Goal: Task Accomplishment & Management: Contribute content

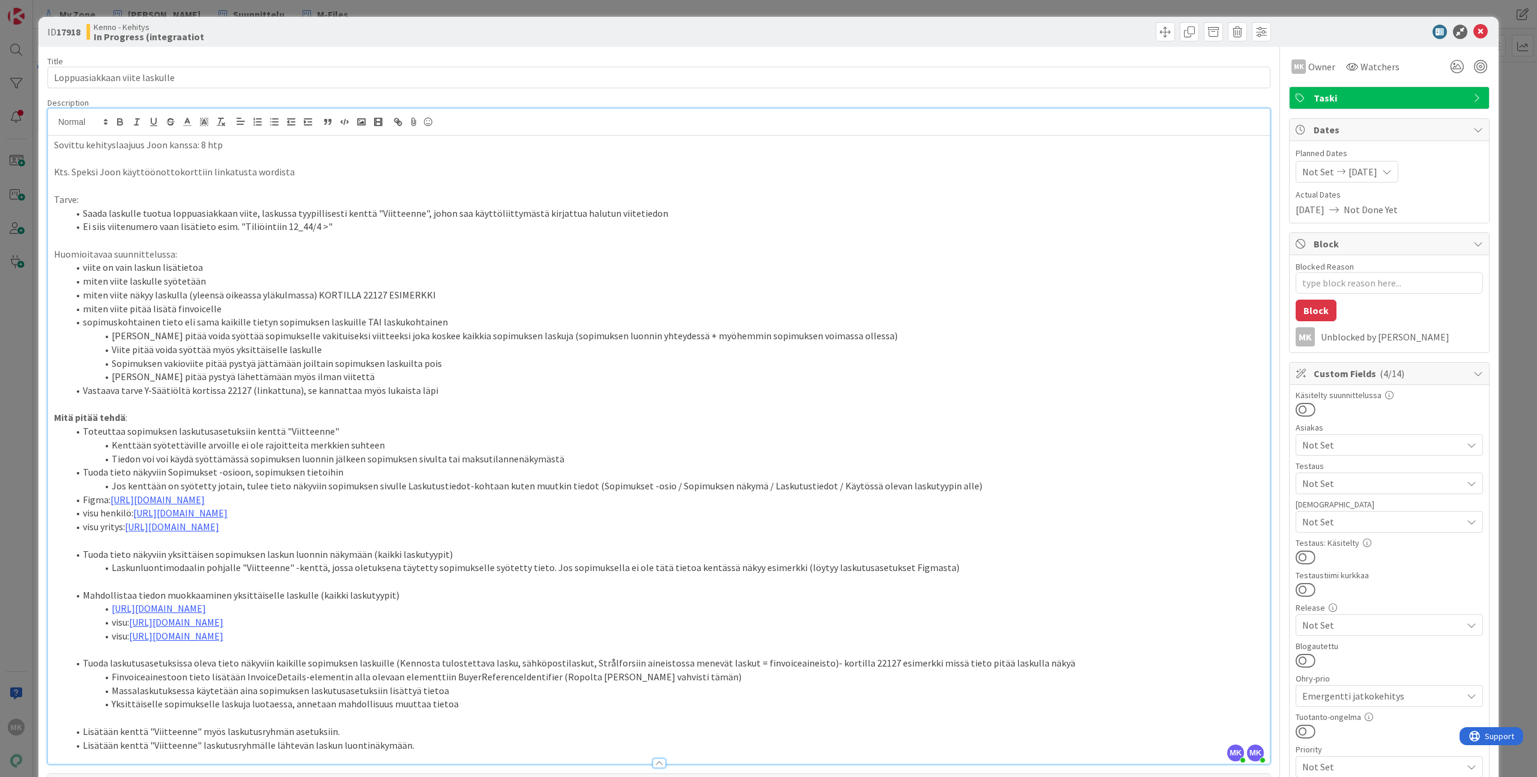
scroll to position [38, 0]
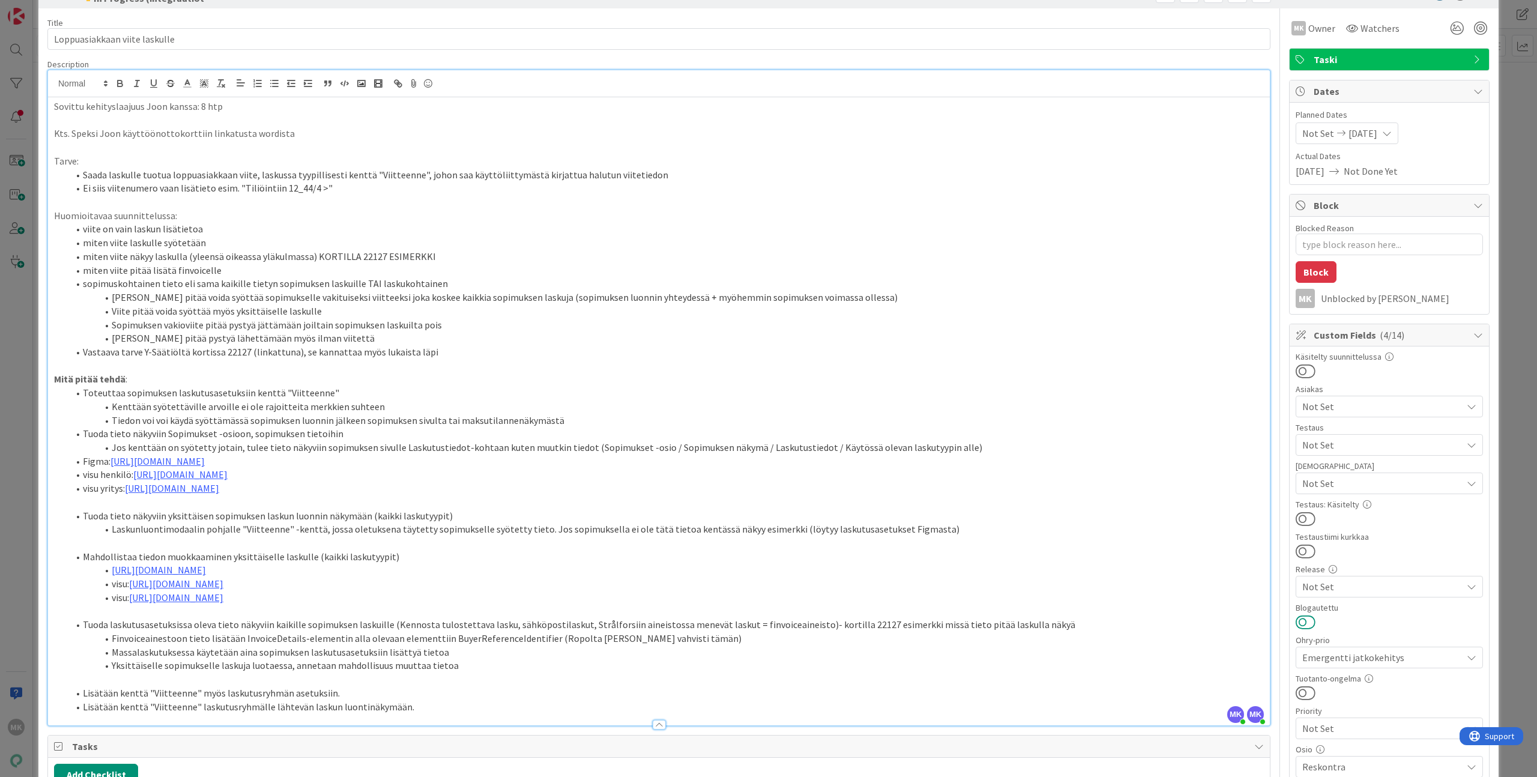
type textarea "x"
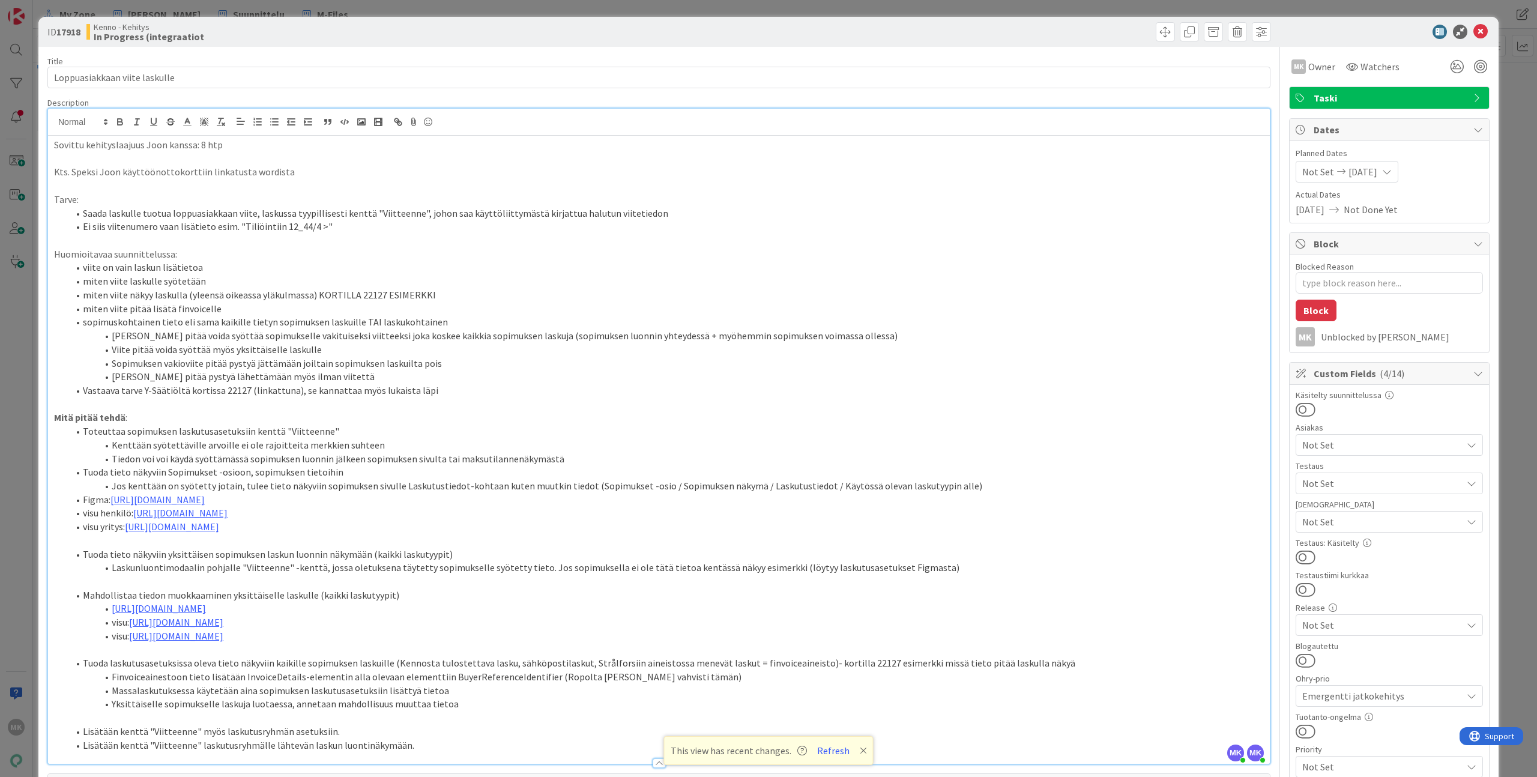
scroll to position [55, 0]
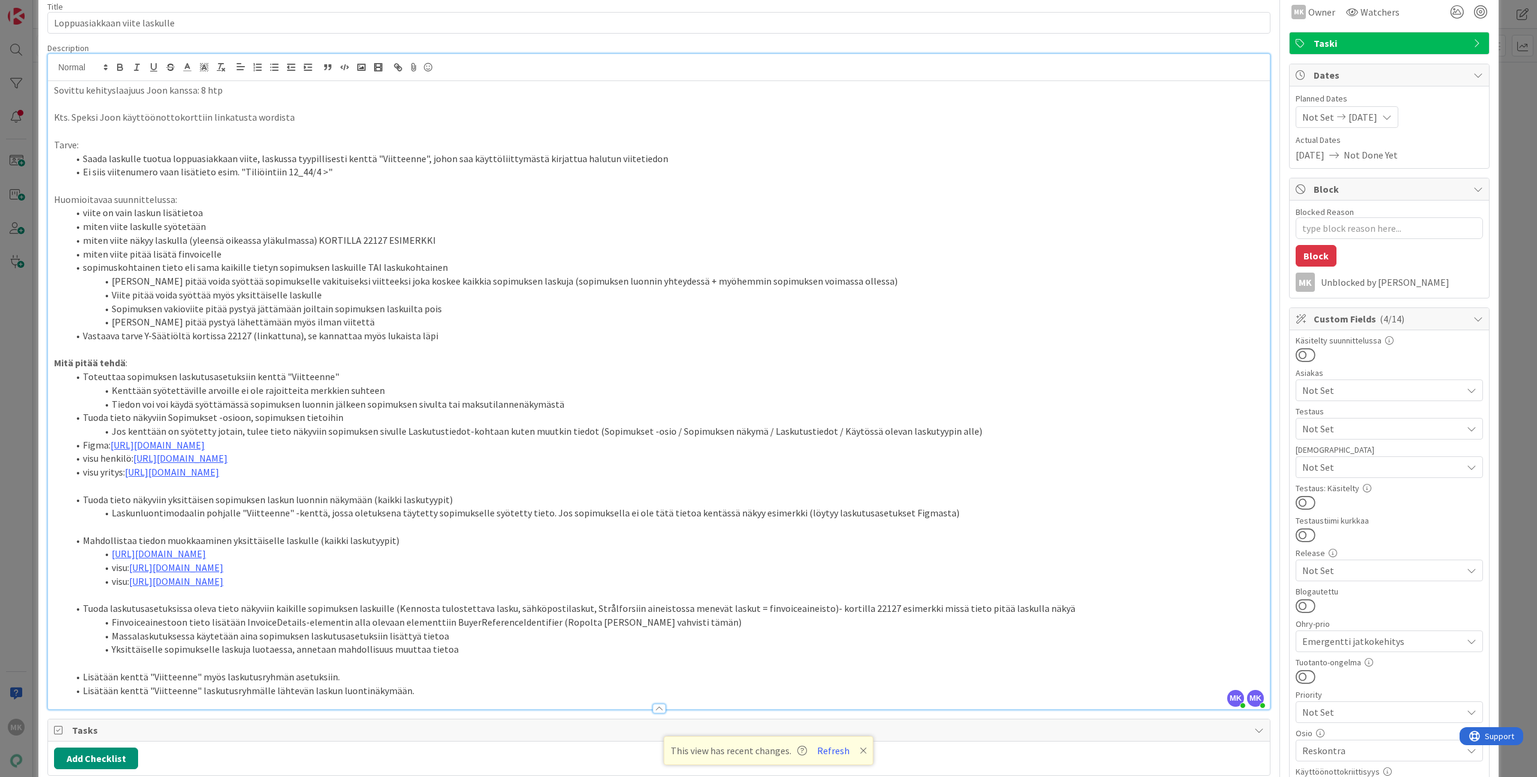
type textarea "x"
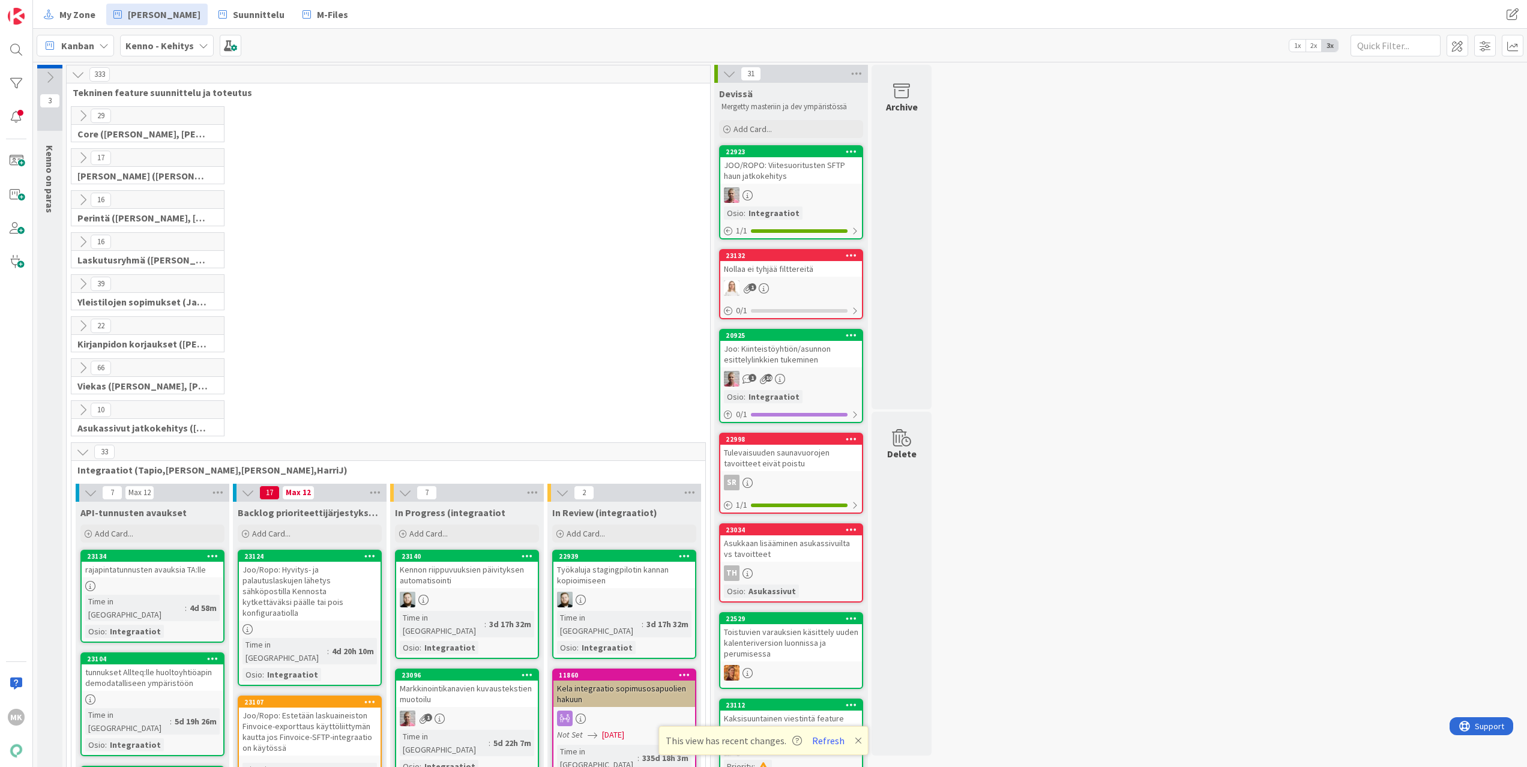
scroll to position [471, 0]
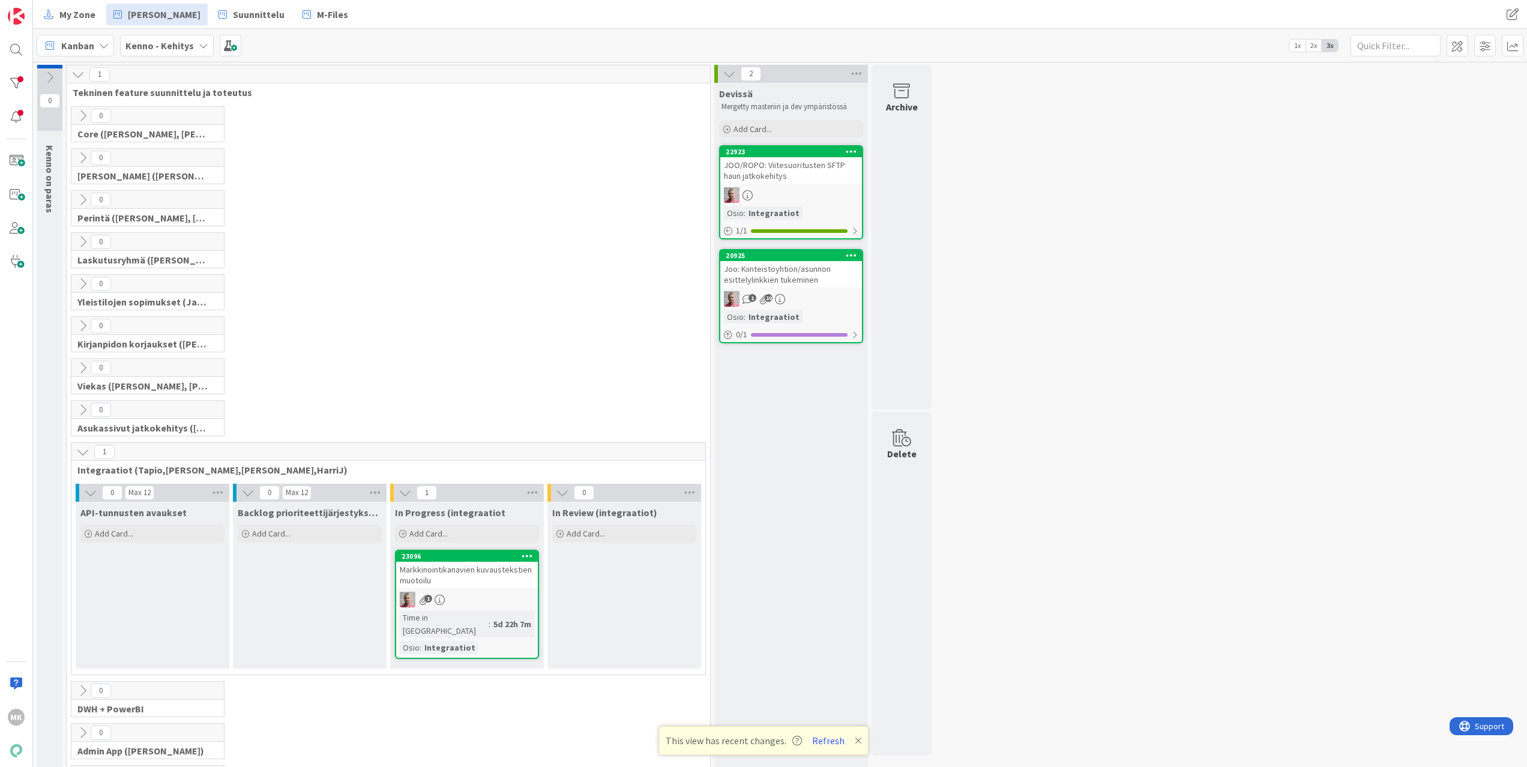
scroll to position [126, 0]
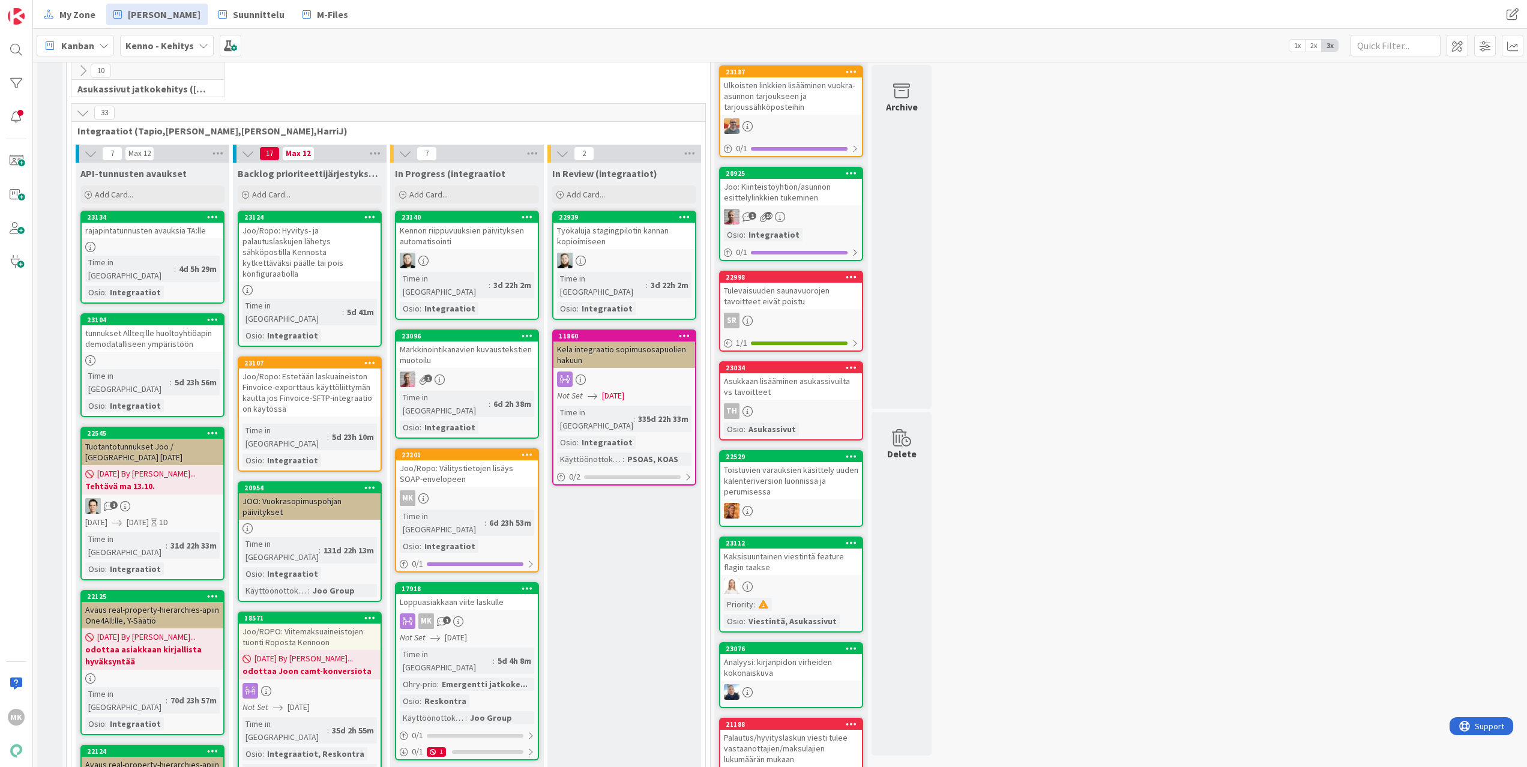
scroll to position [516, 0]
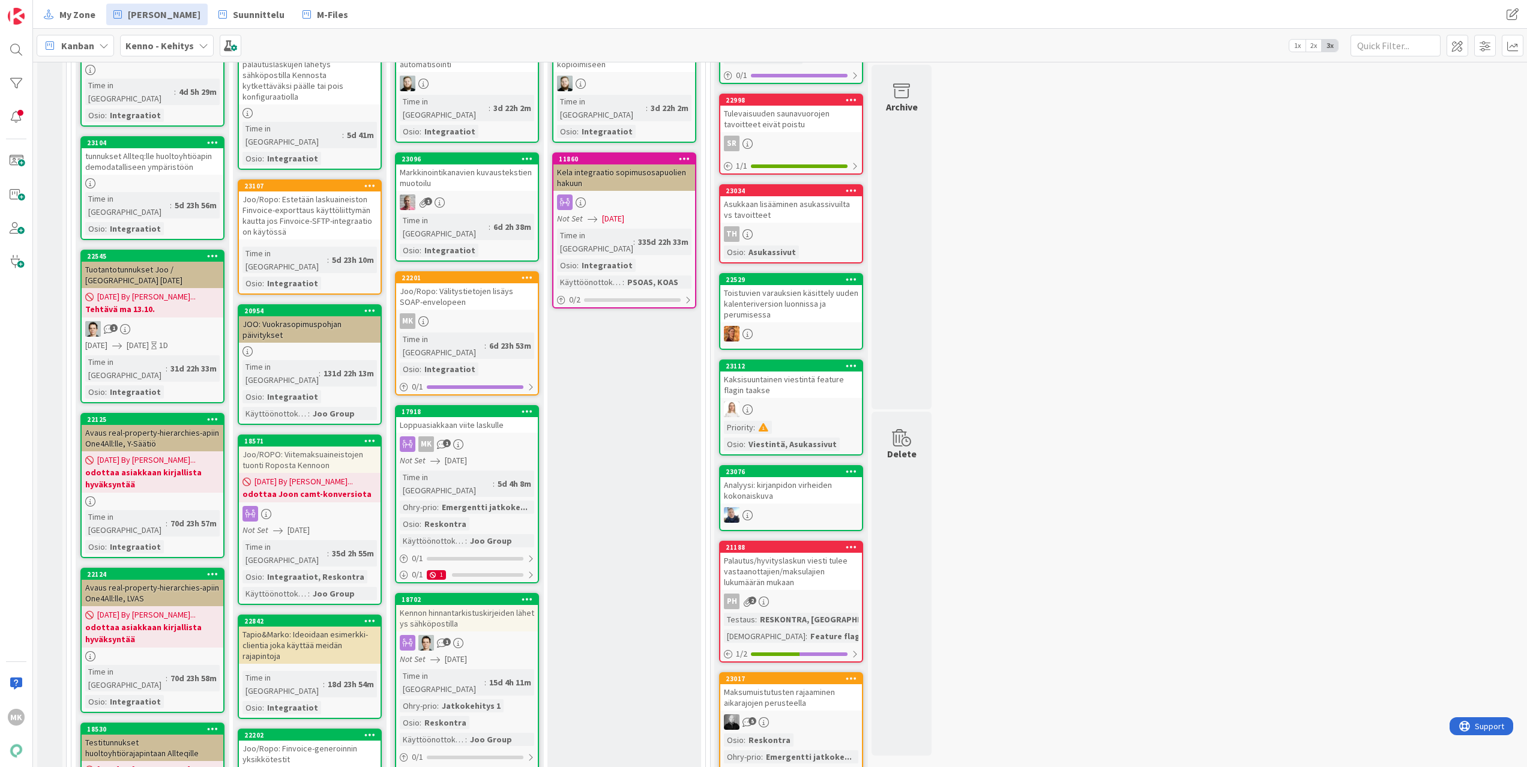
click at [496, 417] on div "Loppuasiakkaan viite laskulle" at bounding box center [467, 425] width 142 height 16
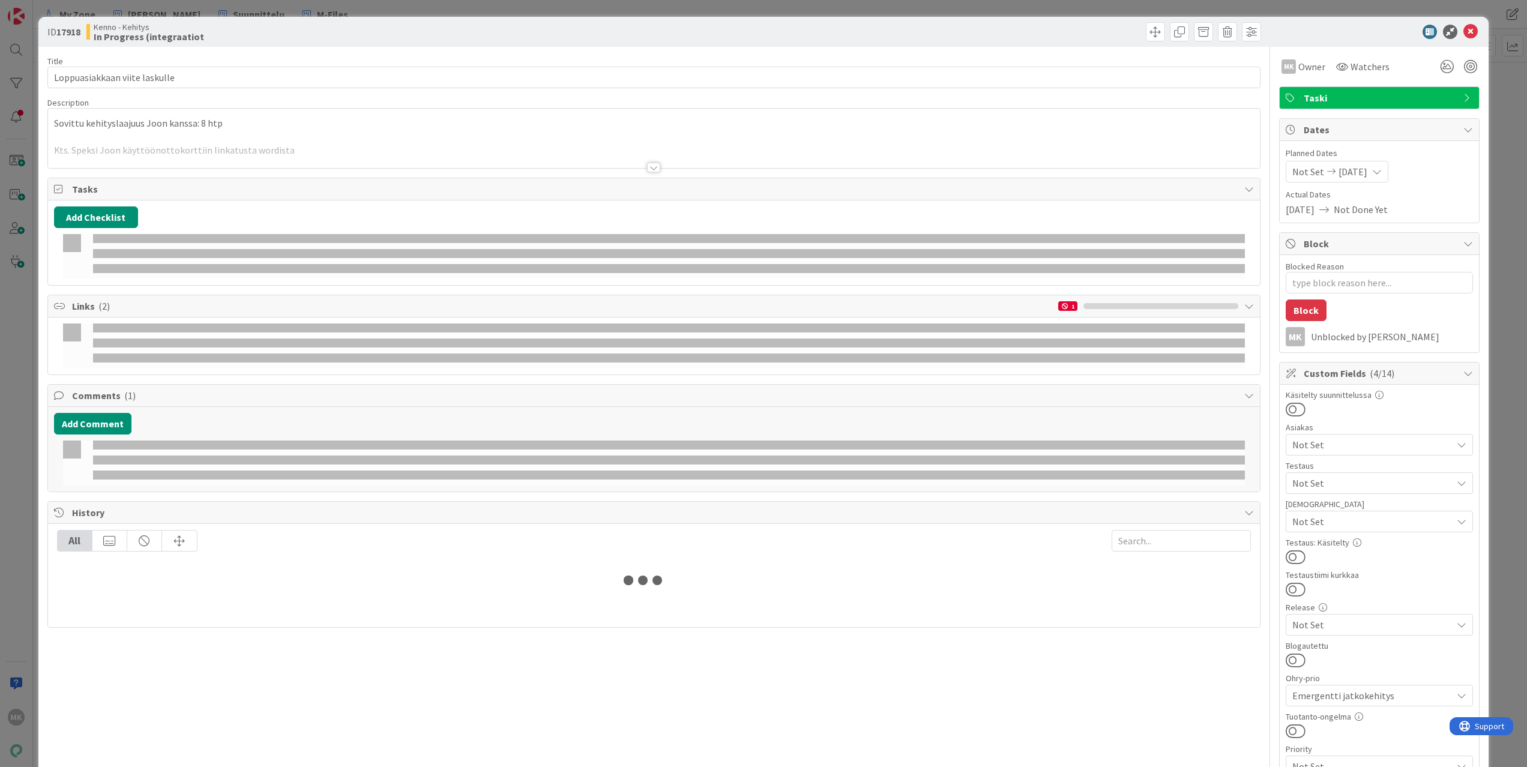
type textarea "x"
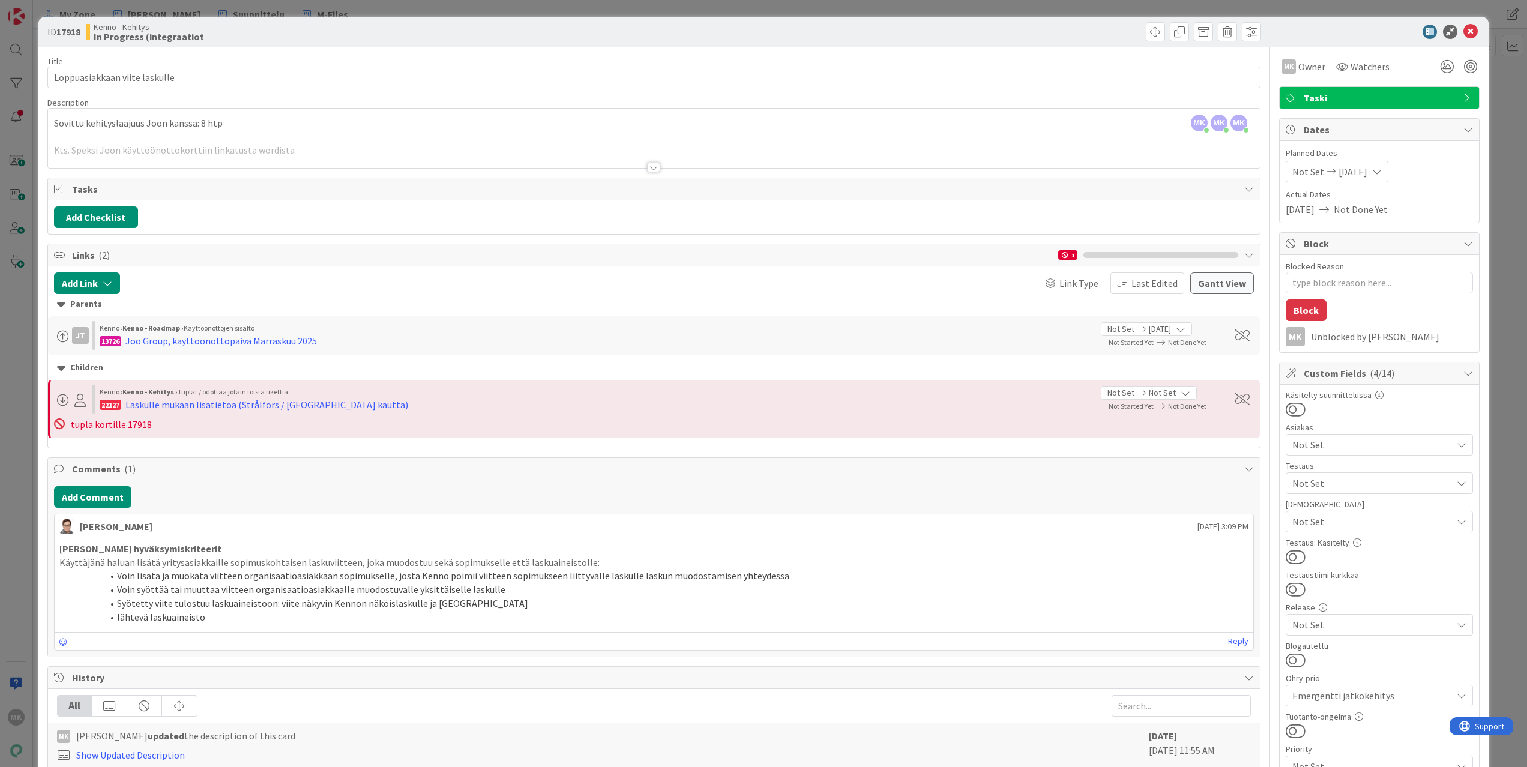
click at [1512, 509] on div "ID 17918 Kenno - Kehitys In Progress (integraatiot Title 29 / 128 Loppuasiakkaa…" at bounding box center [763, 383] width 1527 height 767
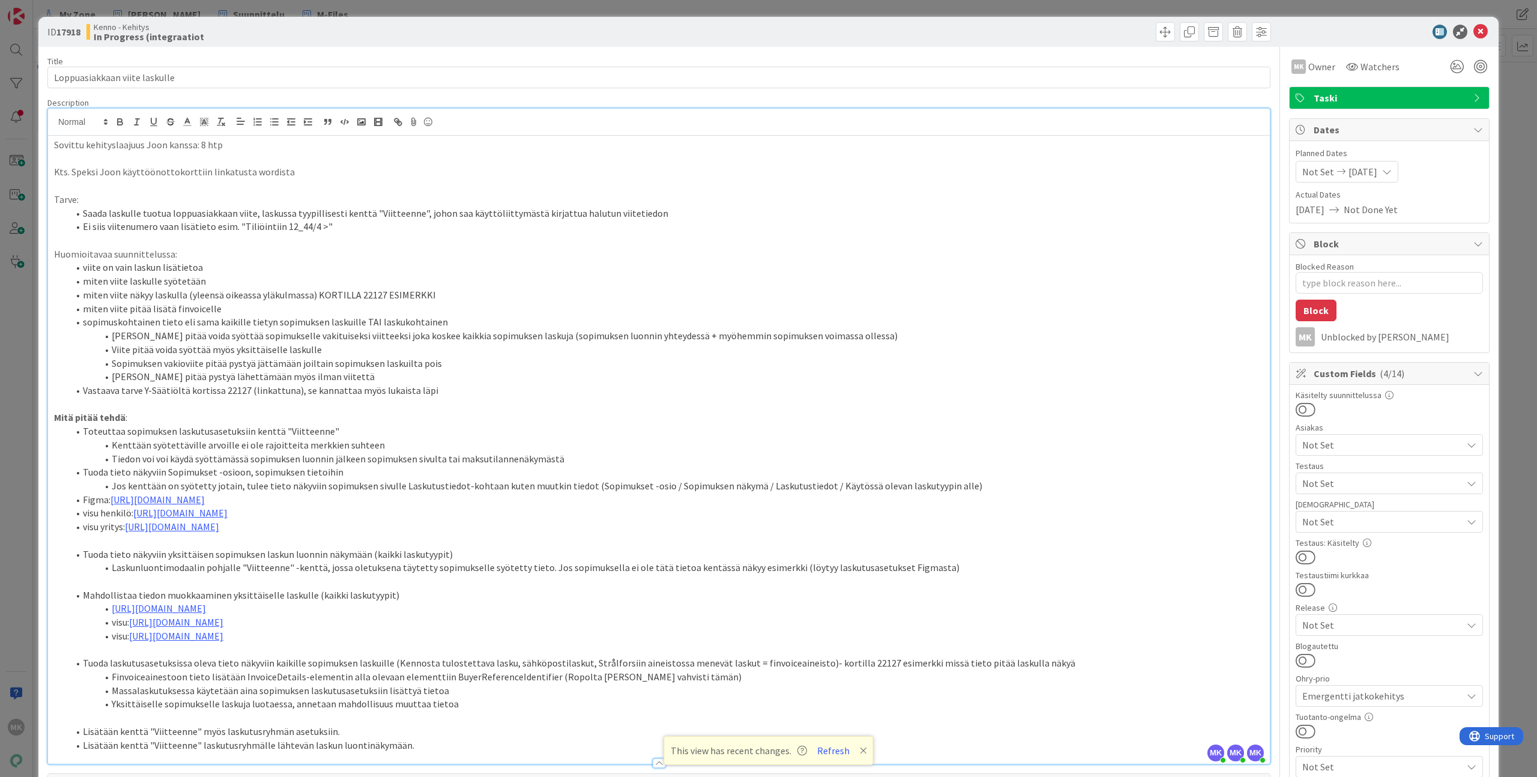
scroll to position [55, 0]
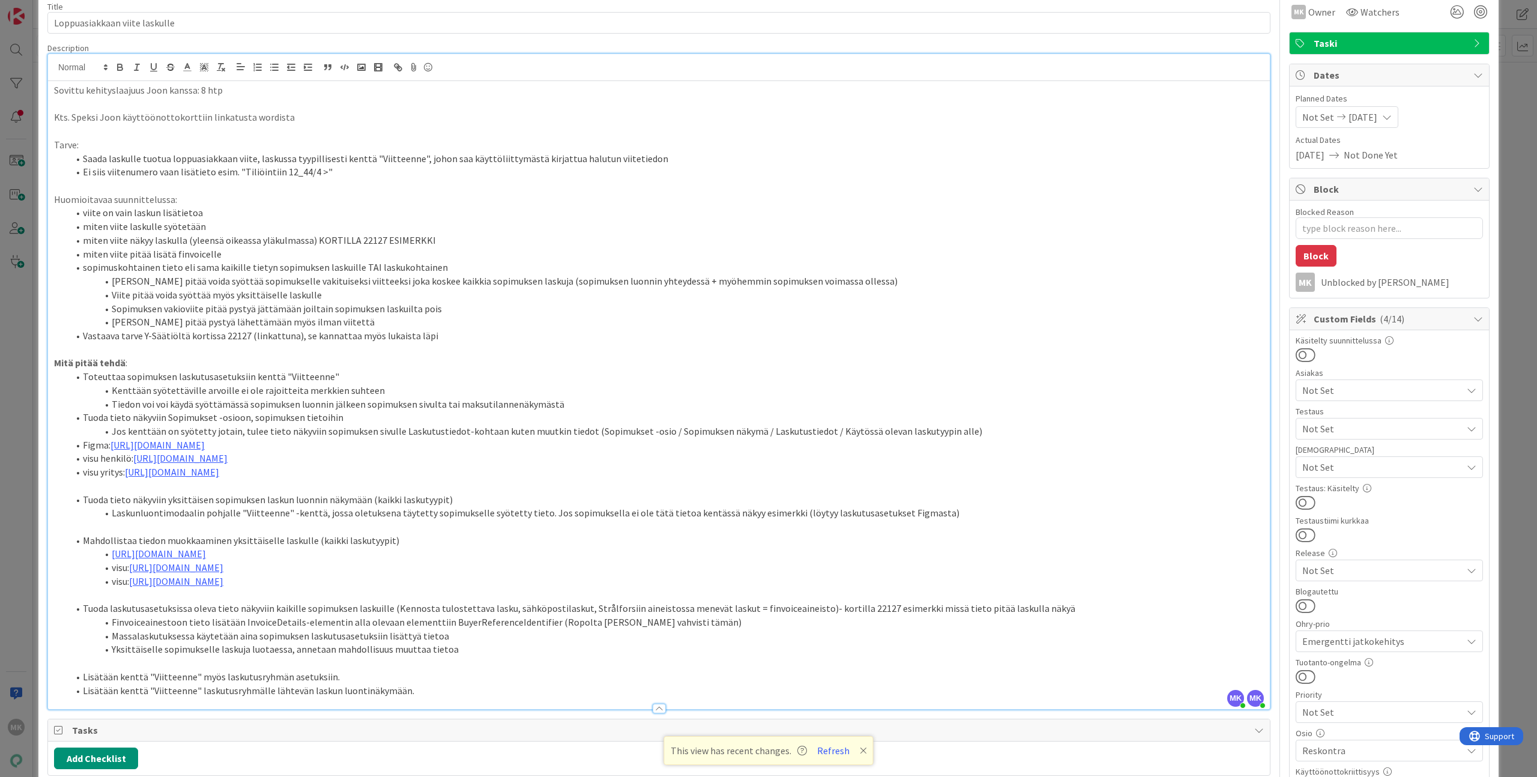
type textarea "x"
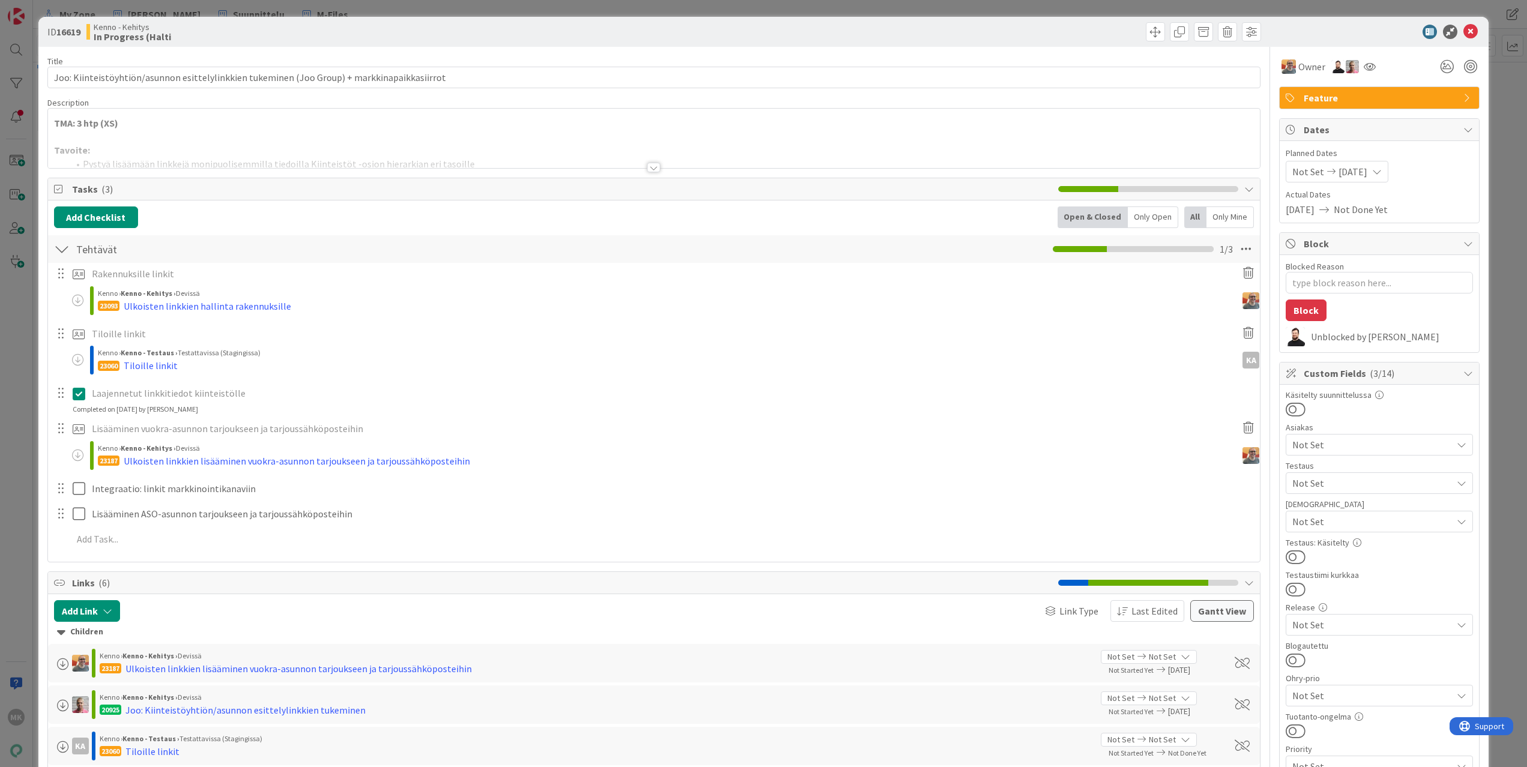
click at [550, 164] on div at bounding box center [654, 152] width 1212 height 31
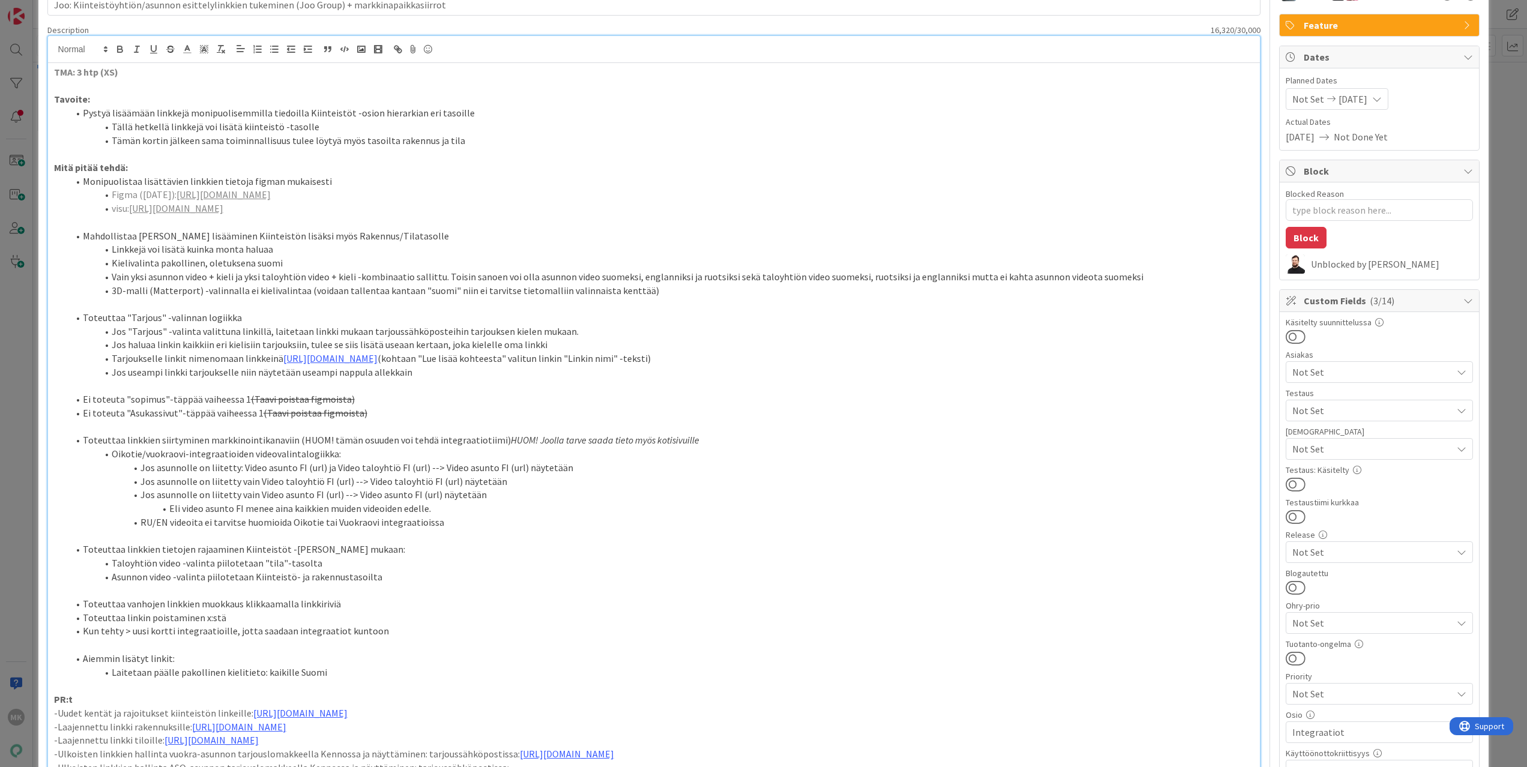
scroll to position [29, 0]
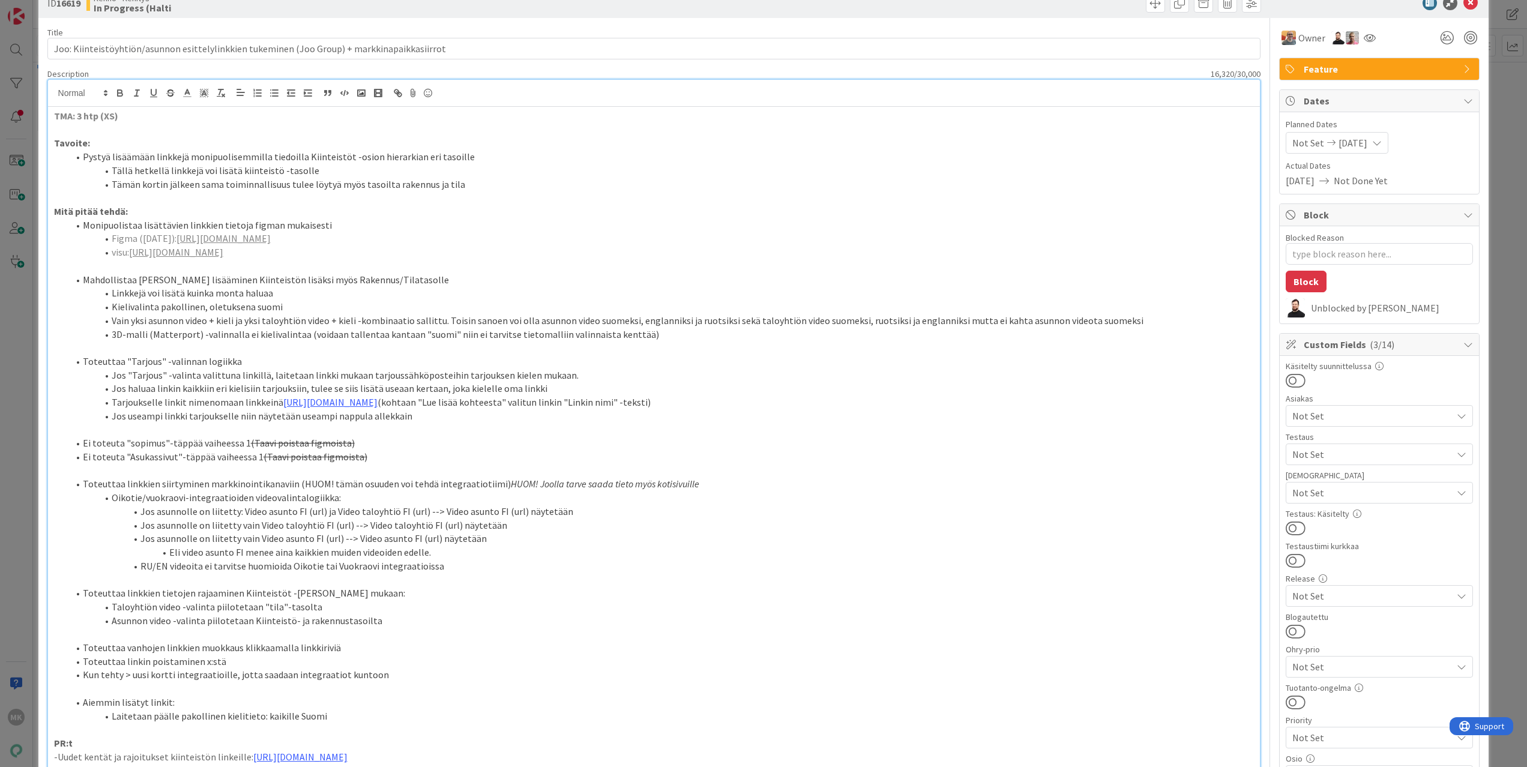
type textarea "x"
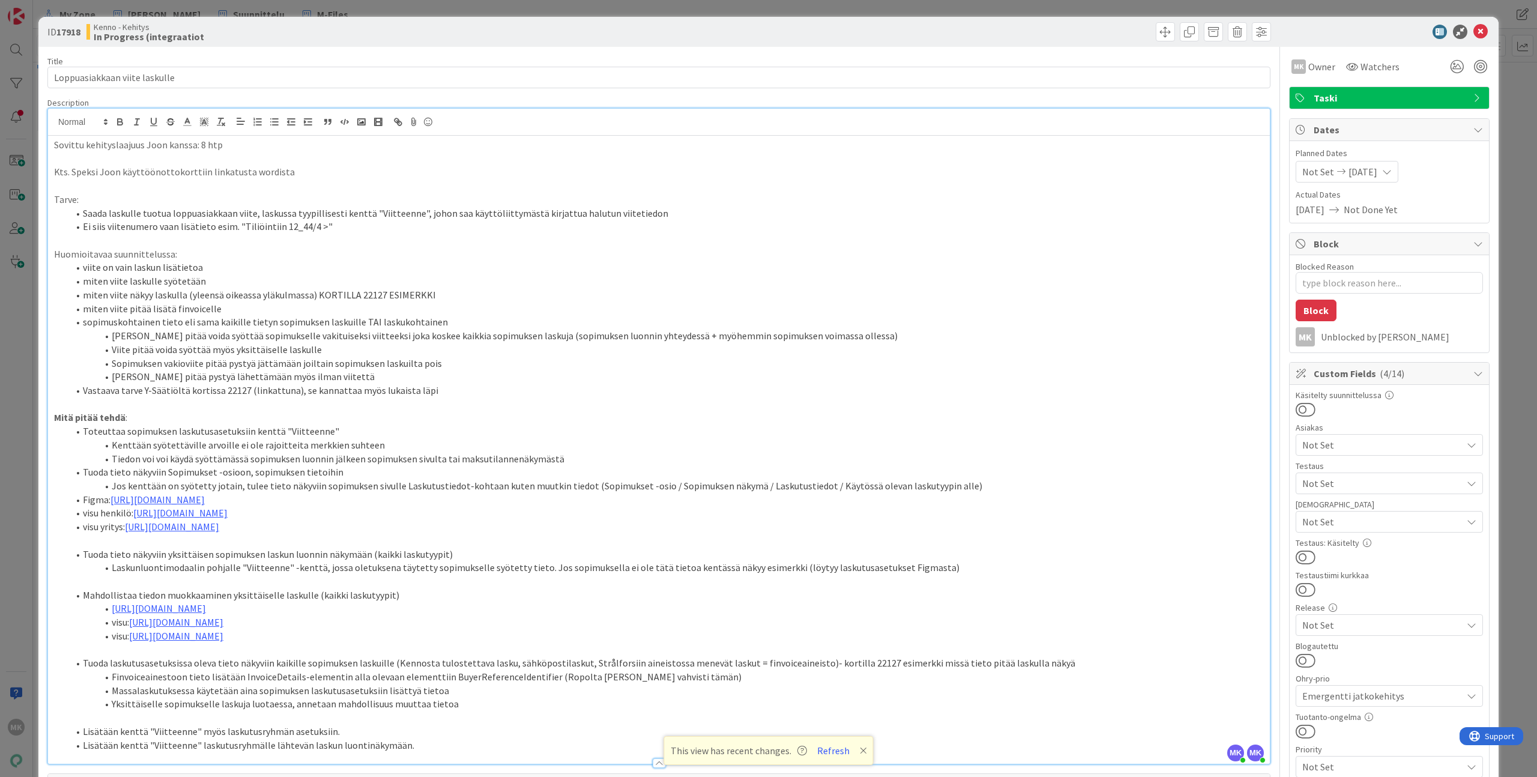
scroll to position [55, 0]
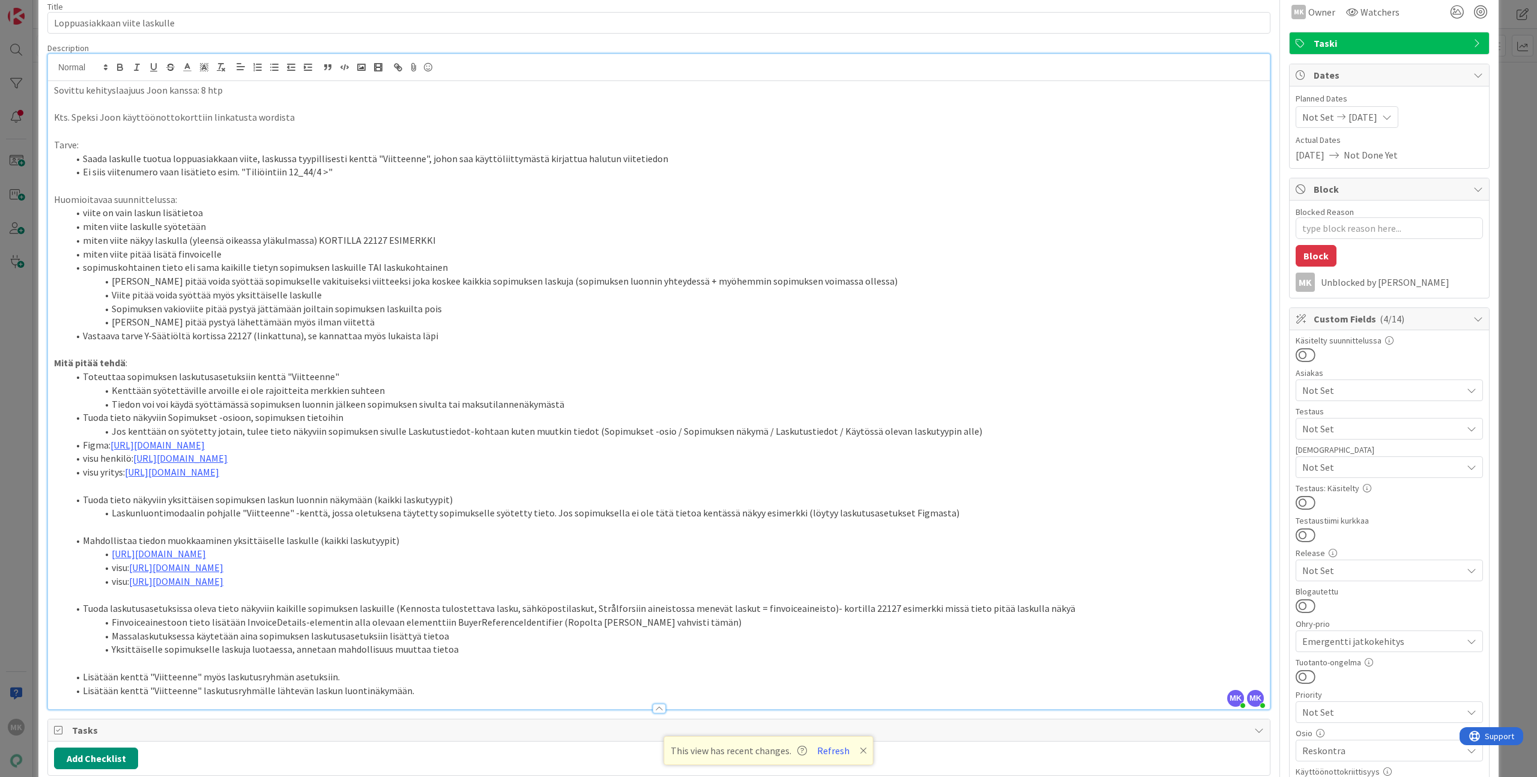
type textarea "x"
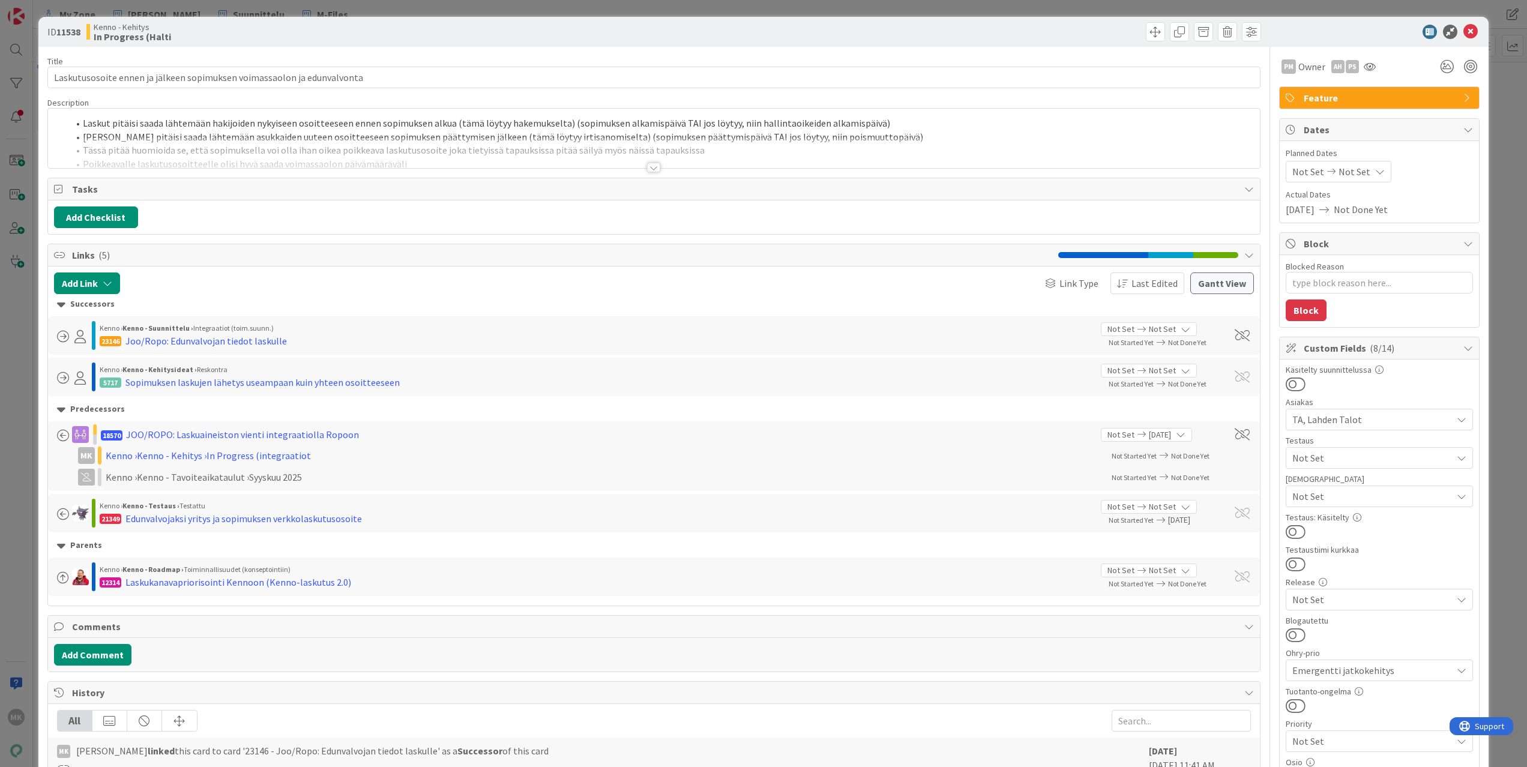
type textarea "x"
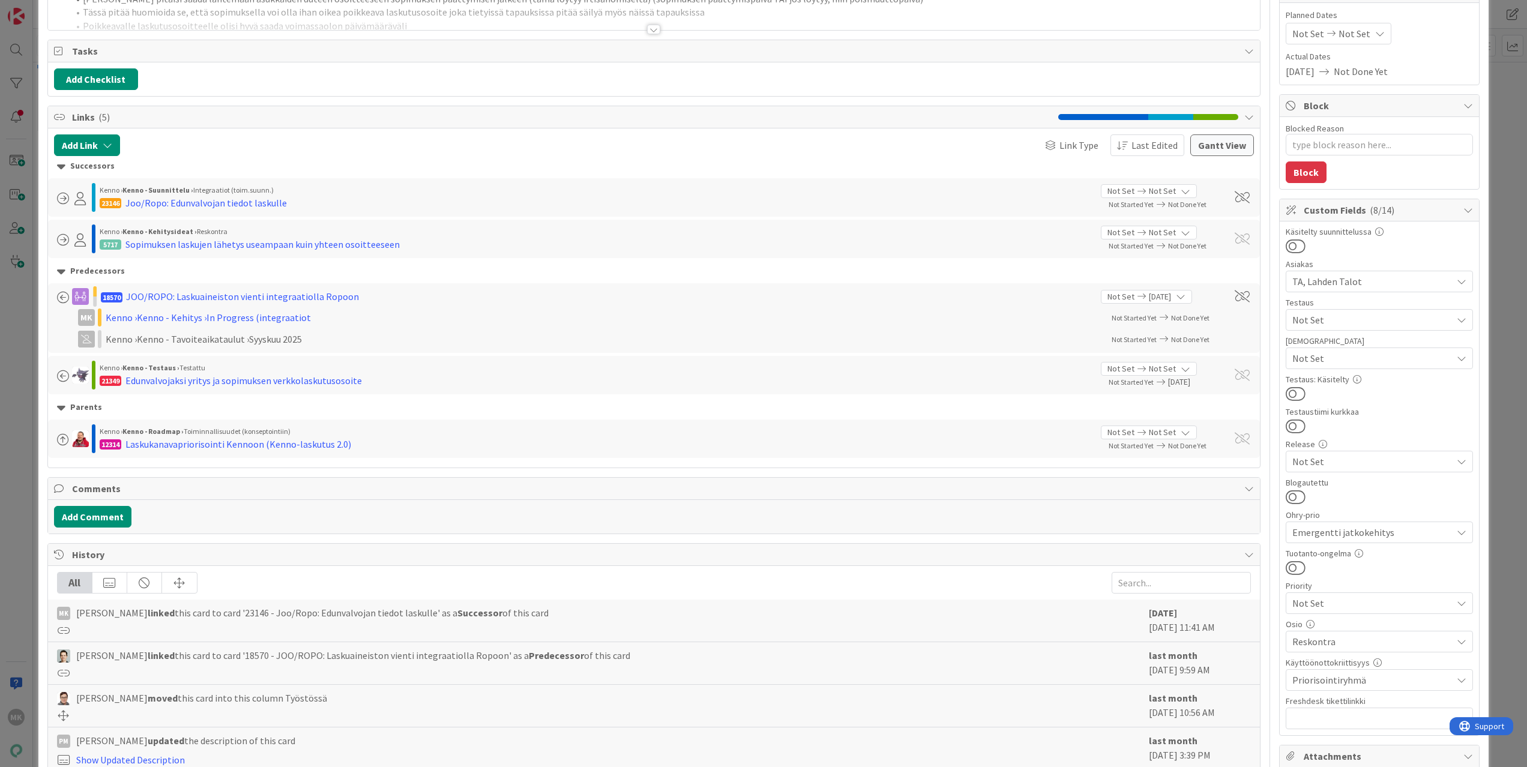
scroll to position [303, 0]
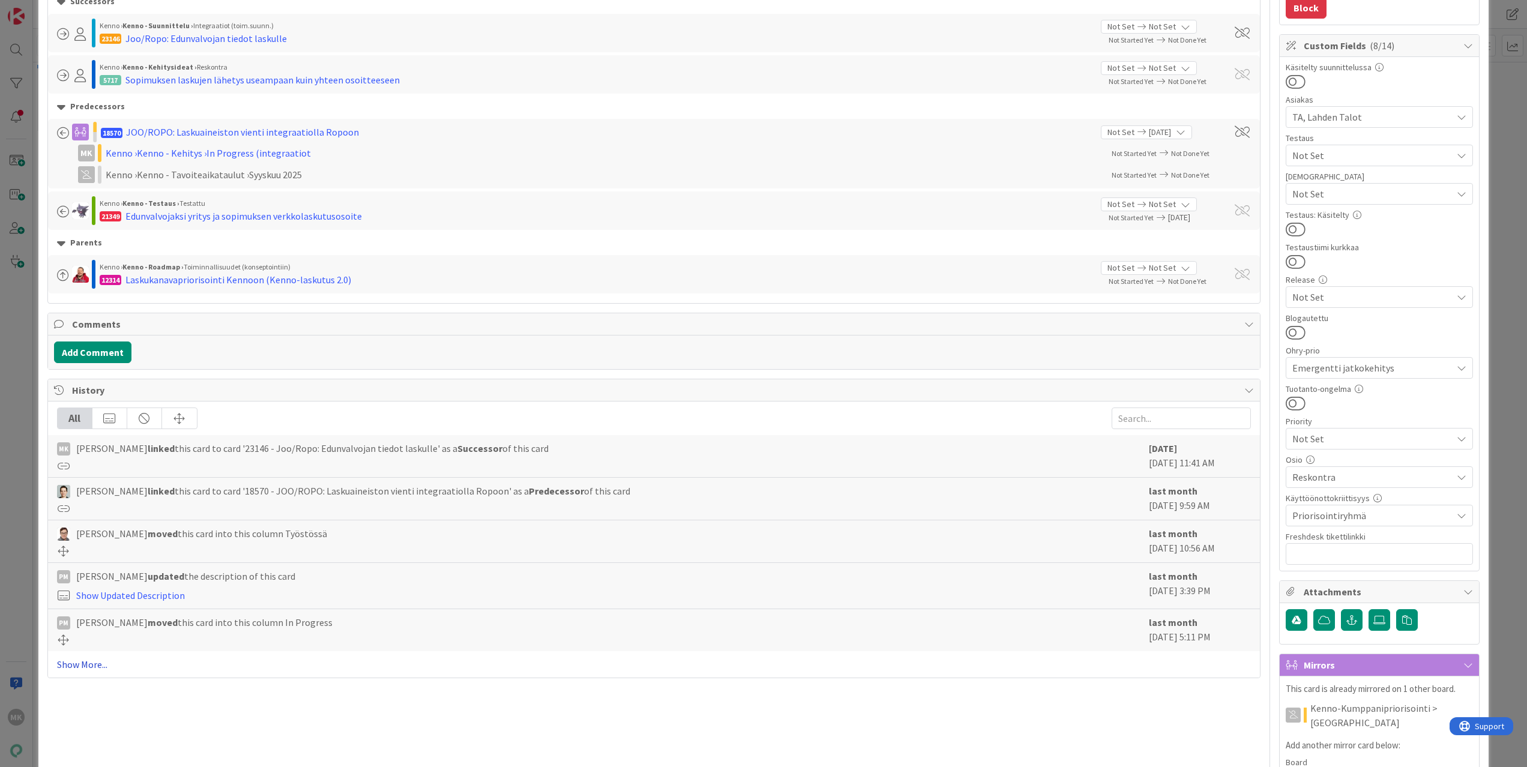
click at [82, 661] on link "Show More..." at bounding box center [654, 664] width 1194 height 14
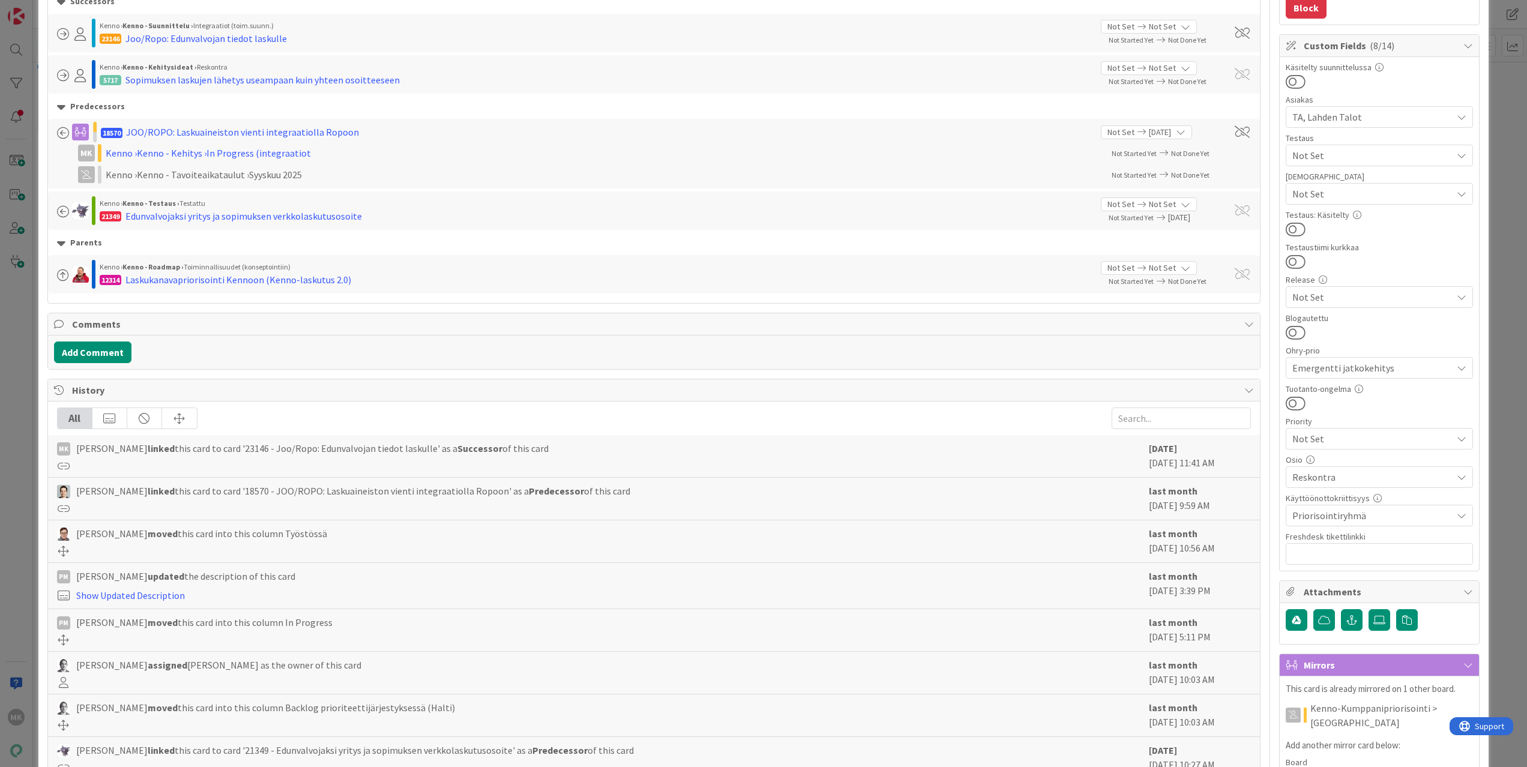
scroll to position [730, 0]
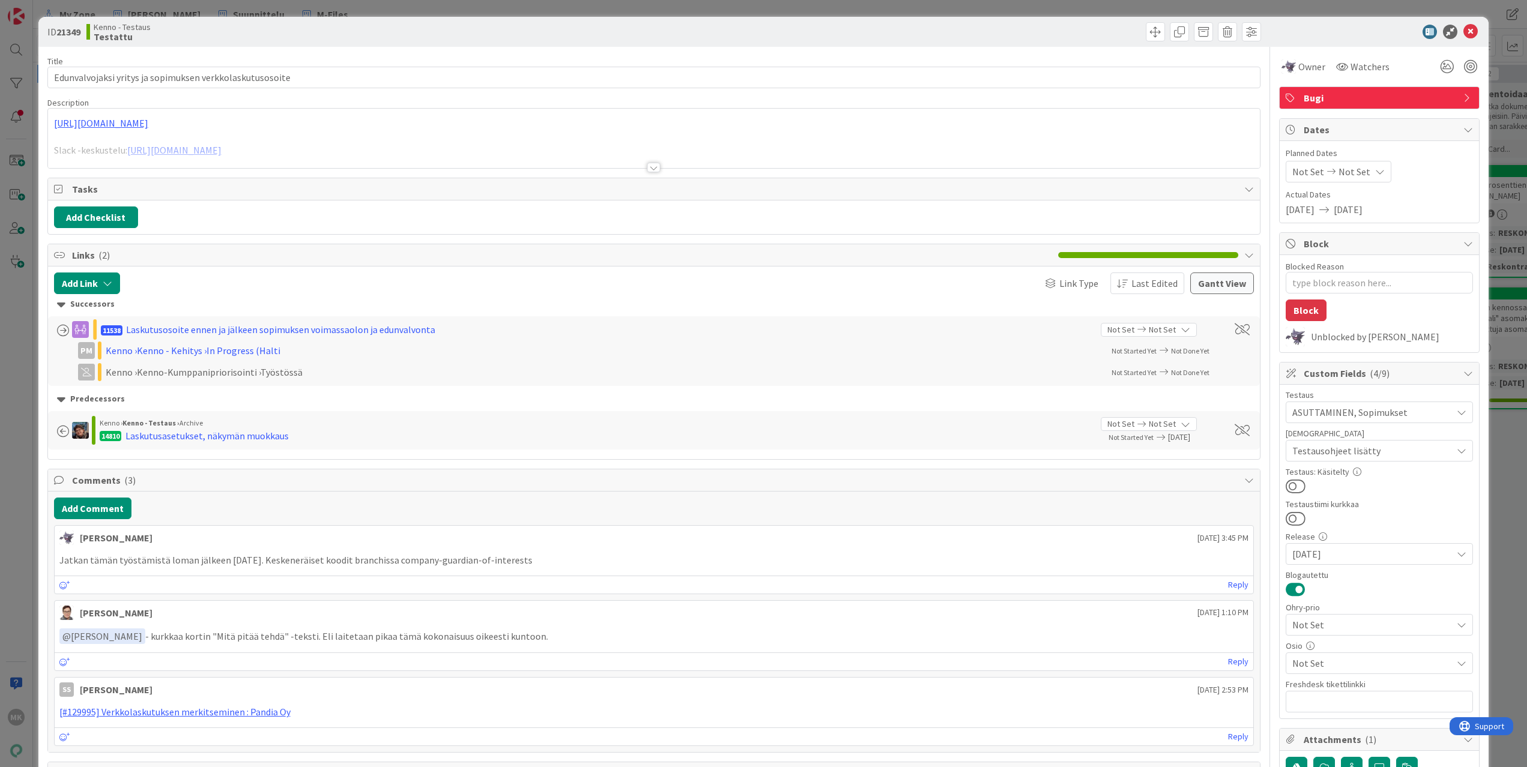
type textarea "x"
click at [607, 158] on div at bounding box center [654, 152] width 1212 height 31
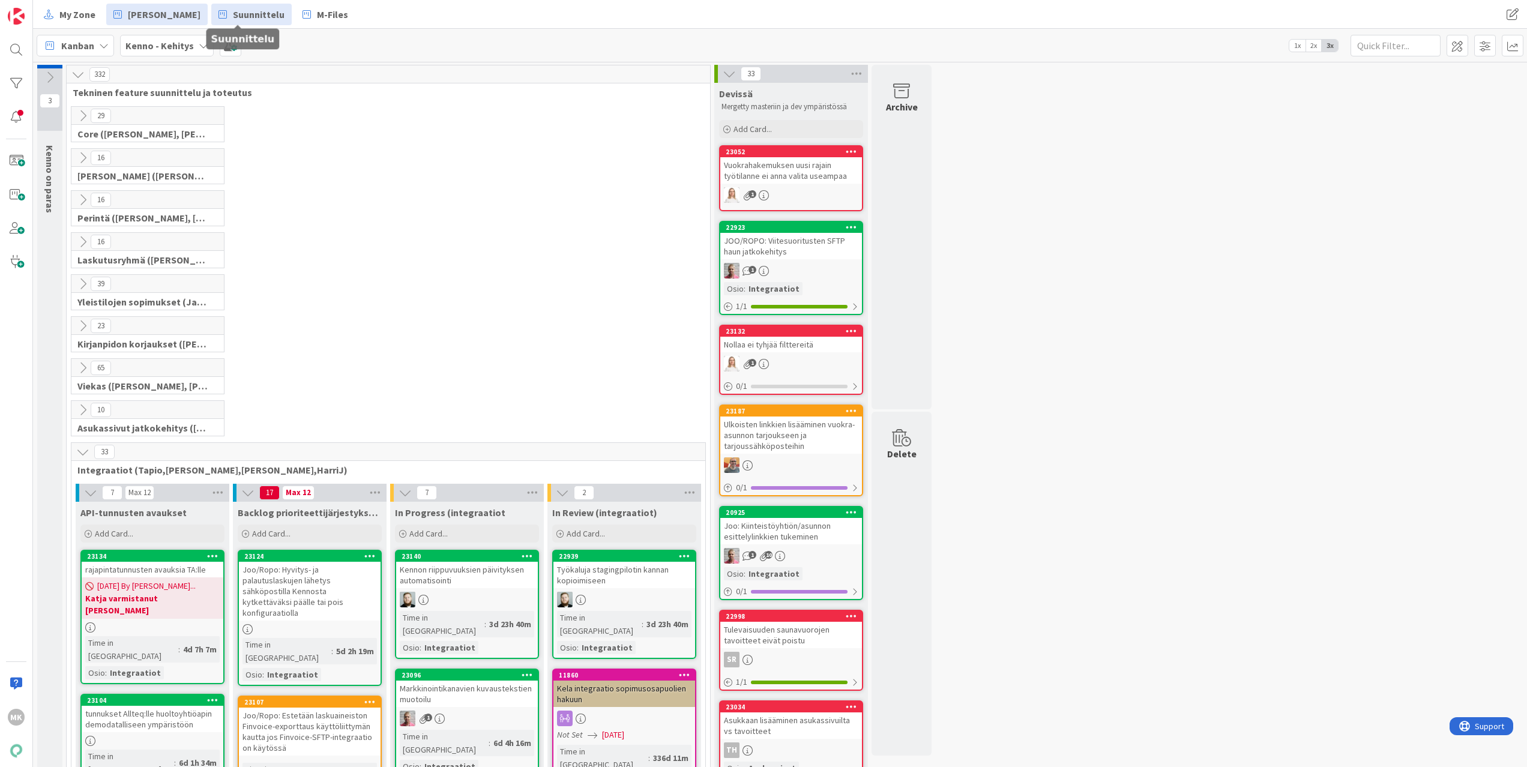
click at [246, 19] on span "Suunnittelu" at bounding box center [259, 14] width 52 height 14
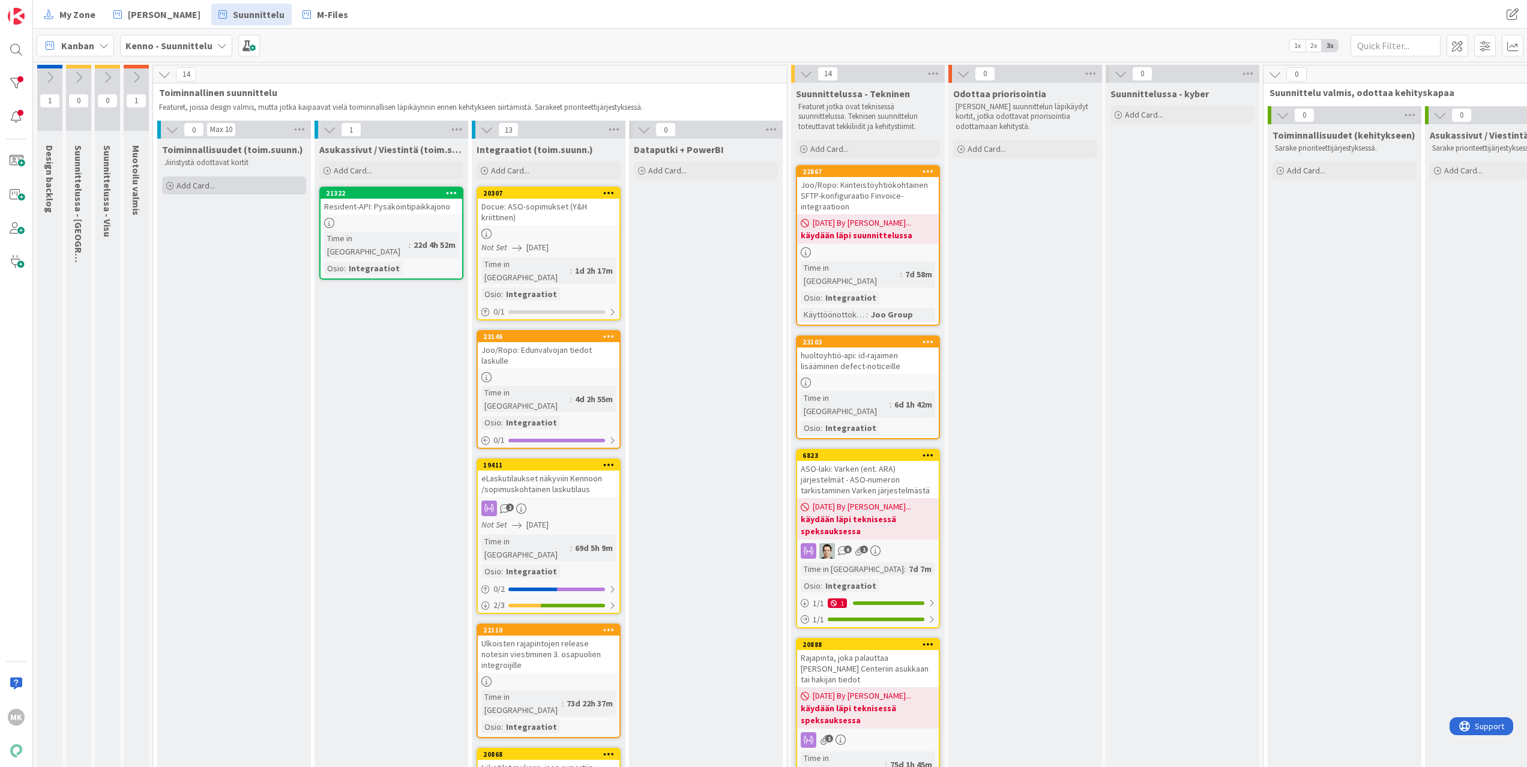
click at [262, 188] on div "Add Card..." at bounding box center [234, 185] width 144 height 18
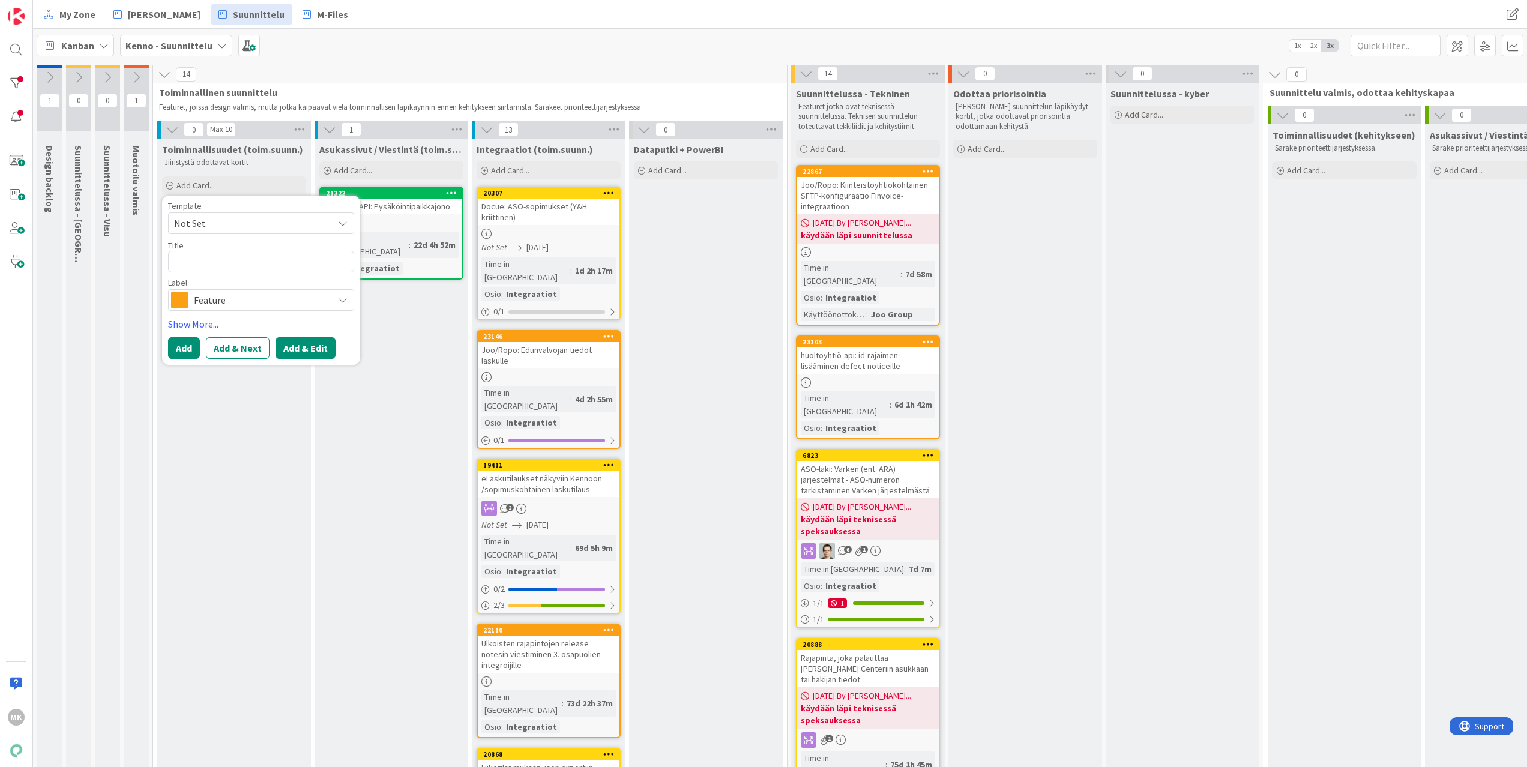
click at [294, 346] on button "Add & Edit" at bounding box center [305, 348] width 60 height 22
click at [255, 255] on textarea at bounding box center [261, 262] width 186 height 22
type textarea "x"
type textarea "R"
type textarea "x"
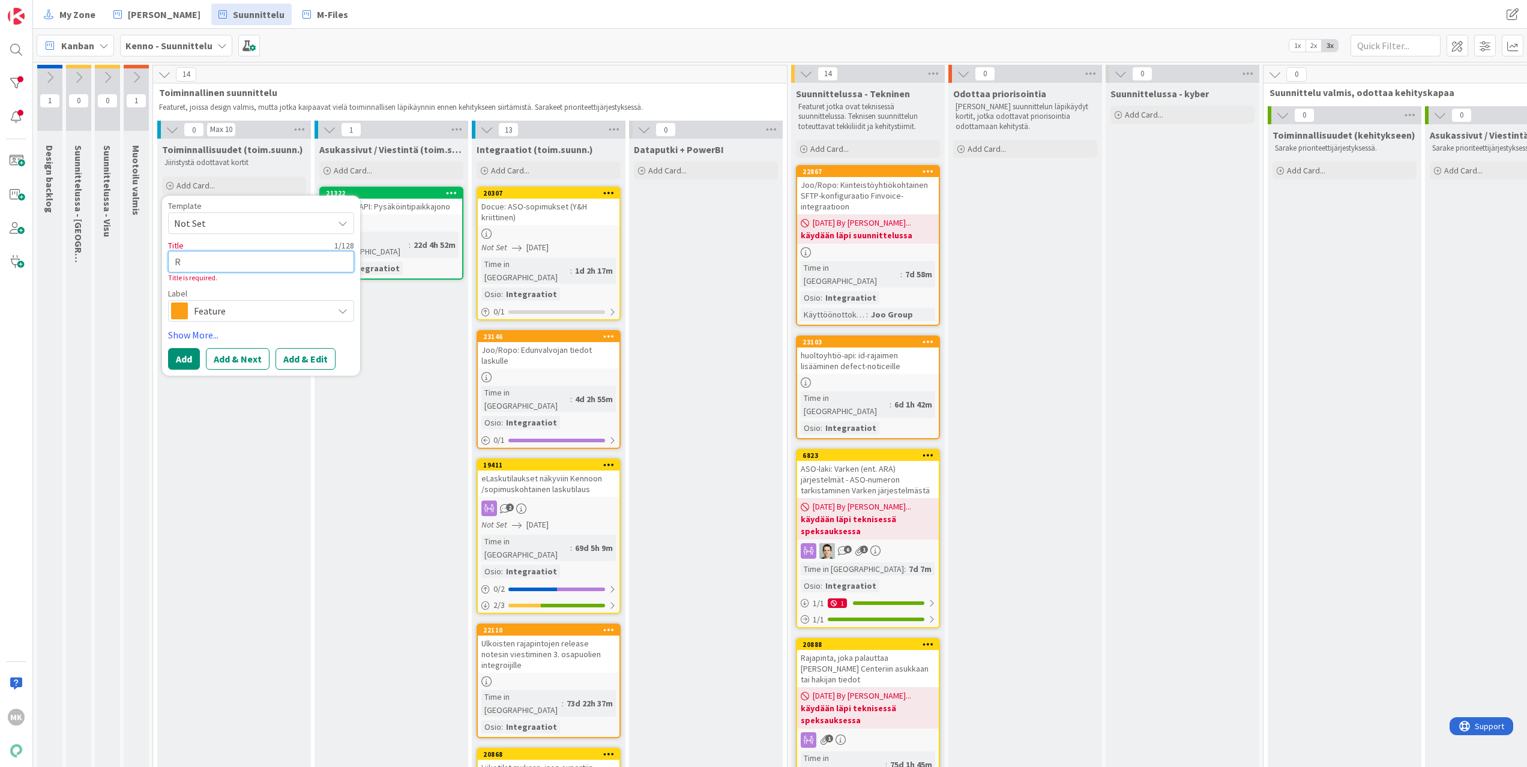
type textarea "Re"
type textarea "x"
type textarea "Res"
type textarea "x"
type textarea "Resk"
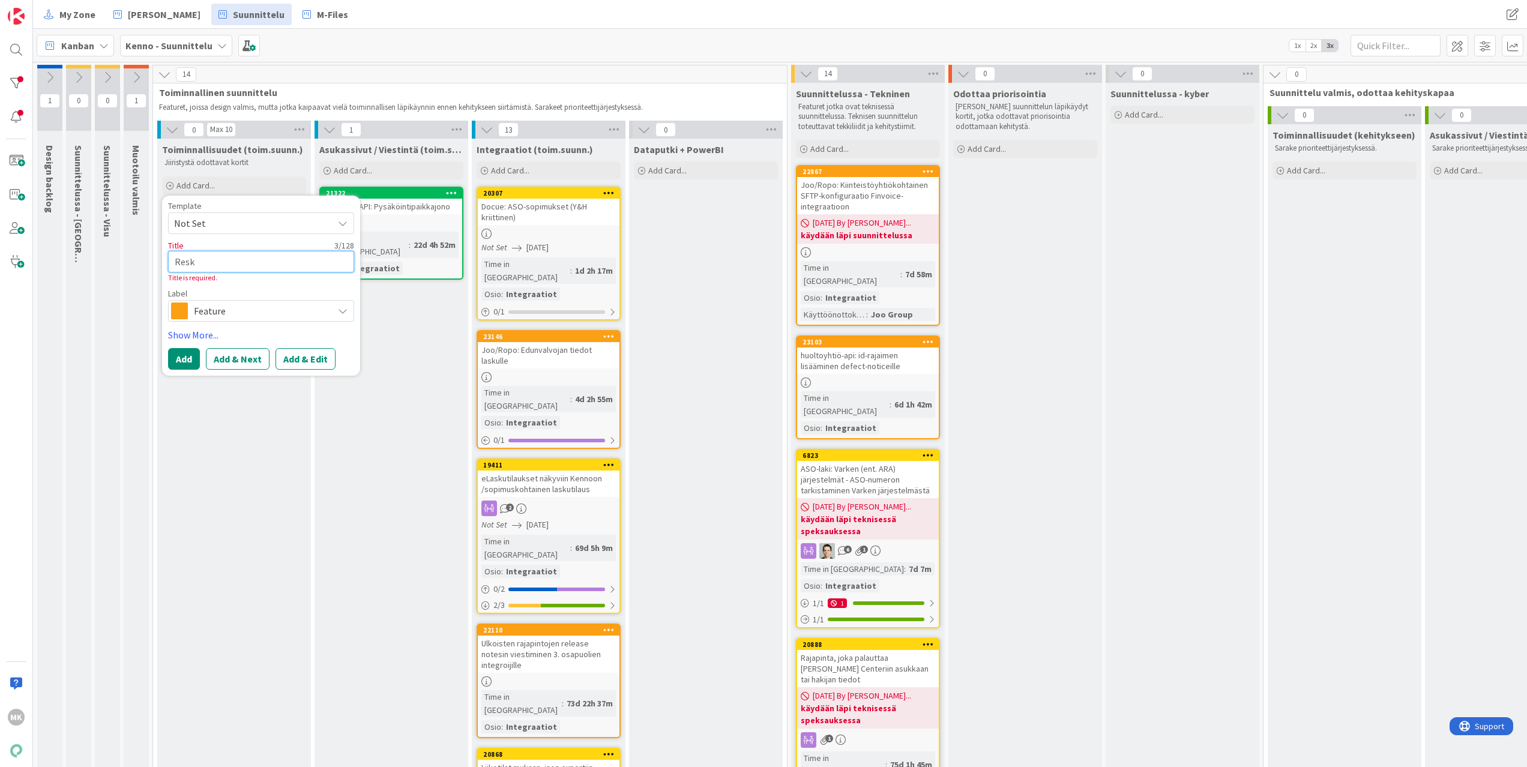
type textarea "x"
type textarea "Resko"
type textarea "x"
type textarea "Reskon"
type textarea "x"
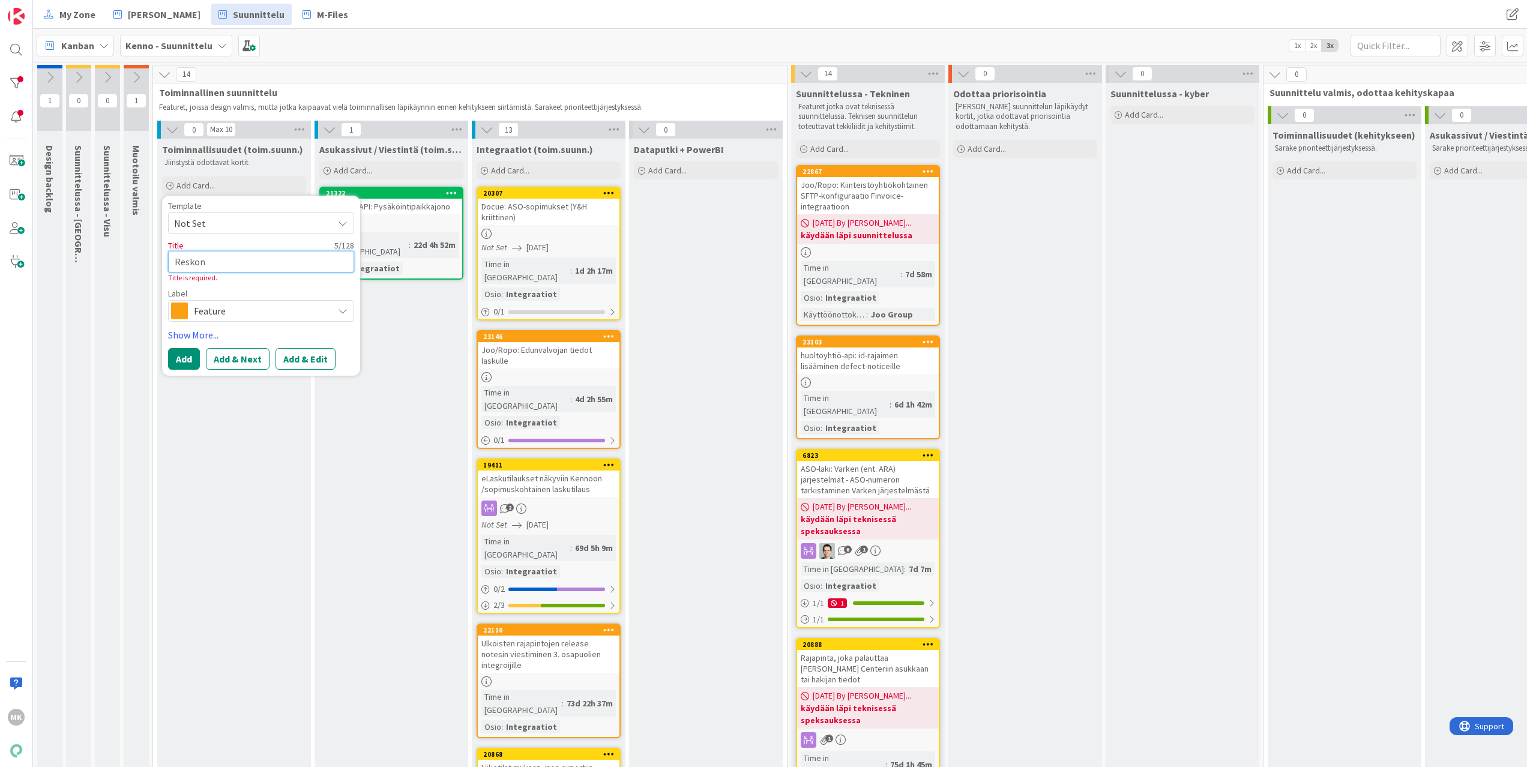
type textarea "Reskont"
type textarea "x"
type textarea "Reskontr"
type textarea "x"
type textarea "Reskontra"
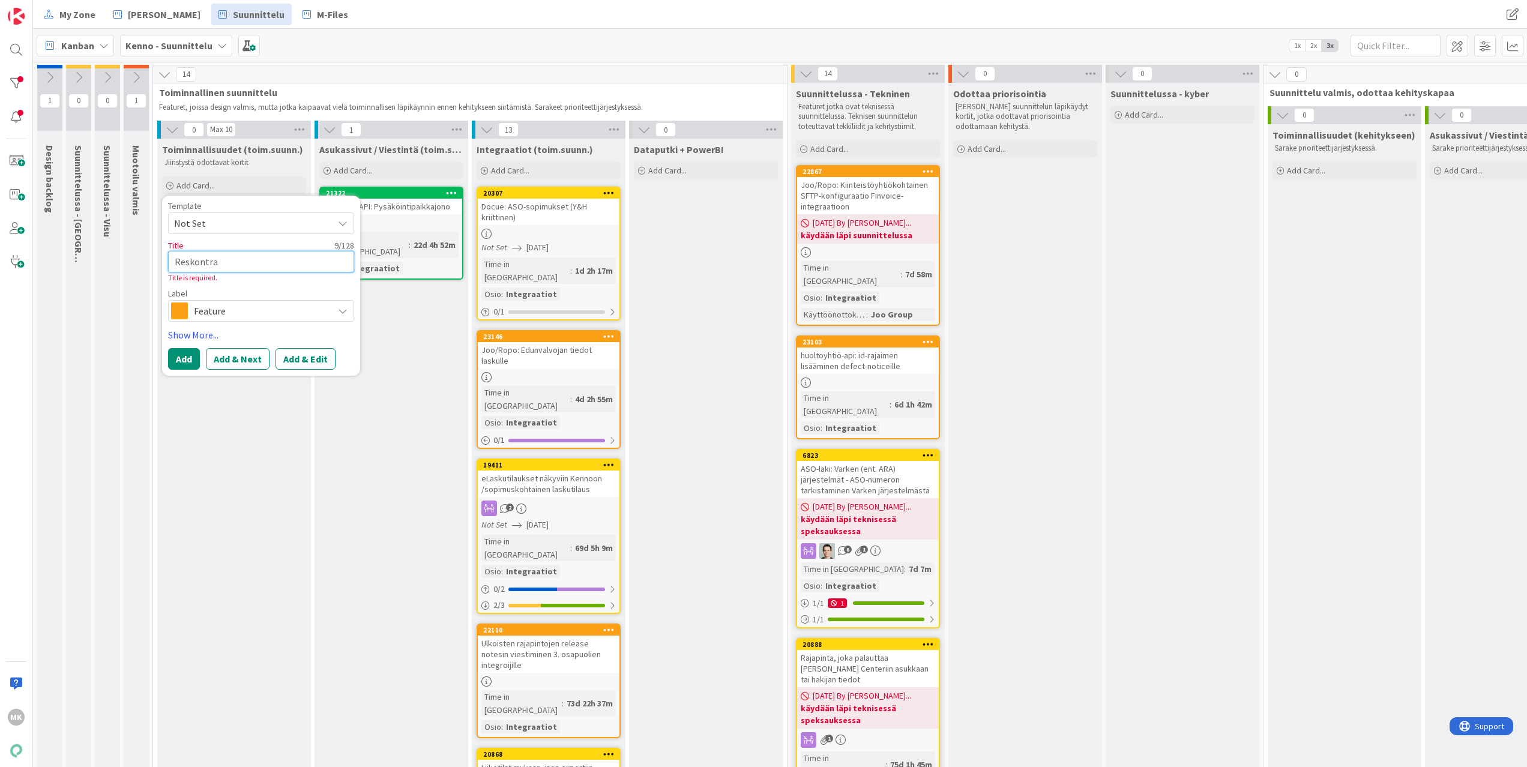
type textarea "x"
type textarea "Reskontraa"
type textarea "x"
type textarea "Reskontraan"
type textarea "x"
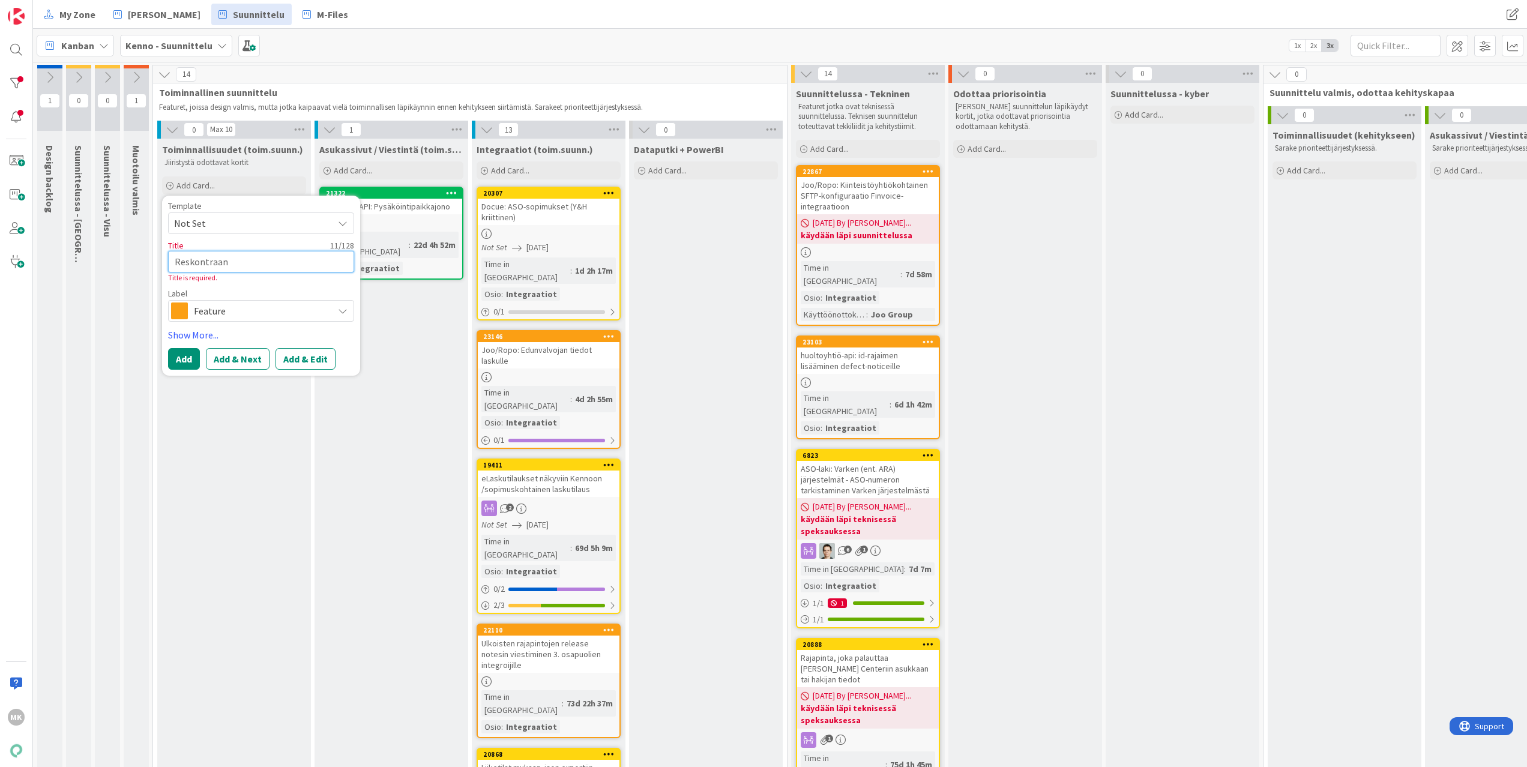
type textarea "Reskontraan"
type textarea "x"
type textarea "Reskontraan t"
type textarea "x"
type textarea "Reskontraan to"
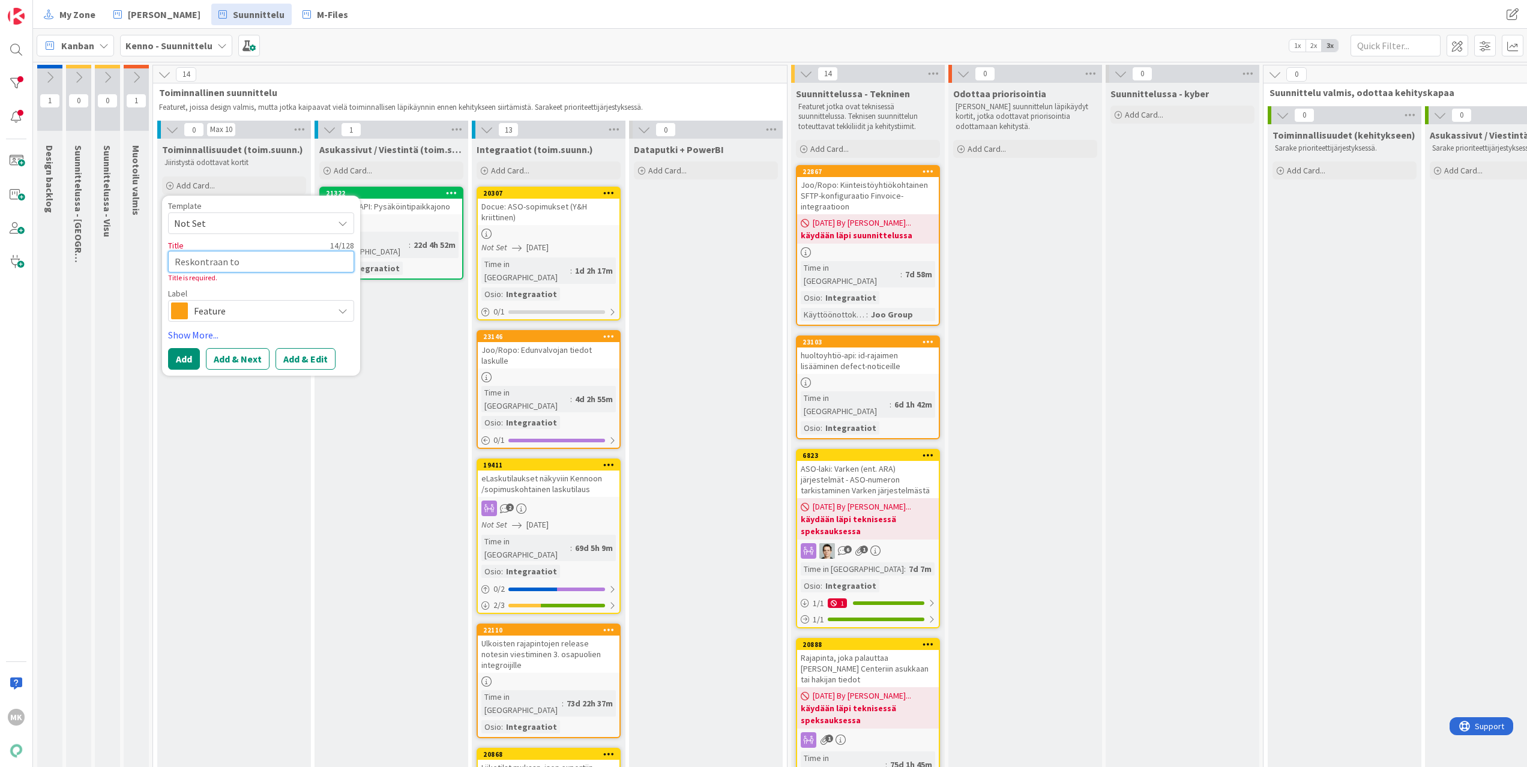
type textarea "x"
type textarea "Reskontraan tog"
type textarea "x"
type textarea "Reskontraan togg"
type textarea "x"
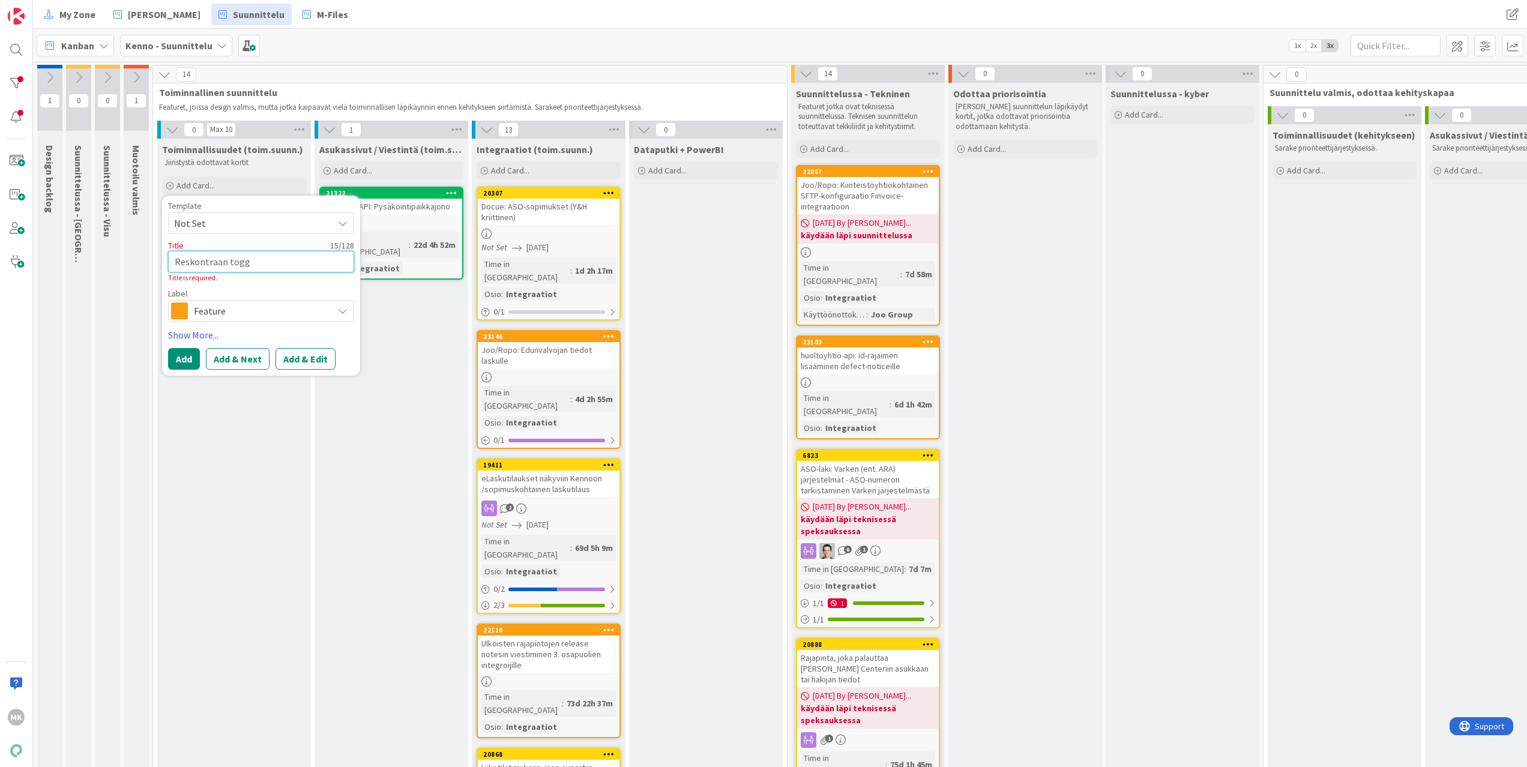
type textarea "Reskontraan toggl"
type textarea "x"
type textarea "Reskontraan toggle"
type textarea "x"
type textarea "Reskontraan togglej"
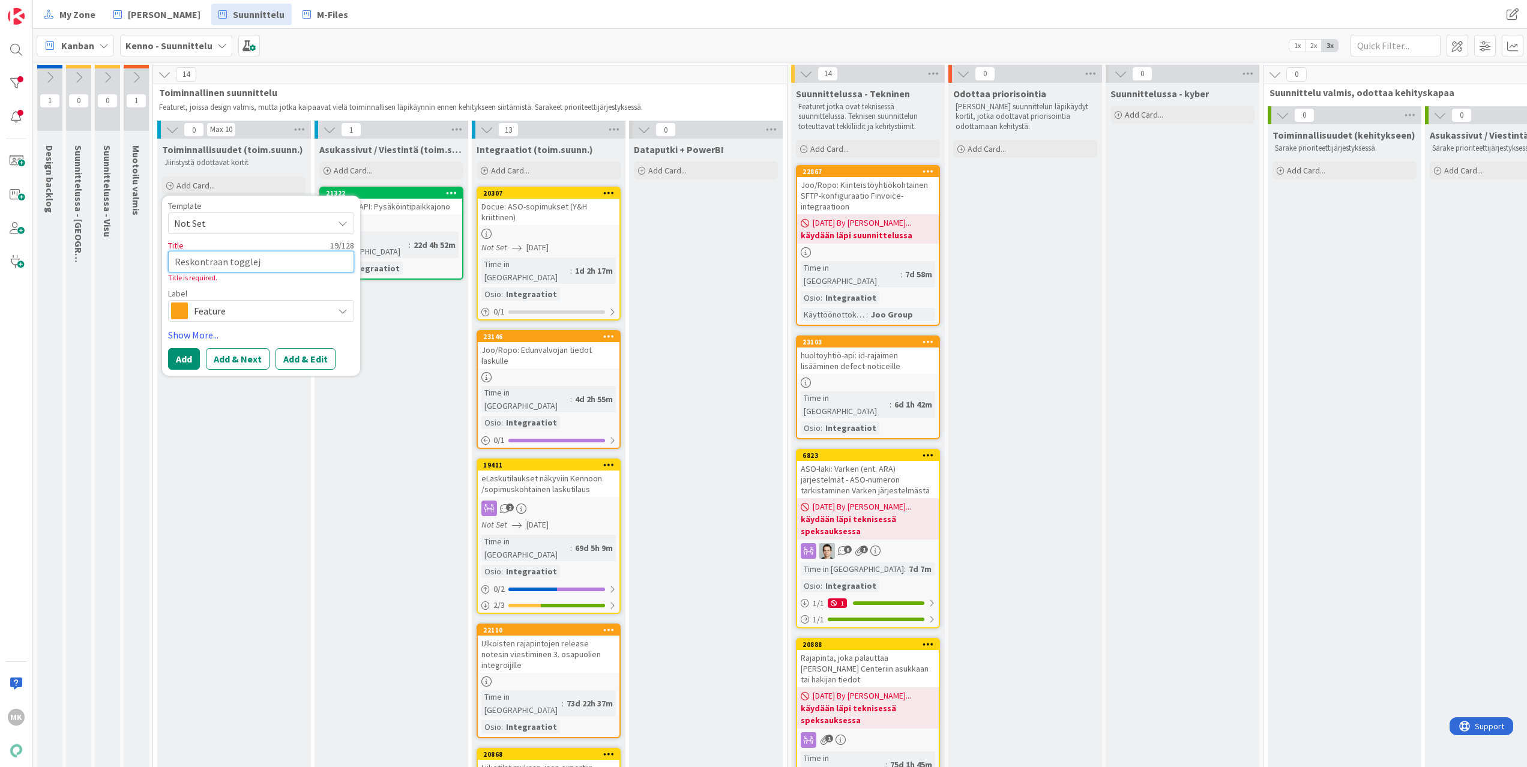
type textarea "x"
type textarea "Reskontraan toggleja"
click at [286, 313] on span "Feature" at bounding box center [260, 311] width 133 height 17
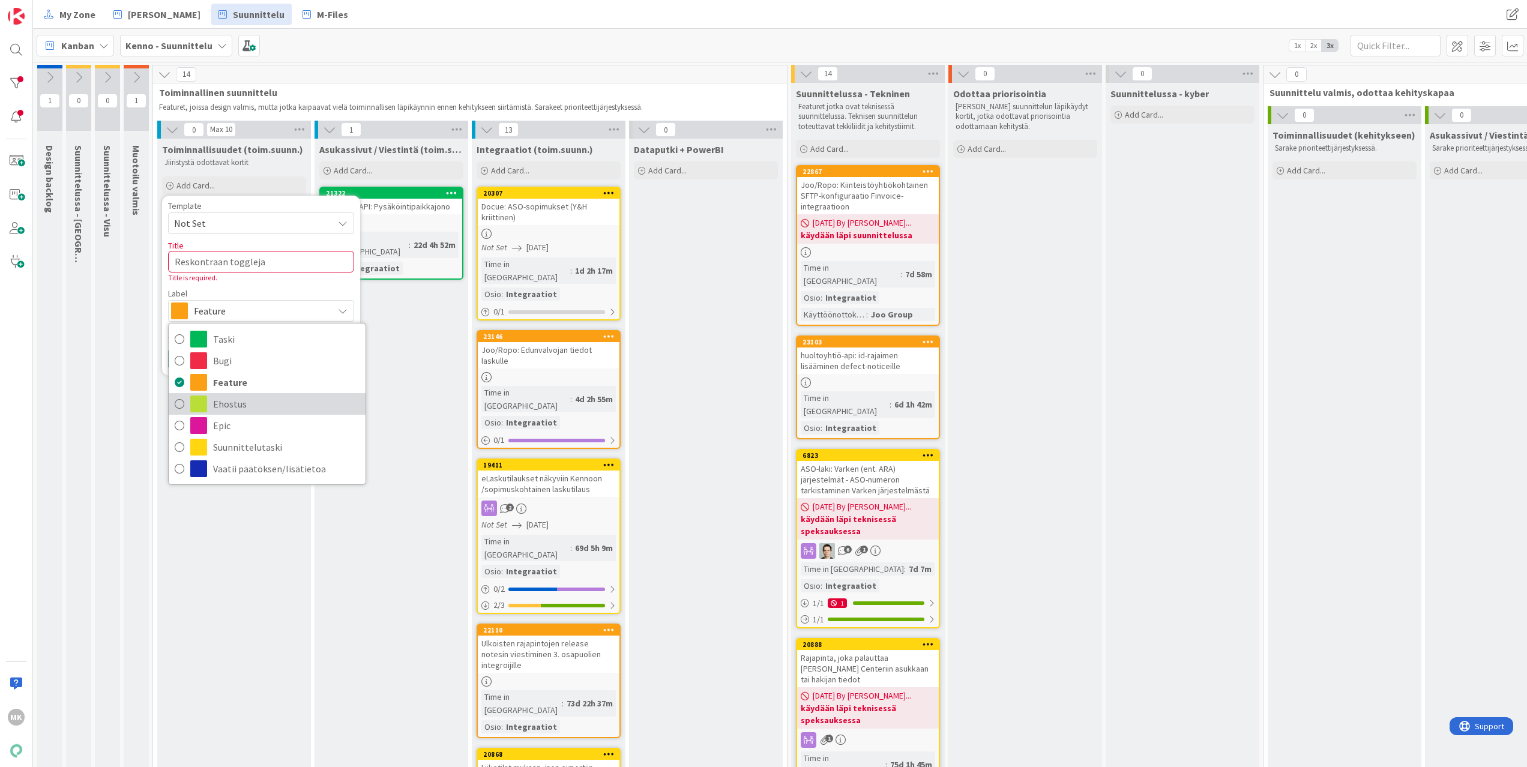
click at [250, 402] on span "Ehostus" at bounding box center [286, 404] width 146 height 18
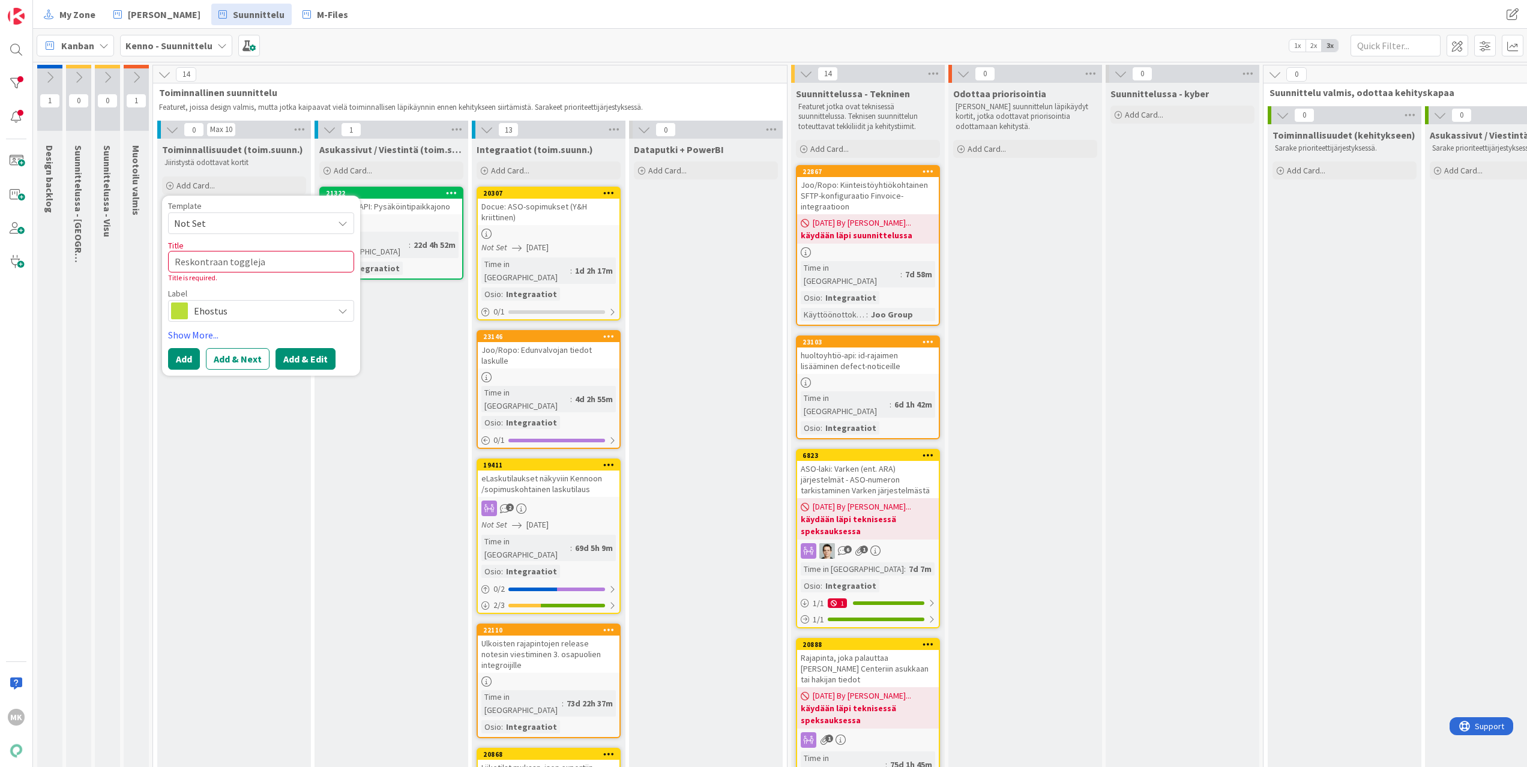
click at [287, 362] on button "Add & Edit" at bounding box center [305, 359] width 60 height 22
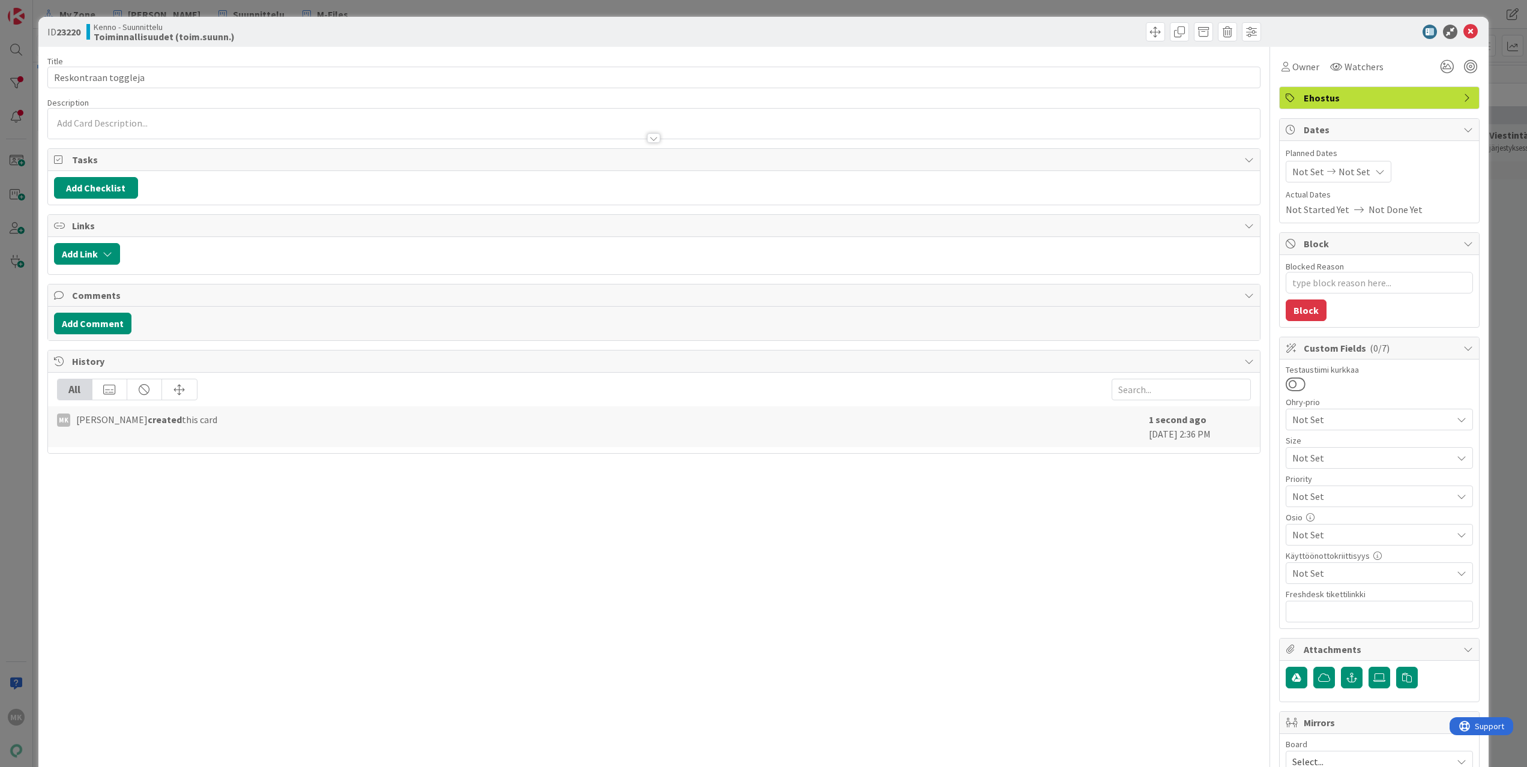
click at [823, 123] on div at bounding box center [654, 124] width 1212 height 30
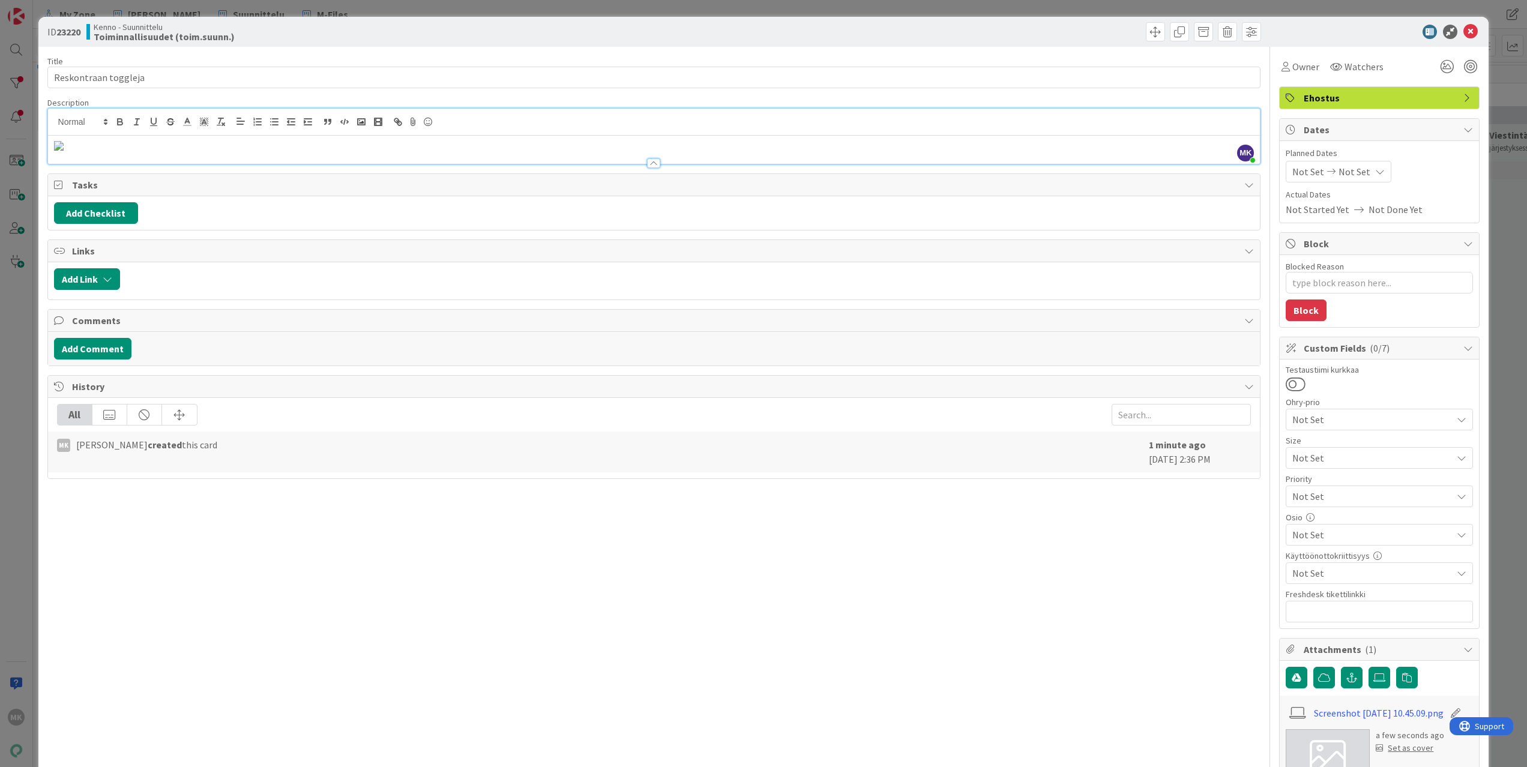
click at [64, 151] on img at bounding box center [59, 146] width 10 height 10
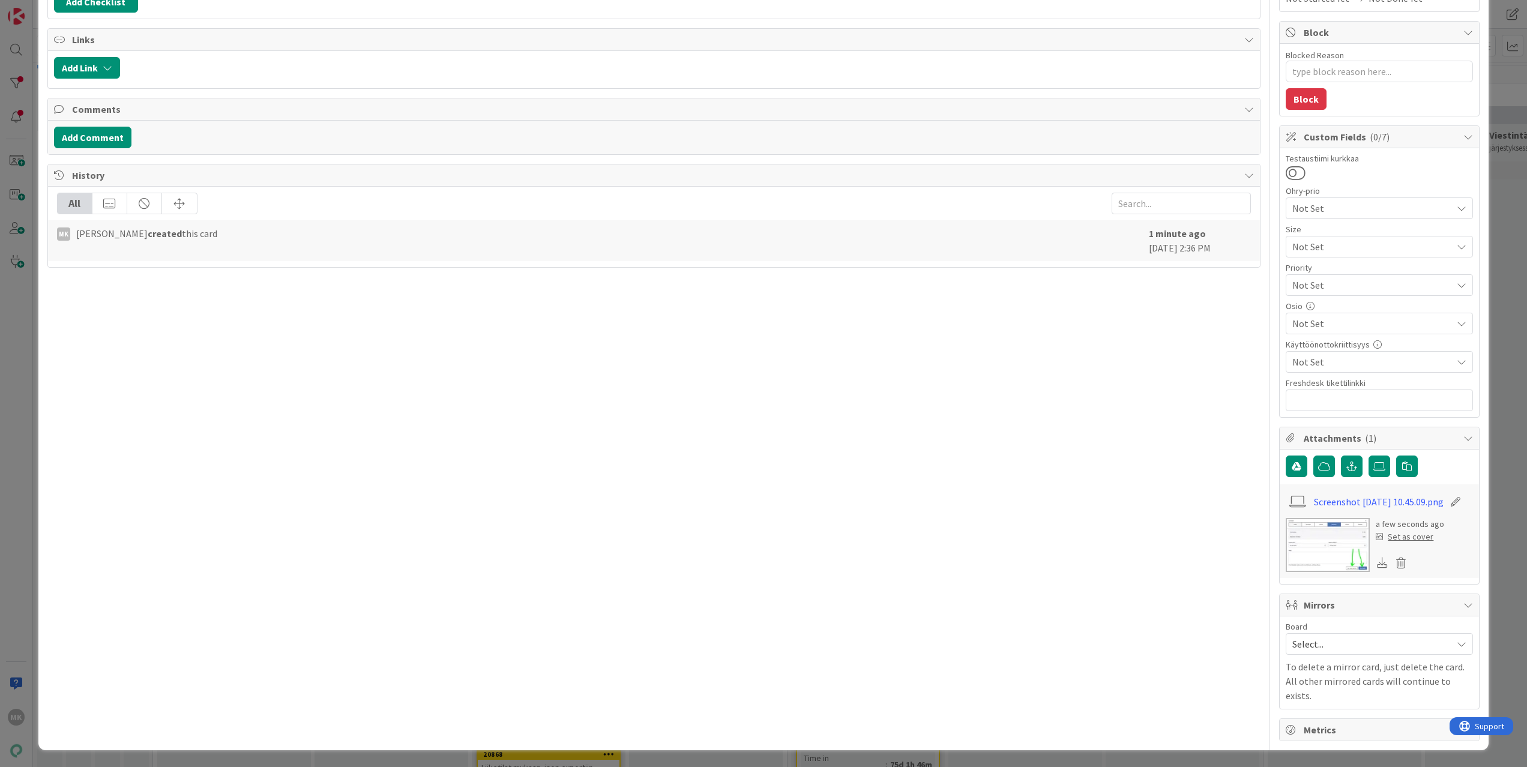
click at [1458, 496] on icon at bounding box center [1455, 502] width 17 height 12
click at [1460, 518] on div "a few seconds ago Set as cover" at bounding box center [1379, 545] width 187 height 54
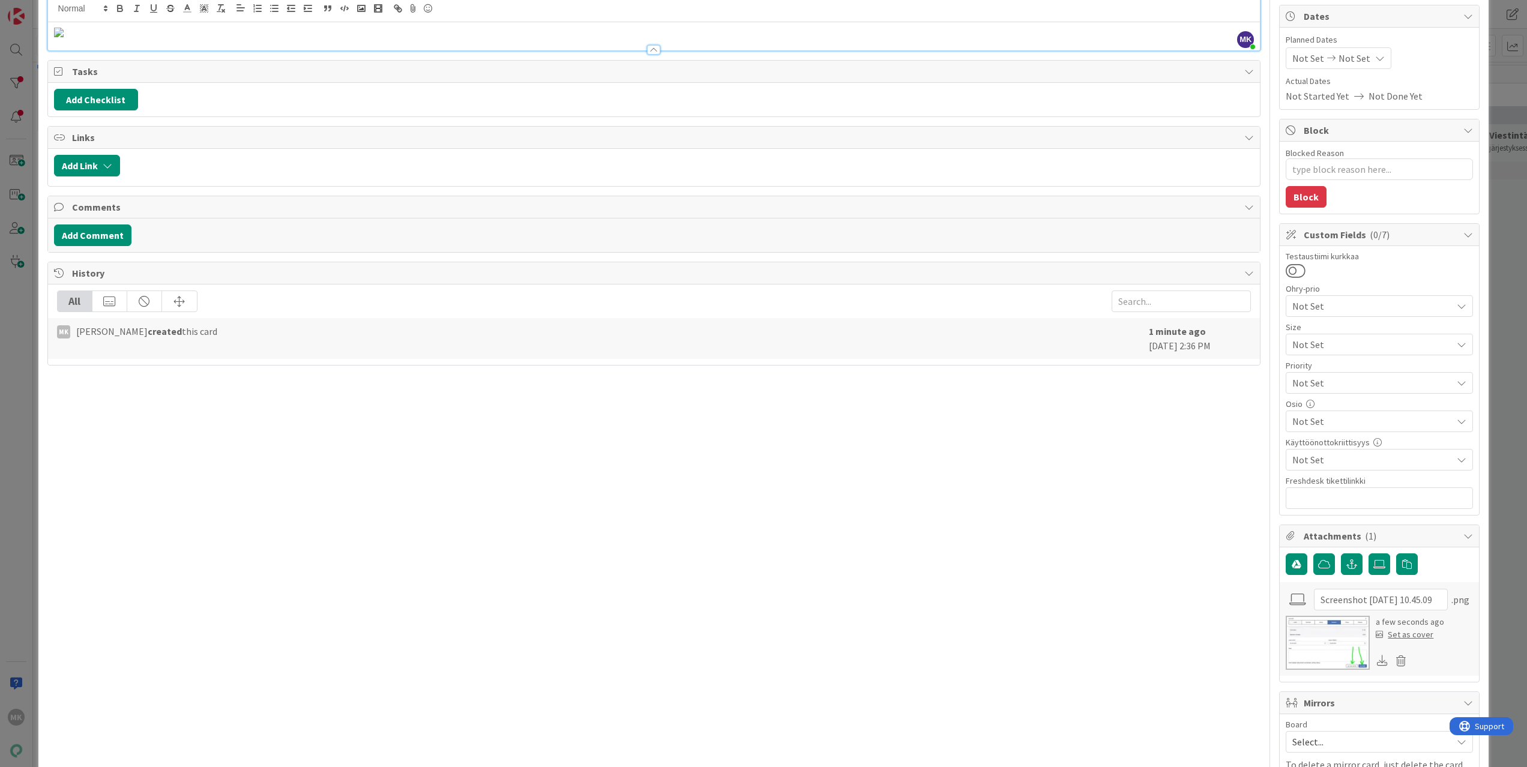
scroll to position [0, 0]
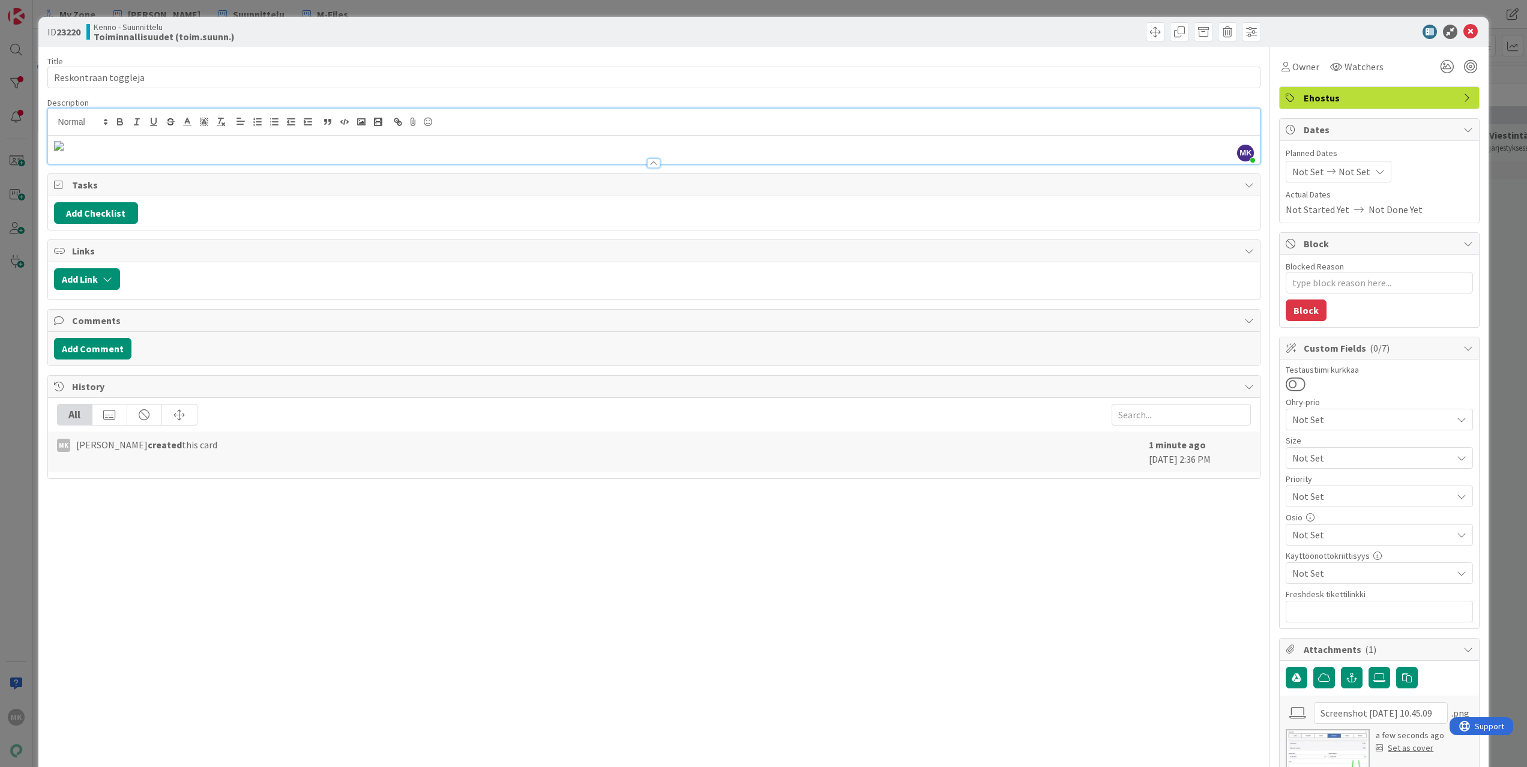
click at [920, 95] on div "Title 20 / 128 Reskontraan toggleja Description MK Marko Kankaanniemi just join…" at bounding box center [654, 500] width 1214 height 906
click at [911, 118] on div at bounding box center [654, 122] width 1212 height 27
click at [64, 151] on img at bounding box center [59, 146] width 10 height 10
click at [363, 118] on icon "button" at bounding box center [361, 121] width 11 height 11
click at [363, 121] on icon "button" at bounding box center [361, 121] width 11 height 11
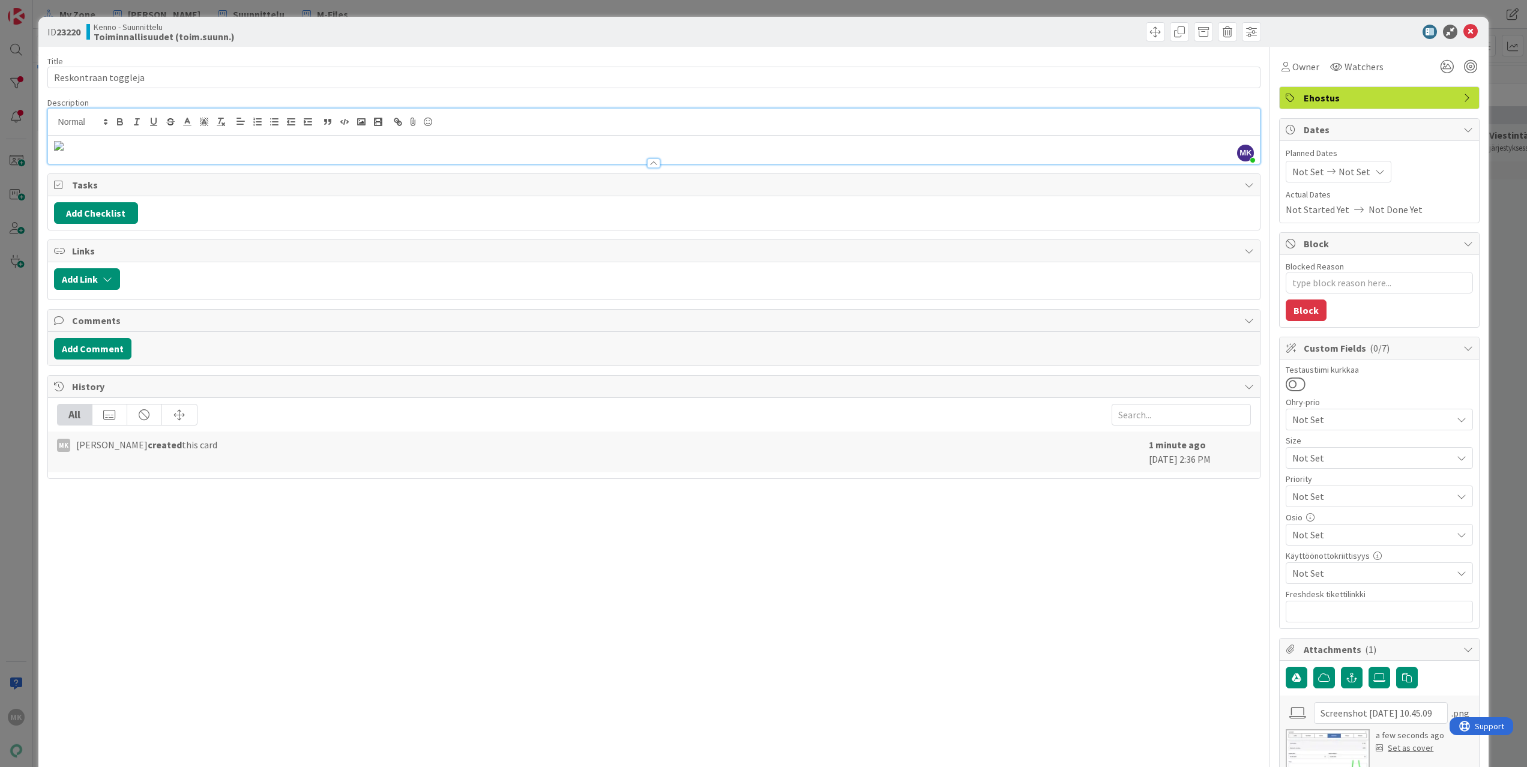
click at [64, 151] on img at bounding box center [59, 146] width 10 height 10
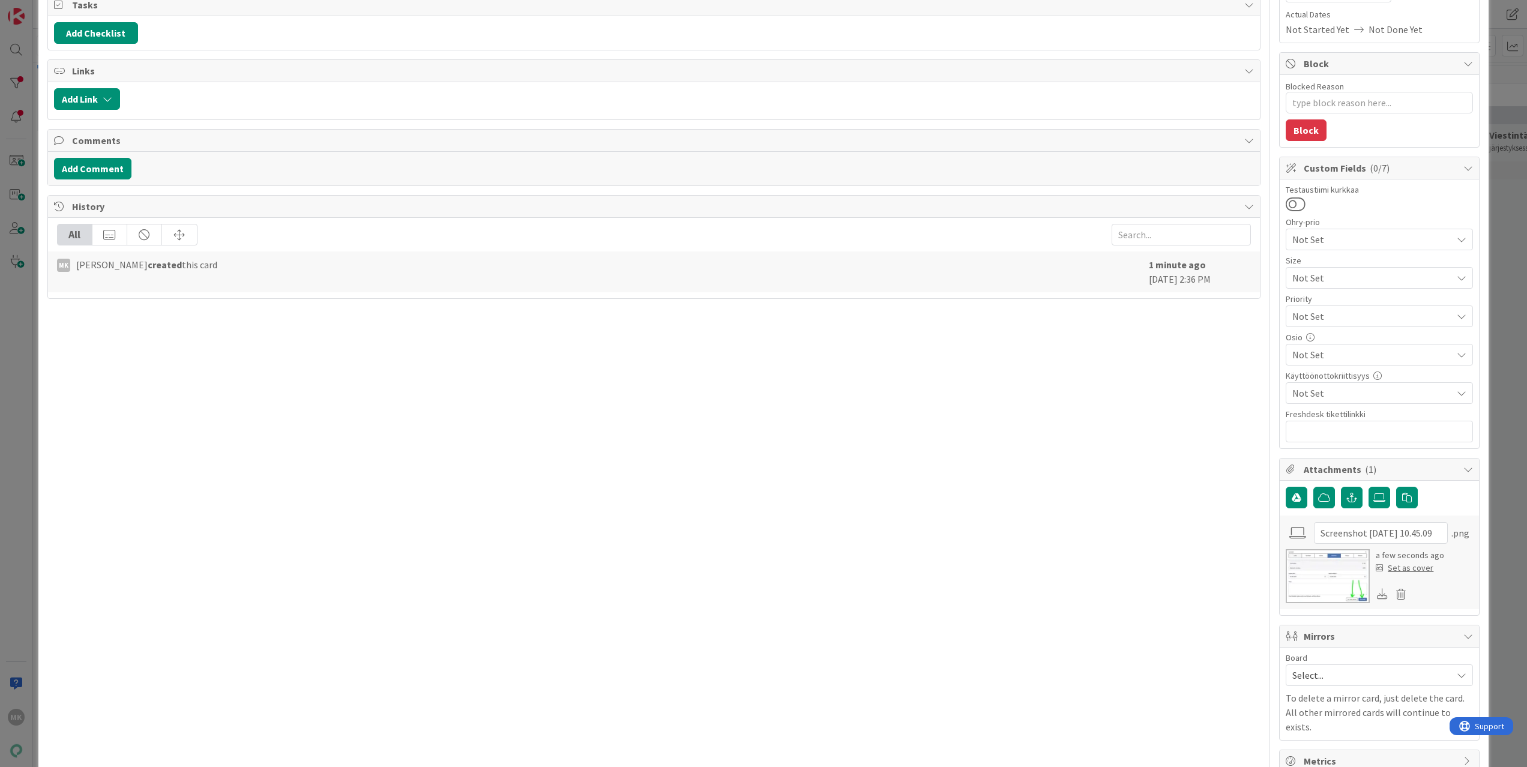
scroll to position [345, 0]
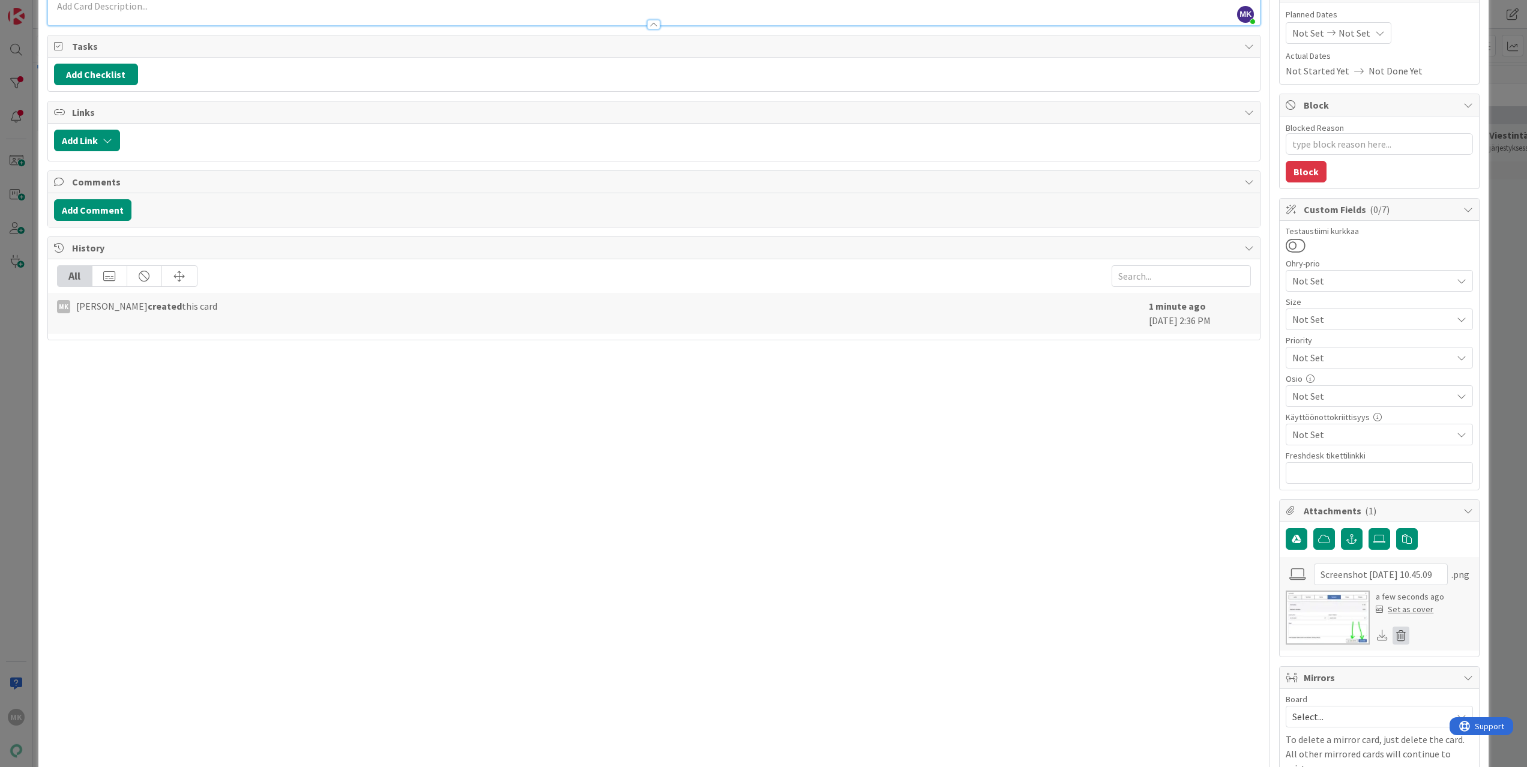
click at [1395, 641] on icon at bounding box center [1400, 636] width 17 height 18
click at [1286, 695] on button "Delete" at bounding box center [1288, 694] width 45 height 22
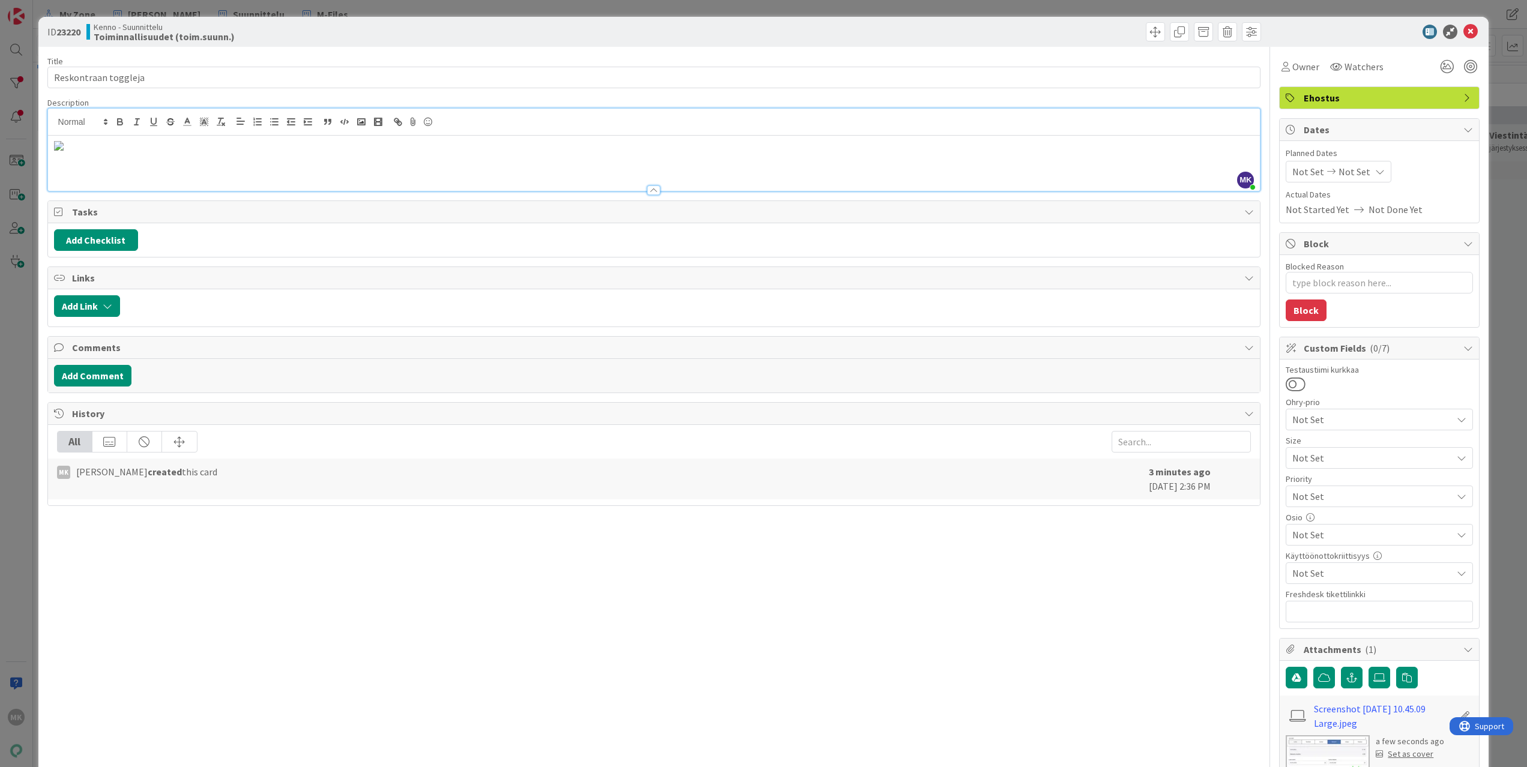
scroll to position [256, 0]
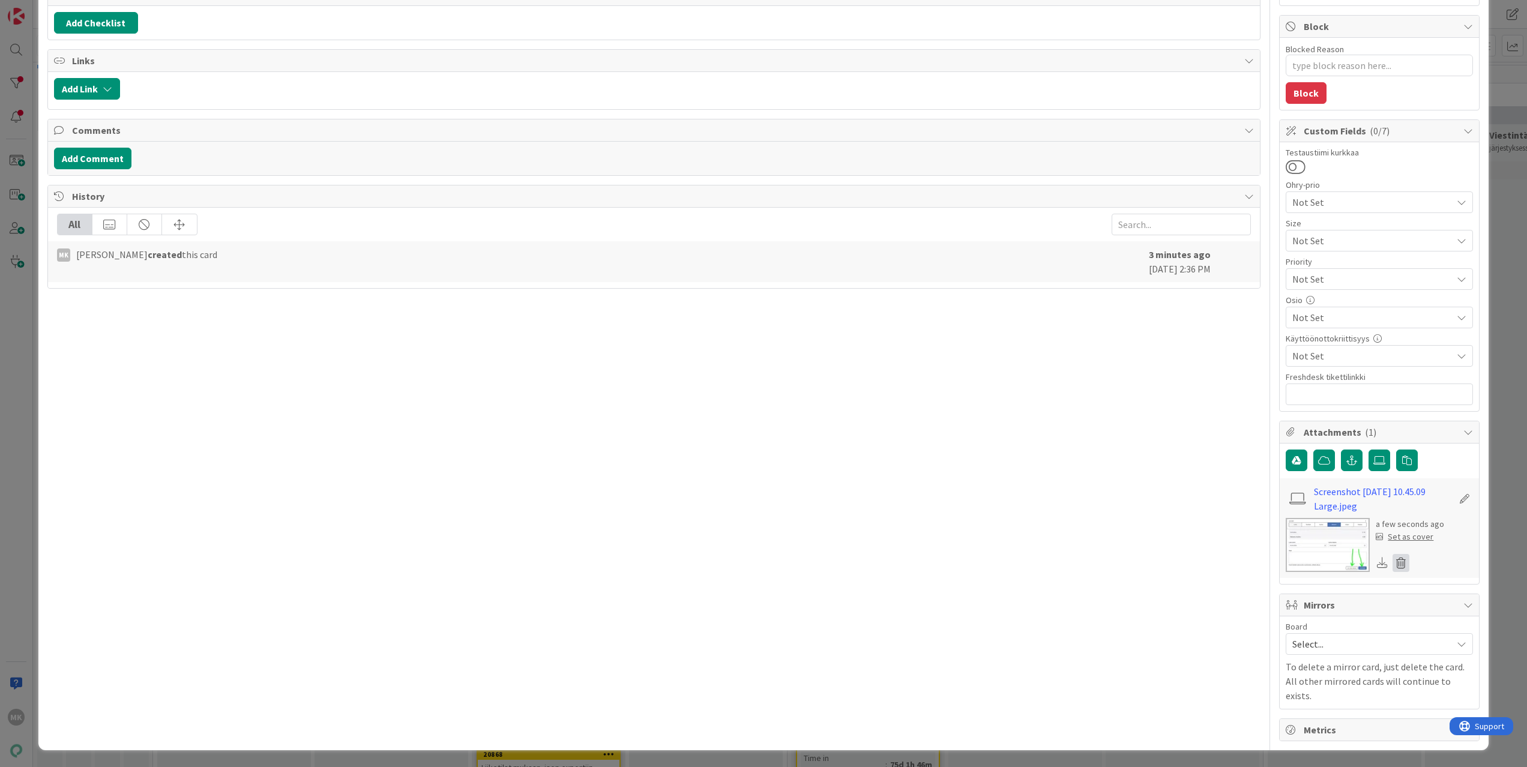
click at [1395, 554] on icon at bounding box center [1400, 563] width 17 height 18
click at [1268, 610] on button "Delete" at bounding box center [1288, 621] width 45 height 22
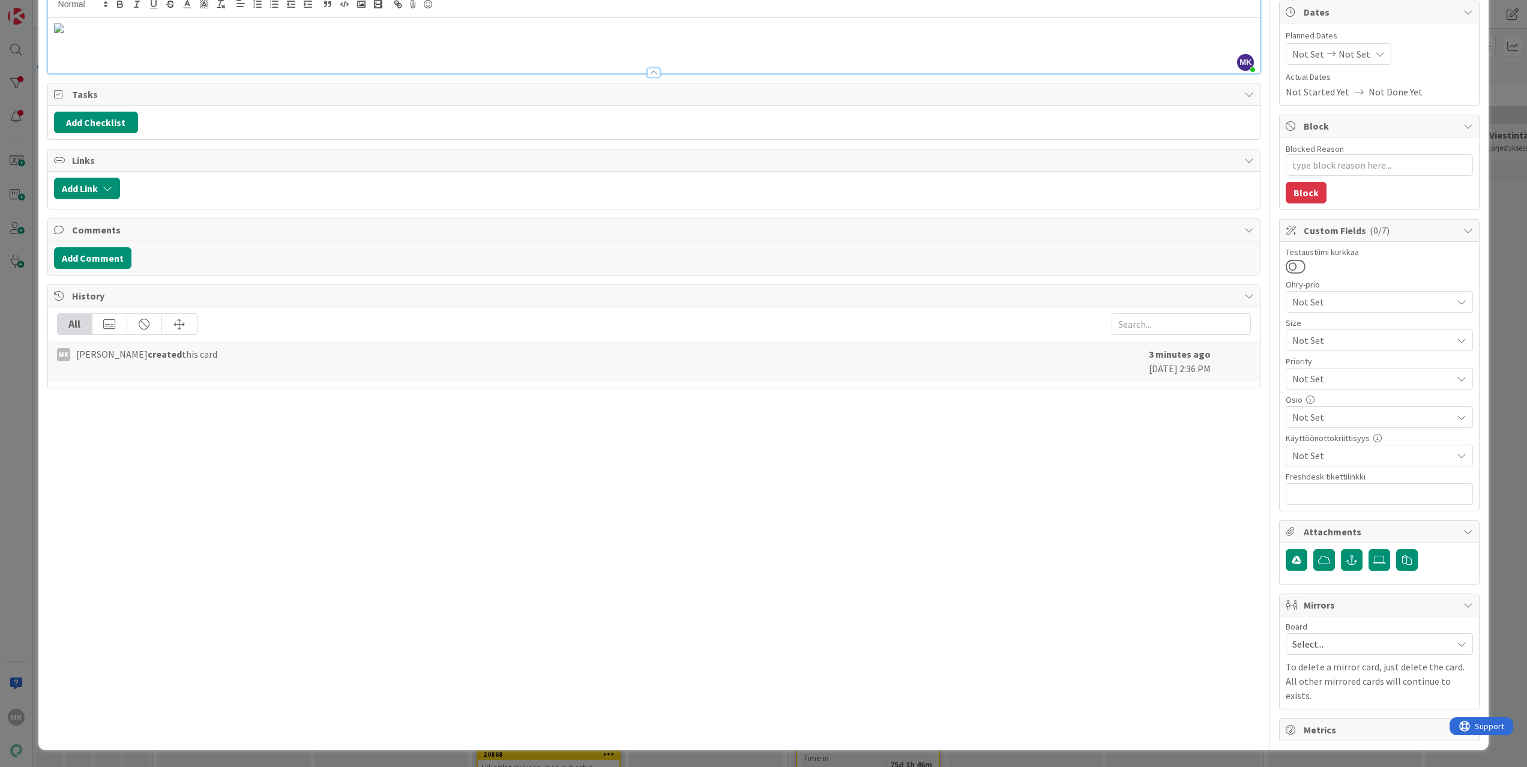
scroll to position [0, 0]
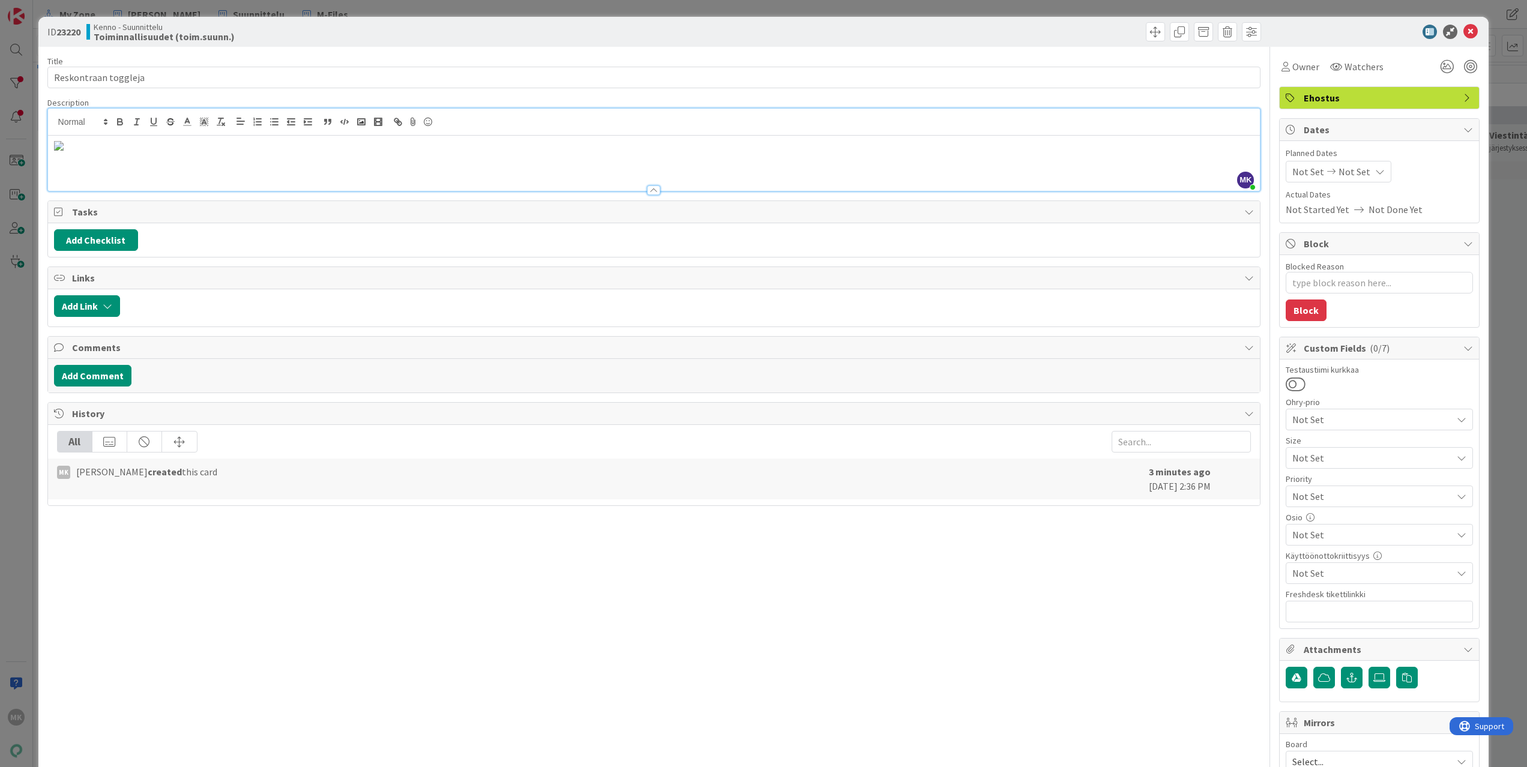
click at [953, 152] on p at bounding box center [654, 145] width 1200 height 14
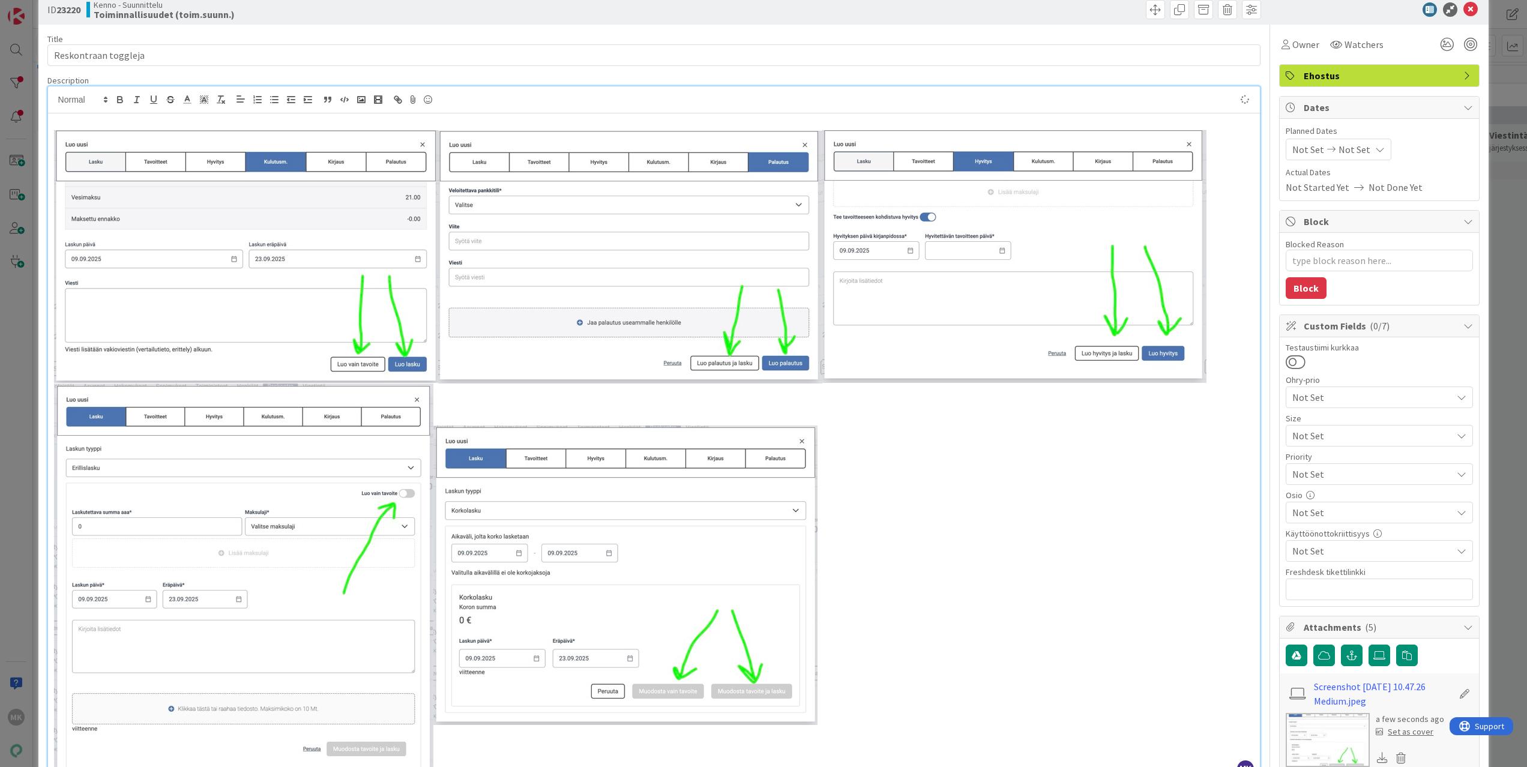
scroll to position [284, 0]
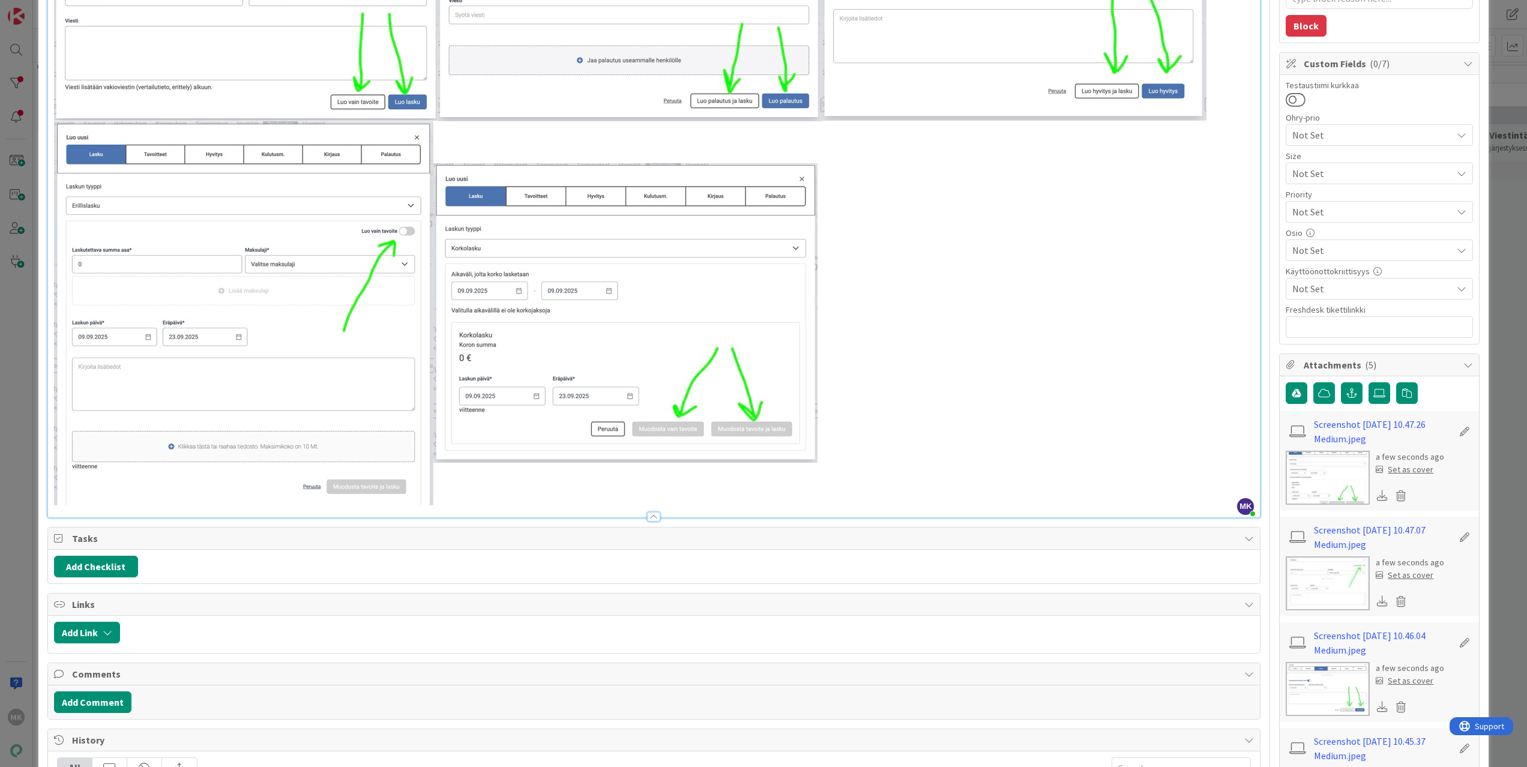
type textarea "x"
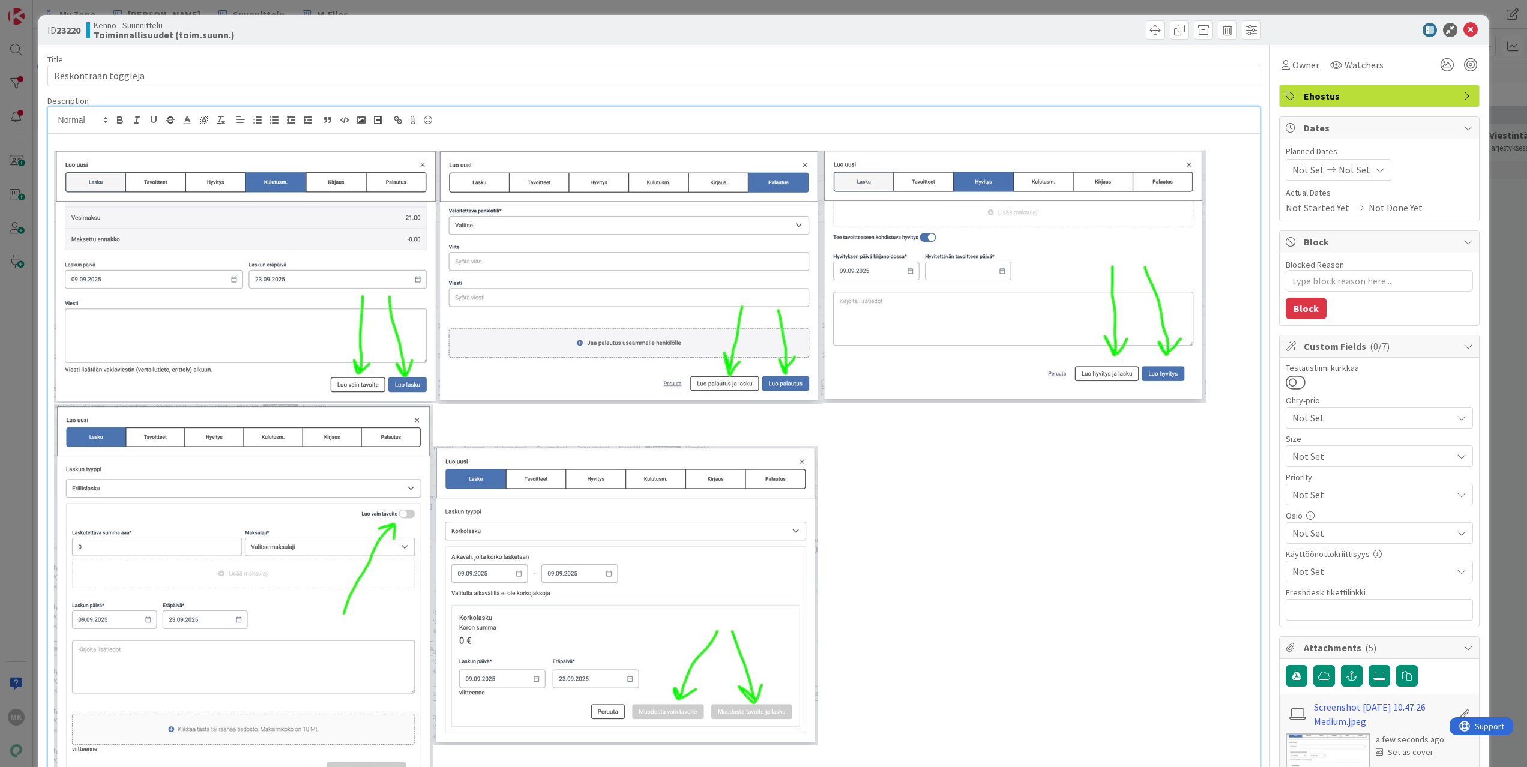
scroll to position [0, 0]
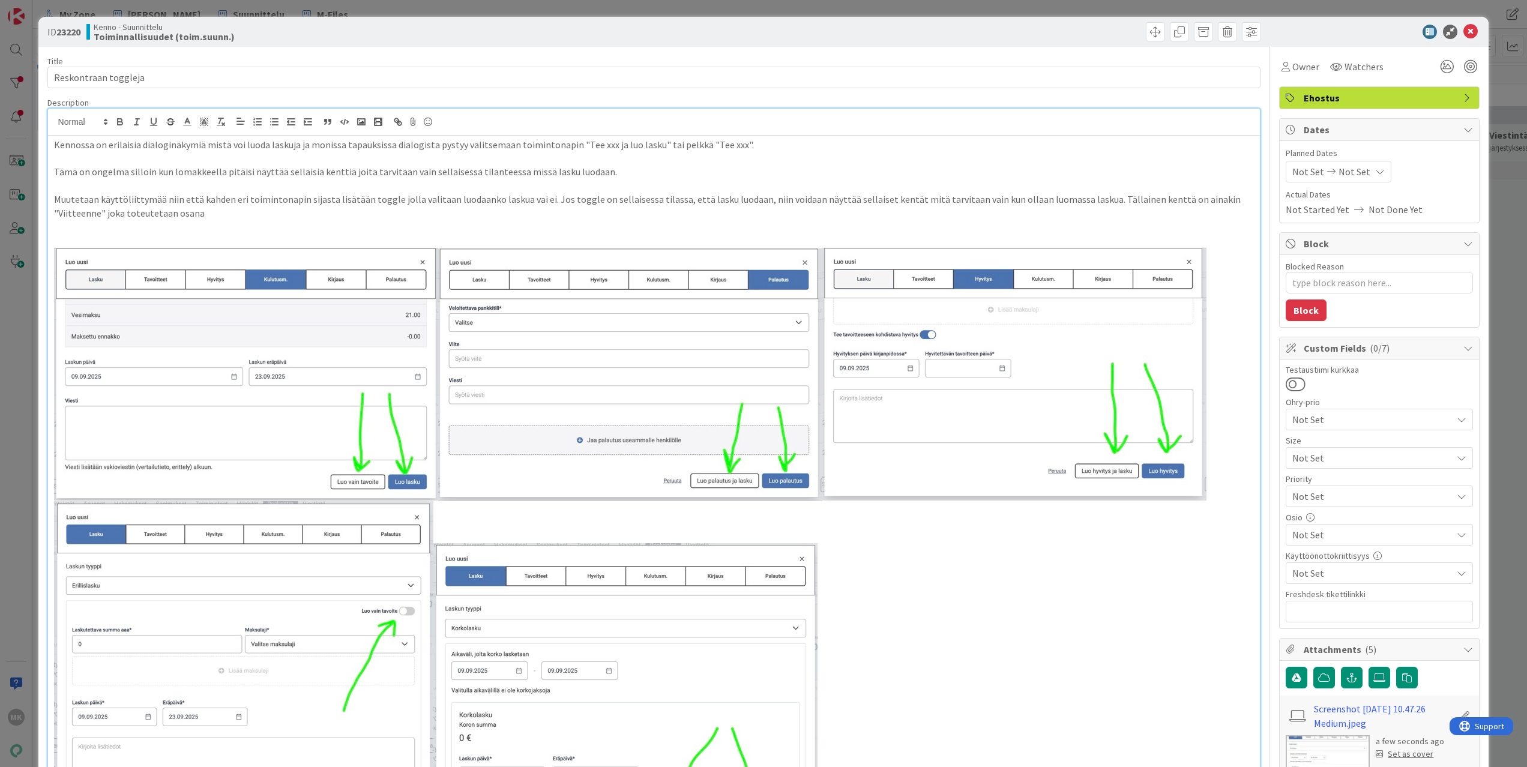
click at [632, 205] on p "Muutetaan käyttöliittymää niin että kahden eri toimintonapin sijasta lisätään t…" at bounding box center [654, 206] width 1200 height 27
click at [632, 209] on p "Muutetaan käyttöliittymää niin että kahden eri toimintonapin sijasta lisätään t…" at bounding box center [654, 206] width 1200 height 27
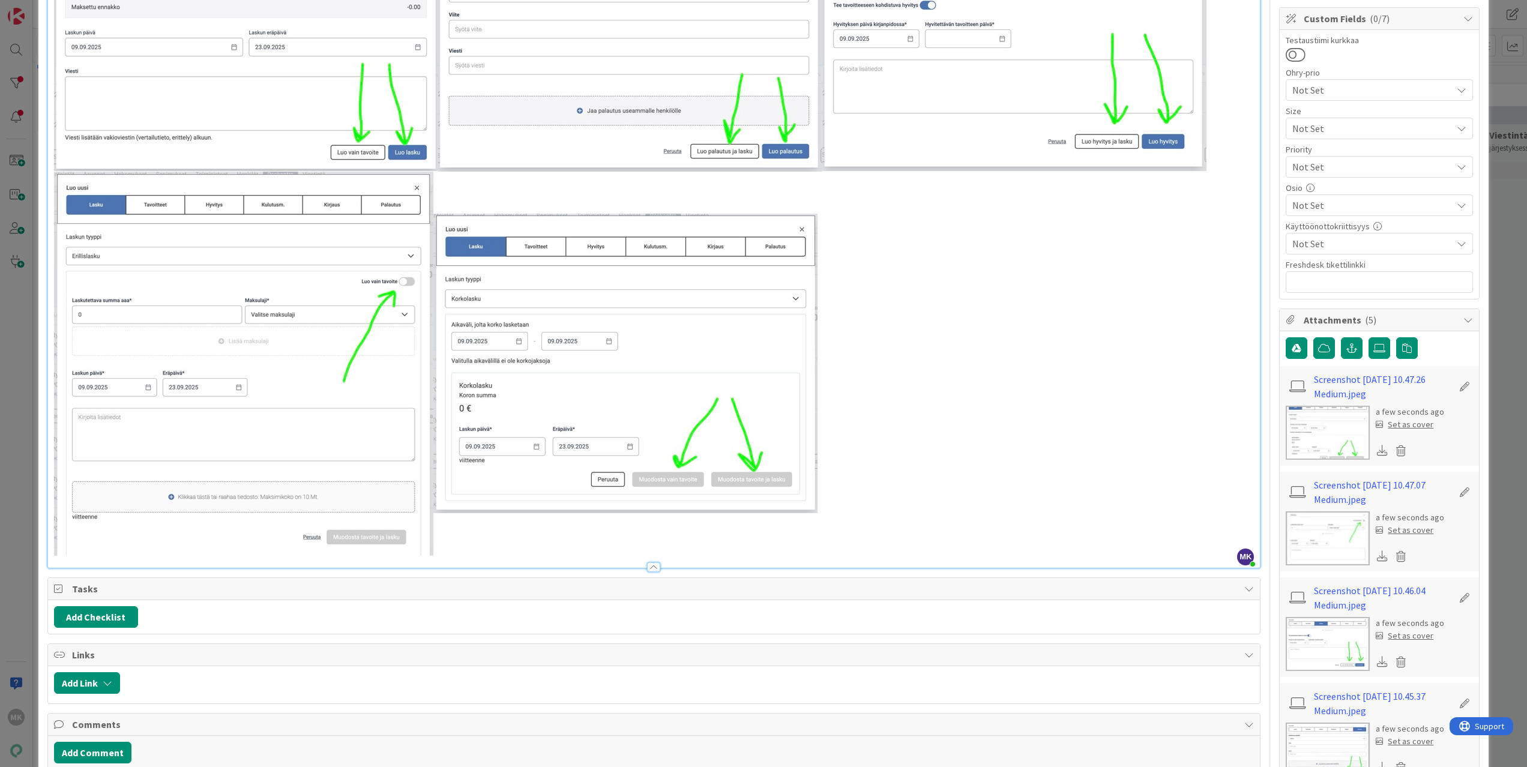
scroll to position [247, 0]
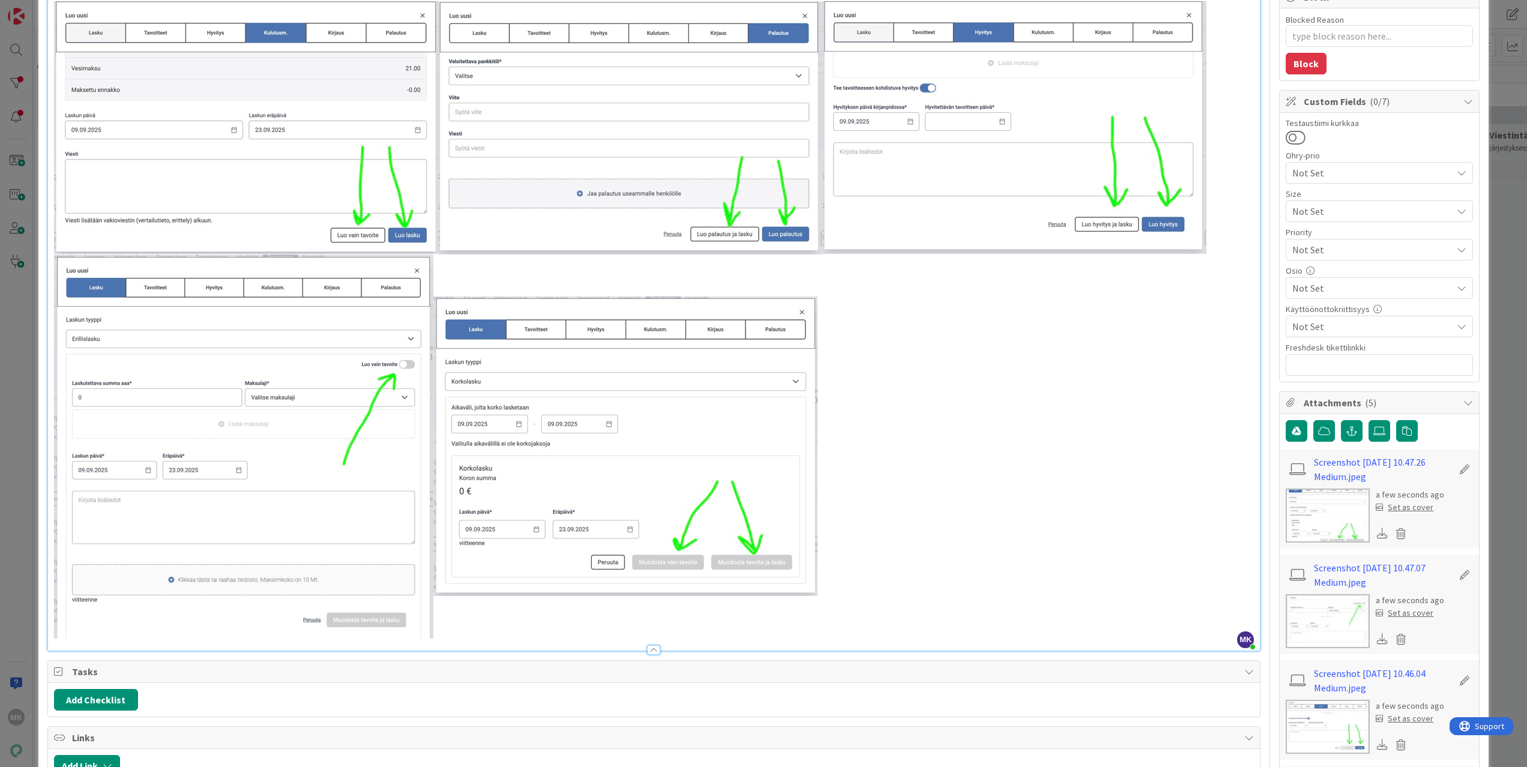
click at [327, 396] on img at bounding box center [243, 446] width 379 height 384
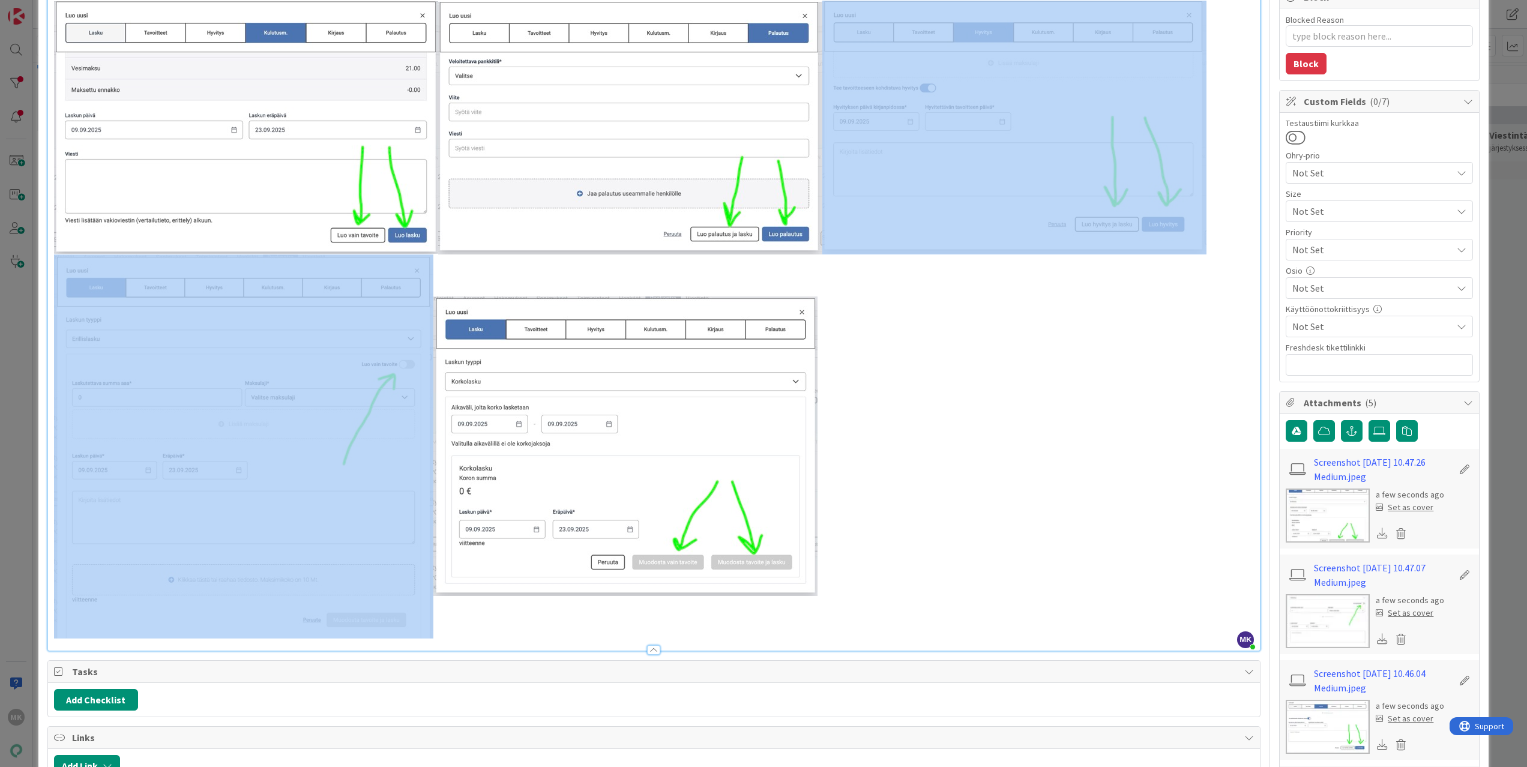
drag, startPoint x: 257, startPoint y: 390, endPoint x: 950, endPoint y: 459, distance: 696.6
click at [950, 459] on p at bounding box center [654, 320] width 1200 height 638
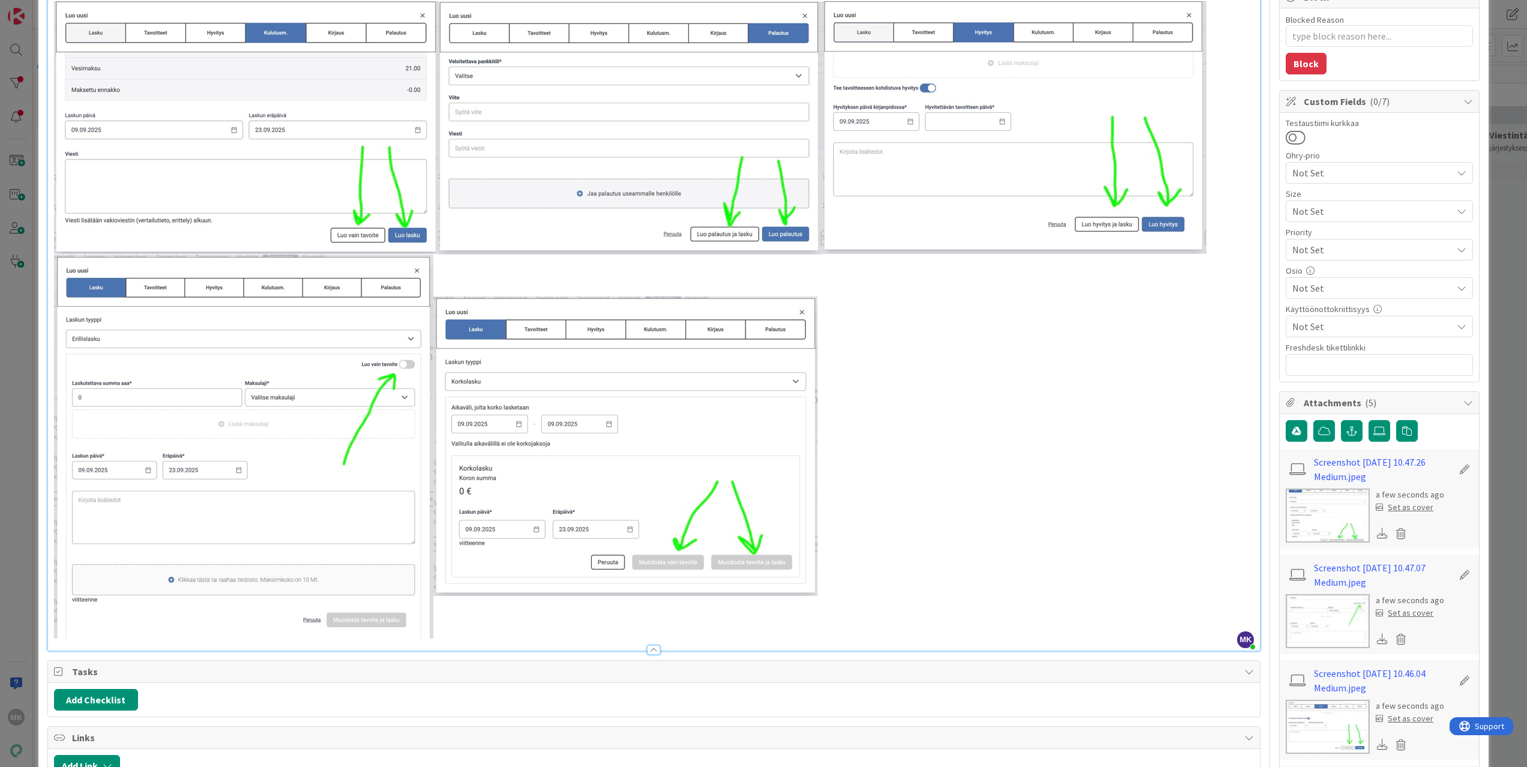
click at [922, 455] on p at bounding box center [654, 320] width 1200 height 638
click at [318, 374] on img at bounding box center [243, 446] width 379 height 384
click at [259, 373] on img at bounding box center [243, 446] width 379 height 384
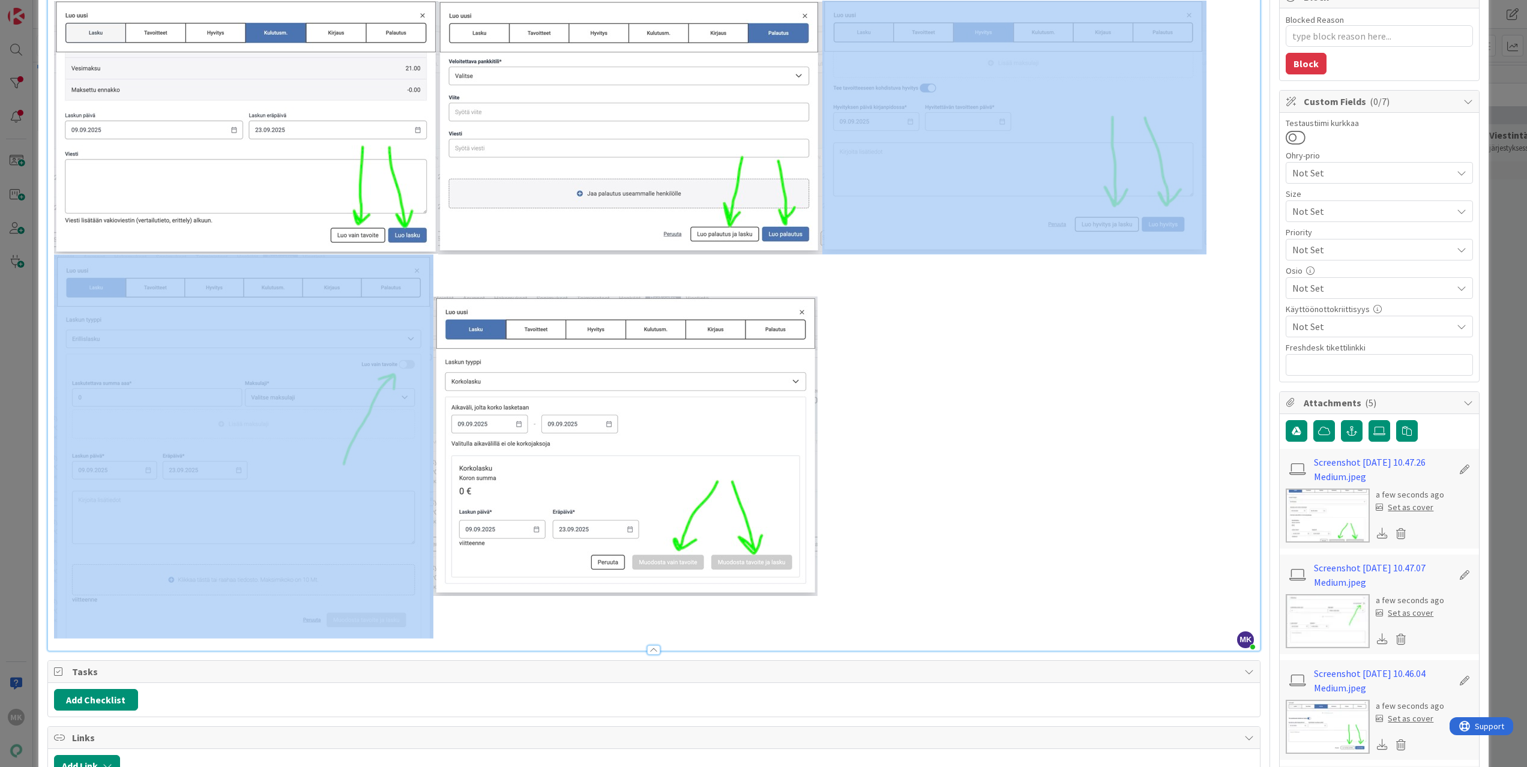
drag, startPoint x: 293, startPoint y: 399, endPoint x: 717, endPoint y: 475, distance: 430.5
click at [690, 468] on p at bounding box center [654, 320] width 1200 height 638
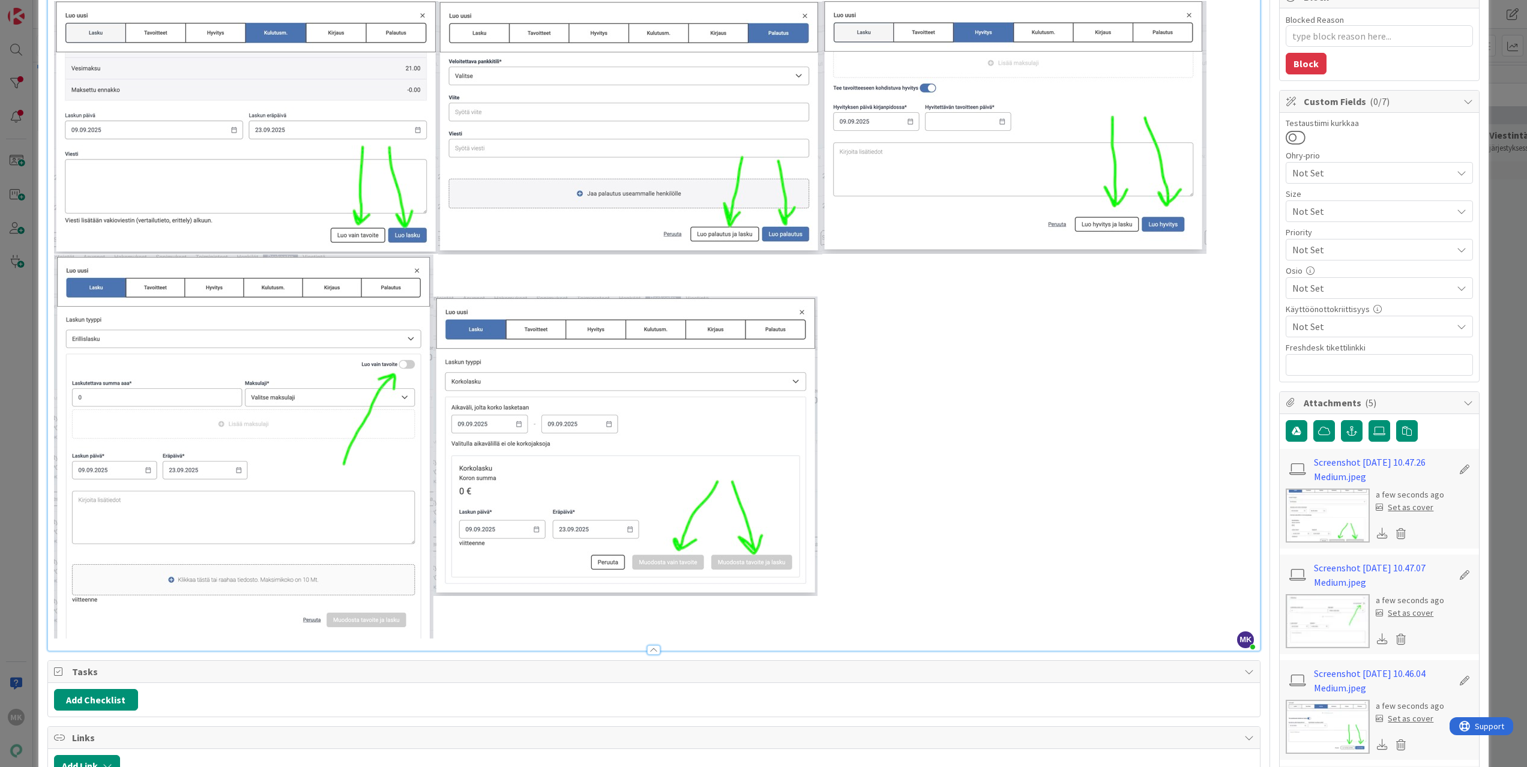
click at [823, 494] on p at bounding box center [654, 320] width 1200 height 638
click at [336, 409] on img at bounding box center [243, 446] width 379 height 384
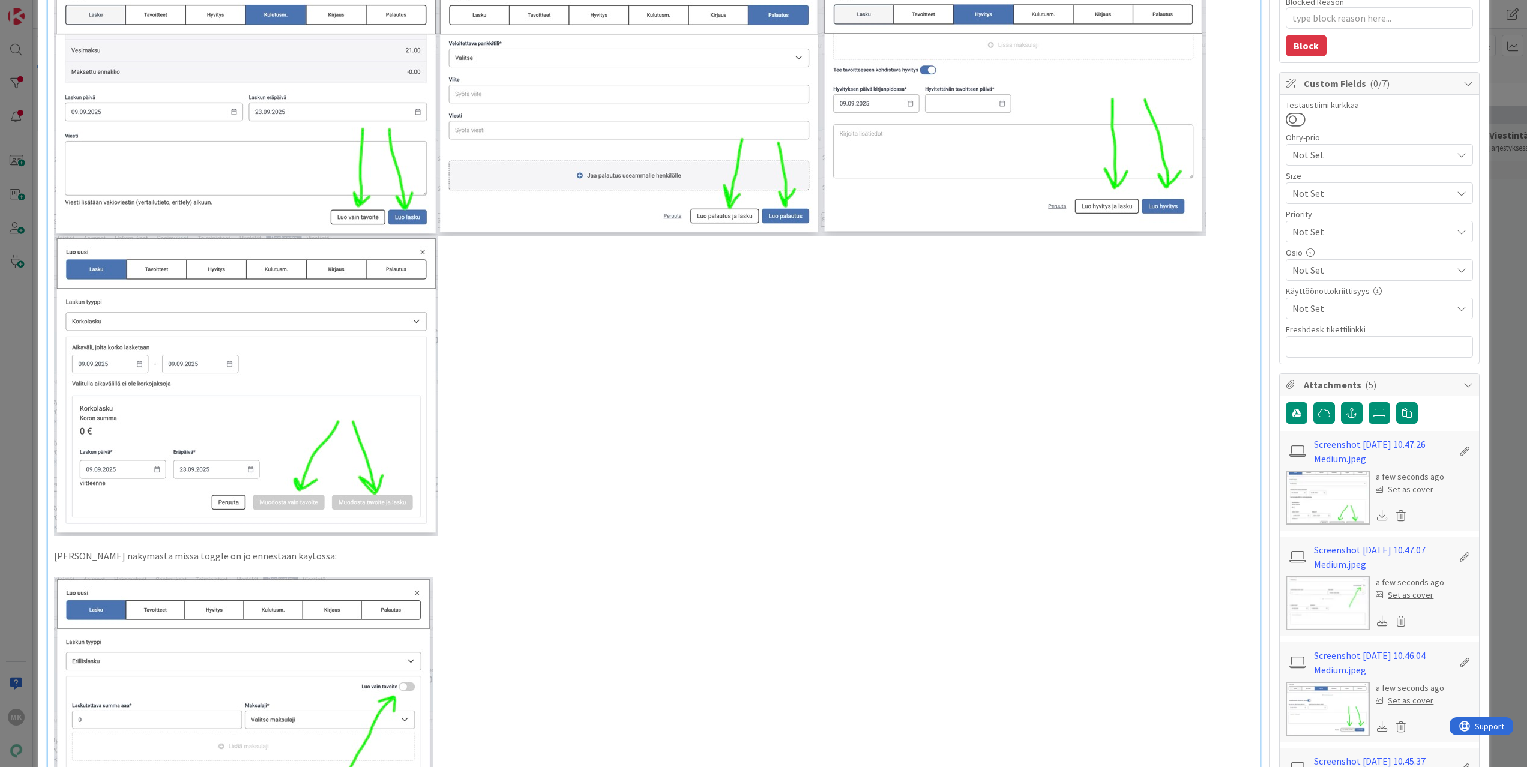
scroll to position [100, 0]
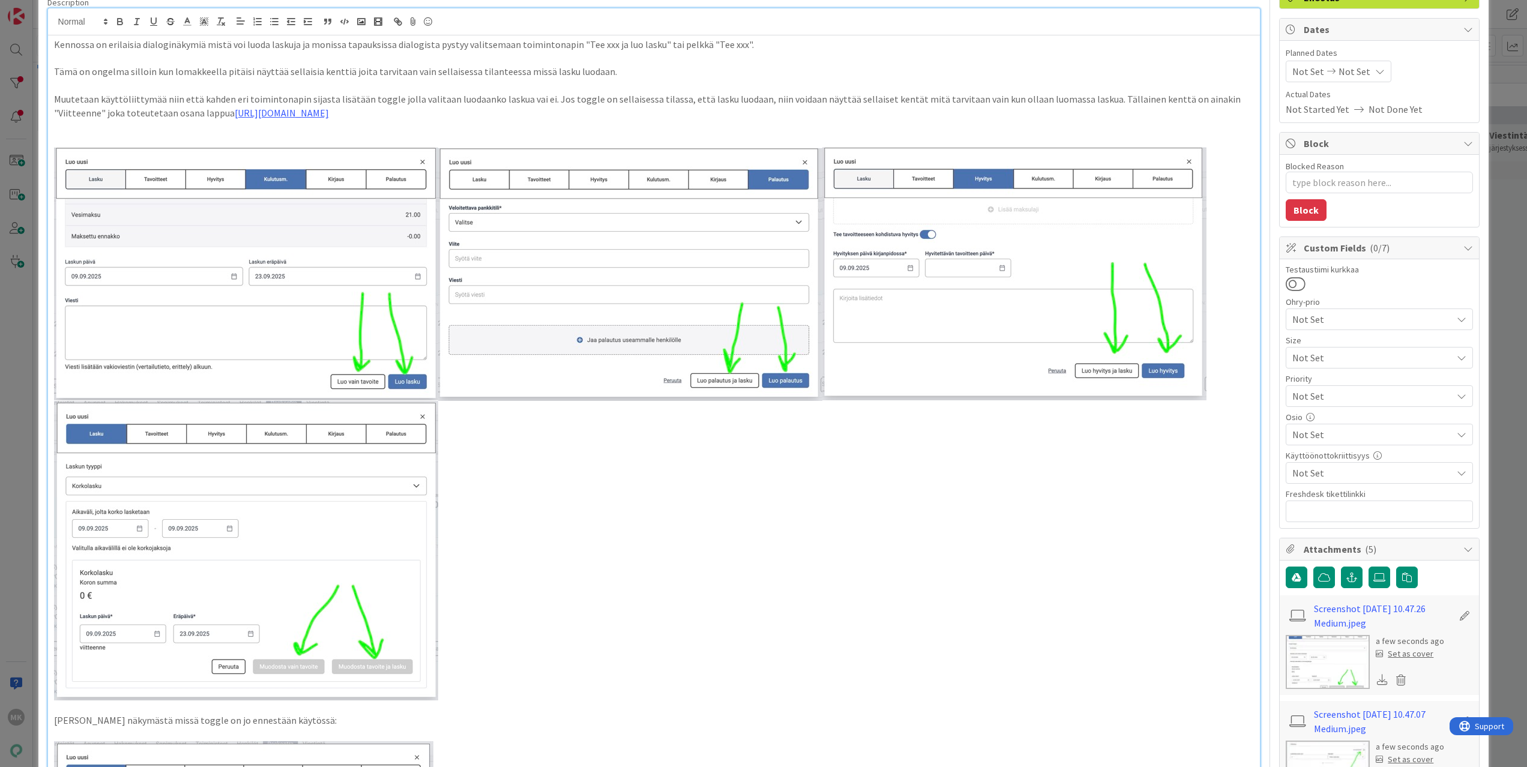
click at [478, 127] on p at bounding box center [654, 126] width 1200 height 14
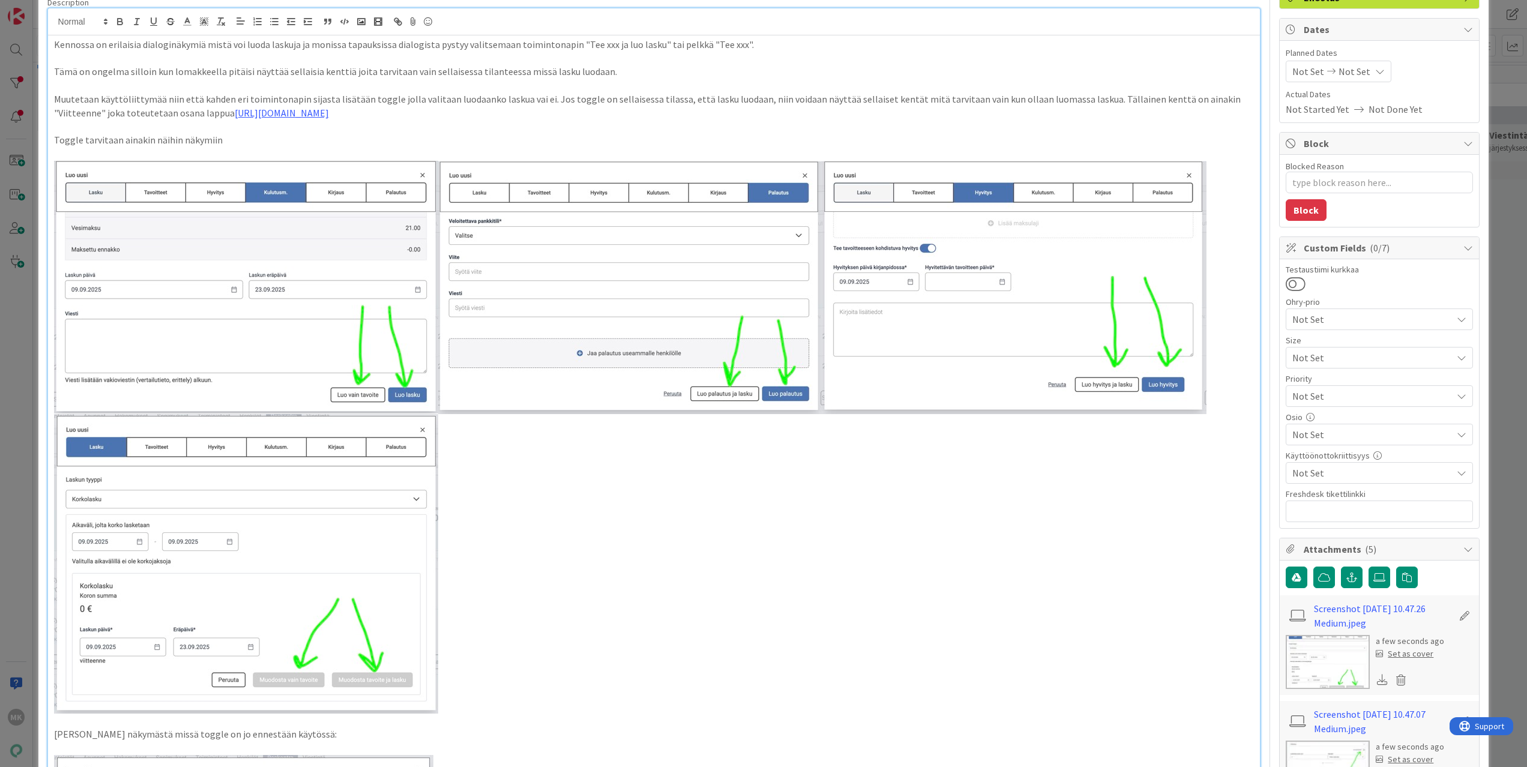
scroll to position [59, 0]
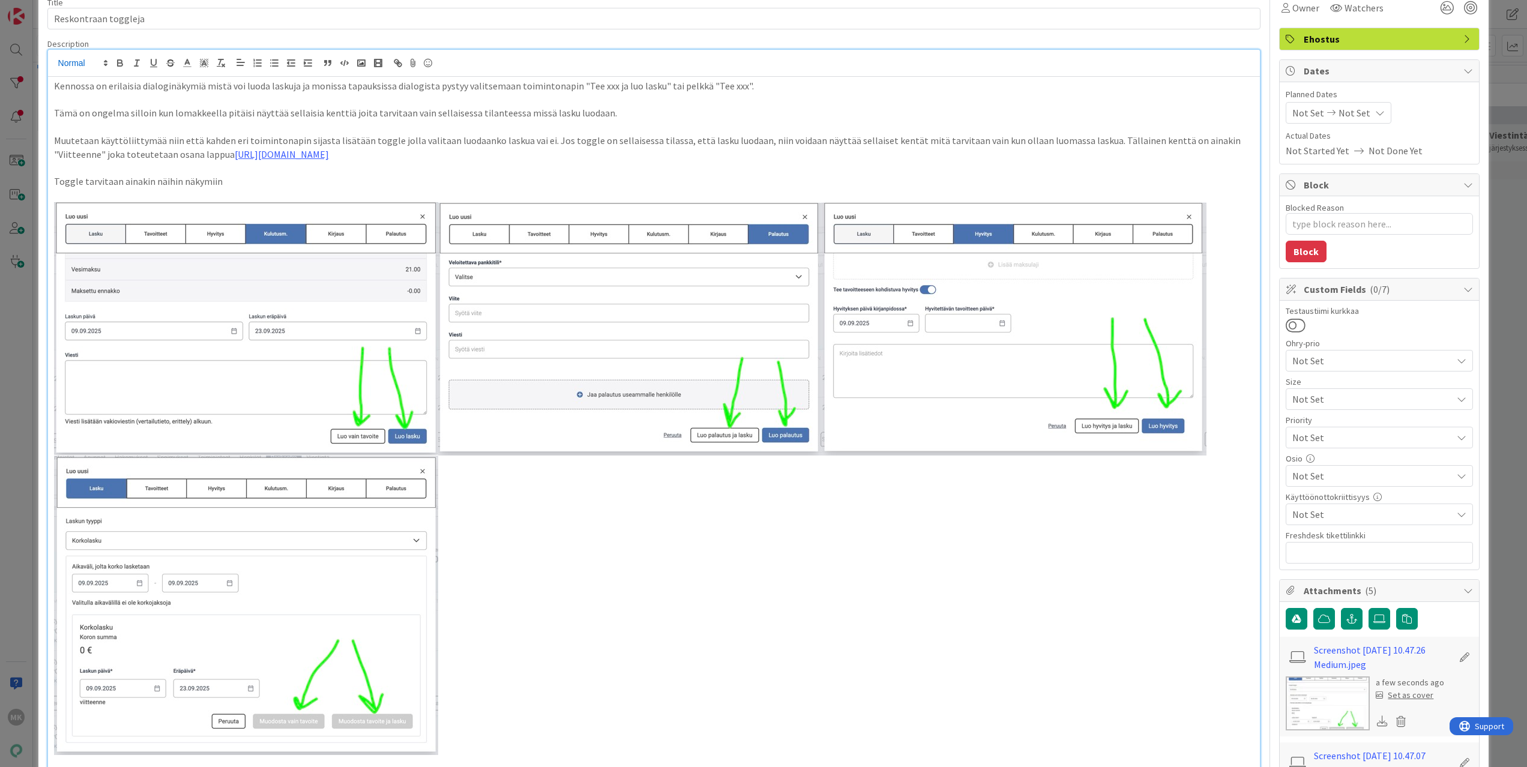
click at [74, 64] on span at bounding box center [82, 63] width 59 height 14
click at [83, 103] on span at bounding box center [82, 100] width 48 height 19
drag, startPoint x: 239, startPoint y: 180, endPoint x: 50, endPoint y: 178, distance: 189.7
click at [50, 178] on div "Kennossa on erilaisia dialoginäkymiä mistä voi luoda laskuja ja monissa tapauks…" at bounding box center [654, 635] width 1212 height 1116
click at [86, 61] on span at bounding box center [82, 63] width 59 height 14
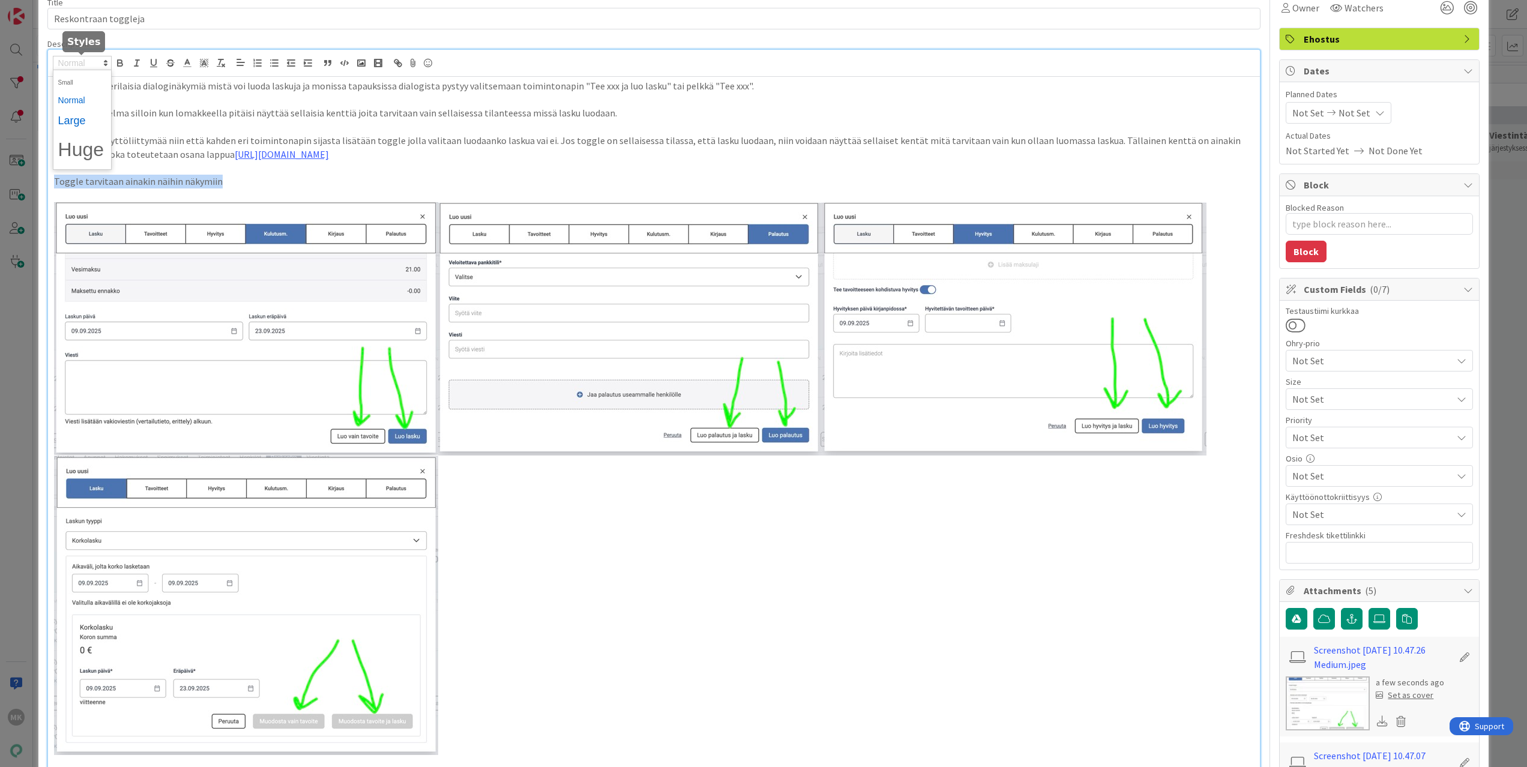
click at [85, 125] on span at bounding box center [82, 121] width 48 height 22
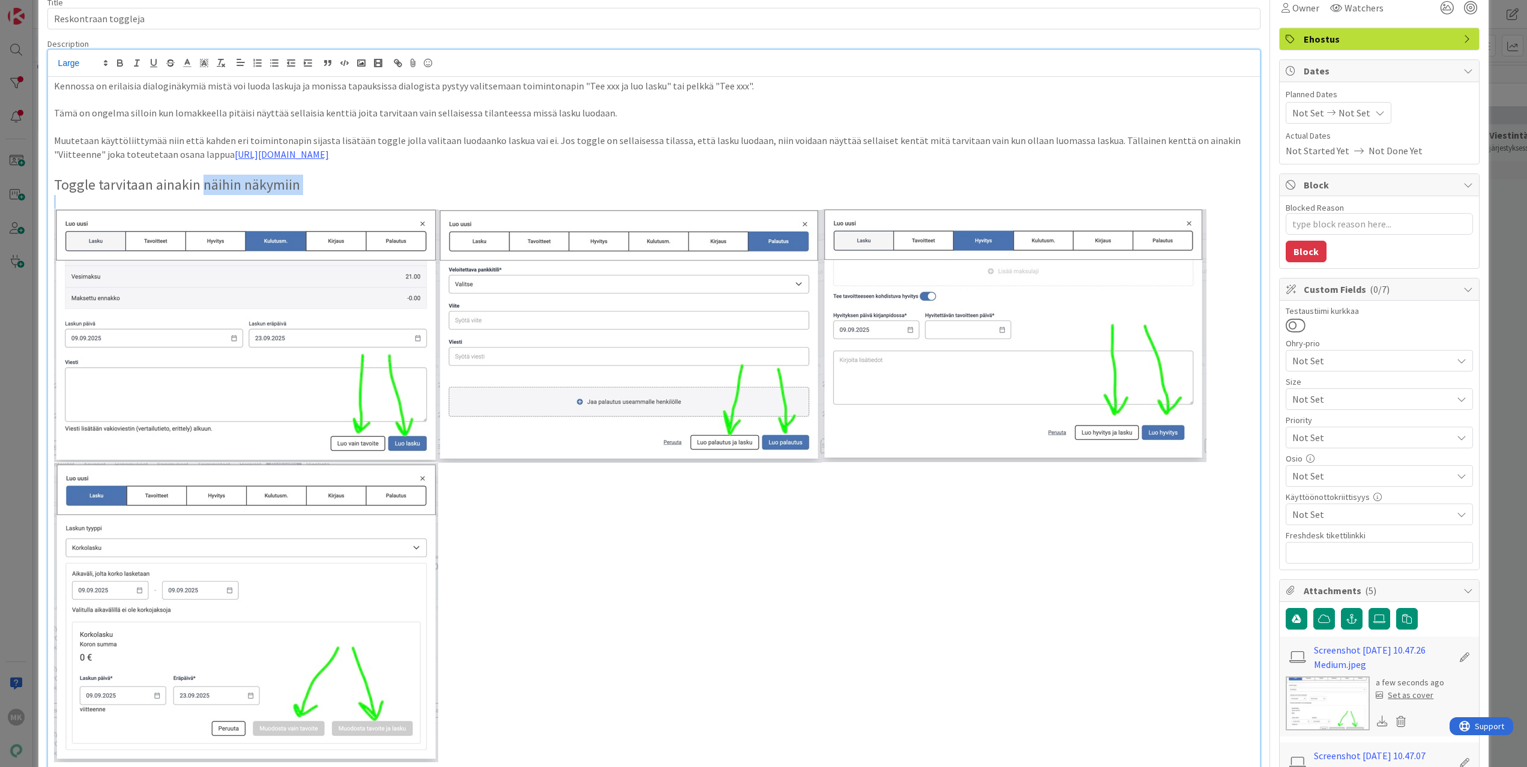
click at [202, 194] on div "Kennossa on erilaisia dialoginäkymiä mistä voi luoda laskuja ja monissa tapauks…" at bounding box center [654, 638] width 1212 height 1122
click at [358, 175] on p "Toggle tarvitaan ainakin näihin näkymiin" at bounding box center [654, 185] width 1200 height 20
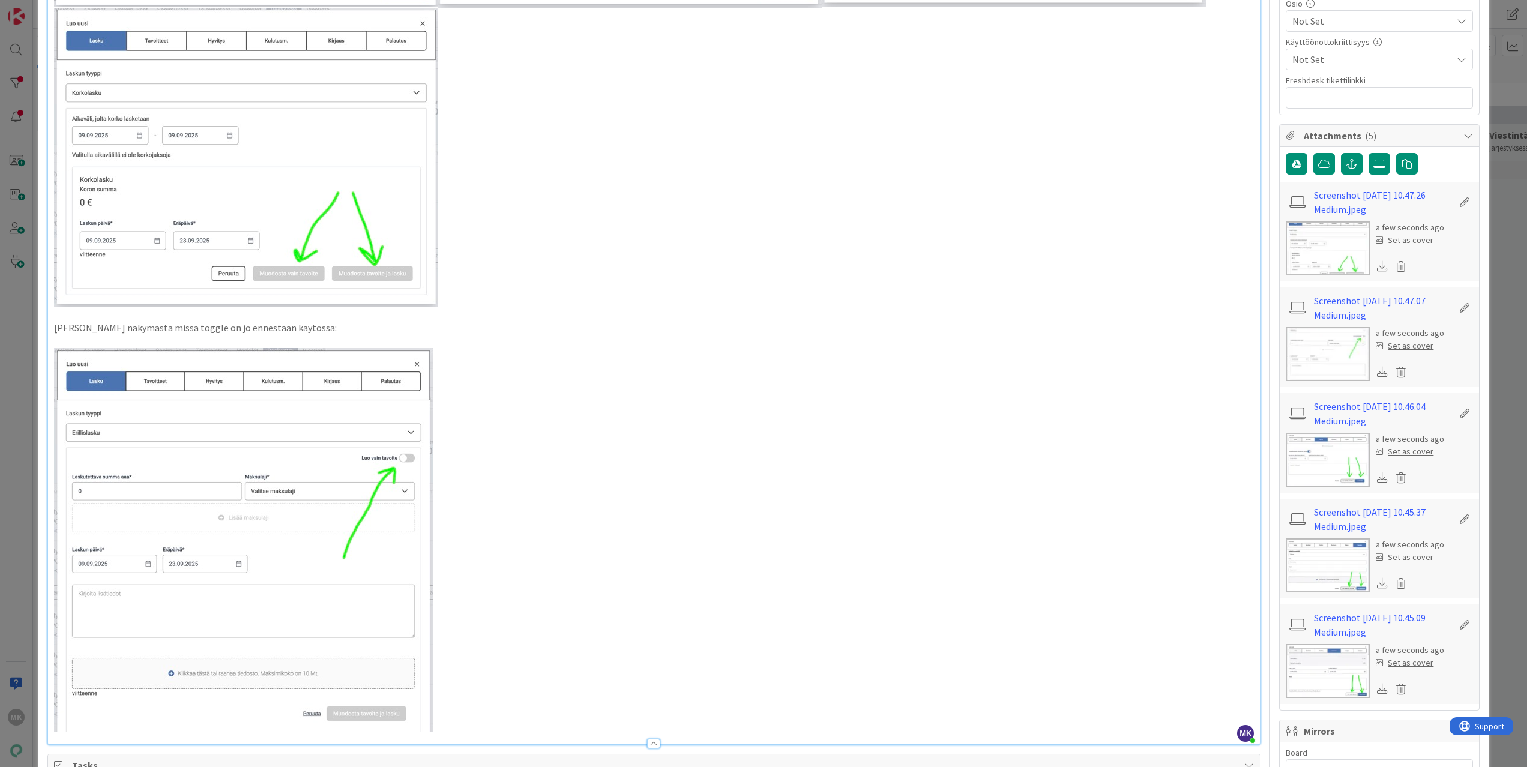
scroll to position [596, 0]
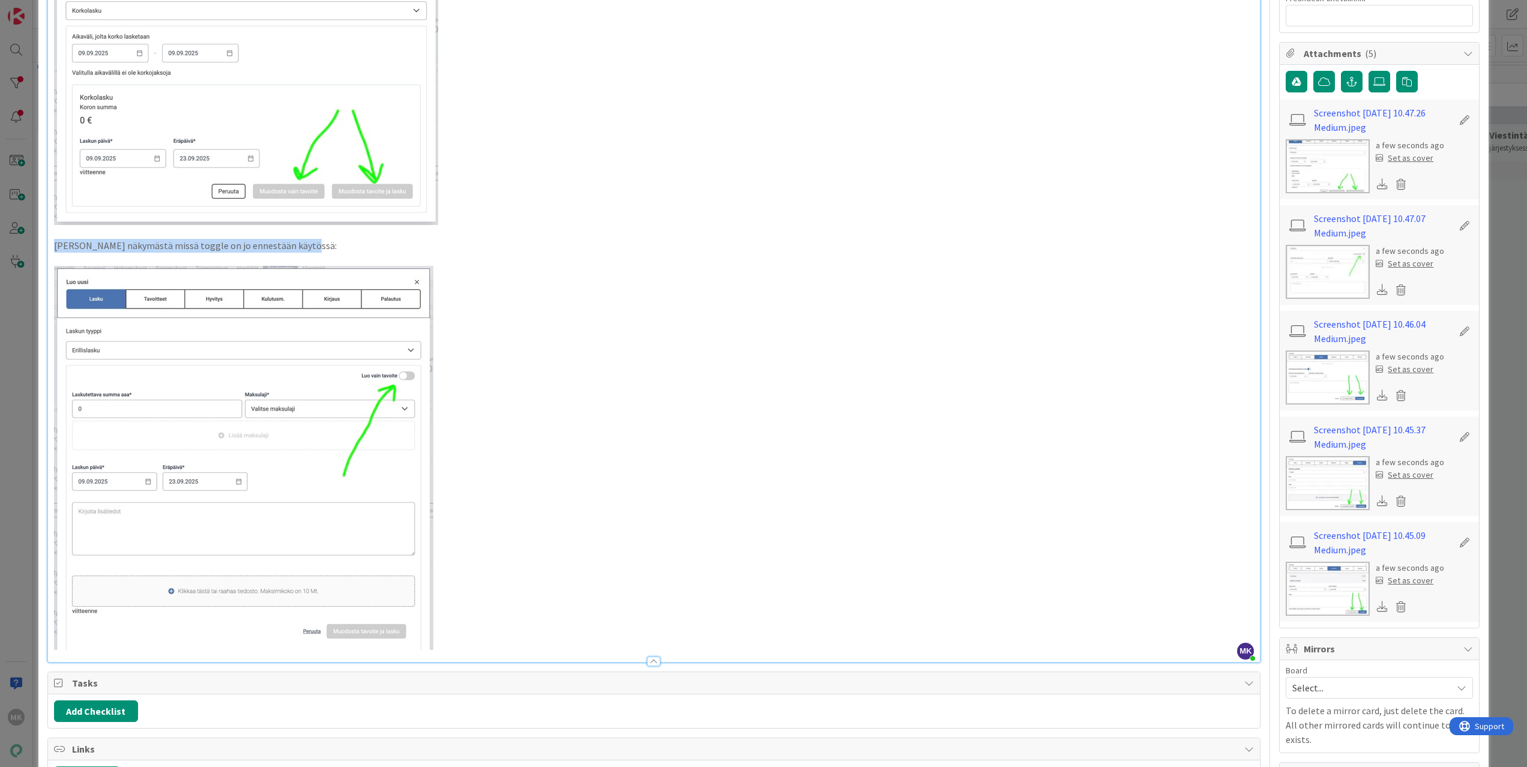
drag, startPoint x: 295, startPoint y: 245, endPoint x: 52, endPoint y: 246, distance: 243.7
click at [52, 246] on div "Kennossa on erilaisia dialoginäkymiä mistä voi luoda laskuja ja monissa tapauks…" at bounding box center [654, 101] width 1212 height 1122
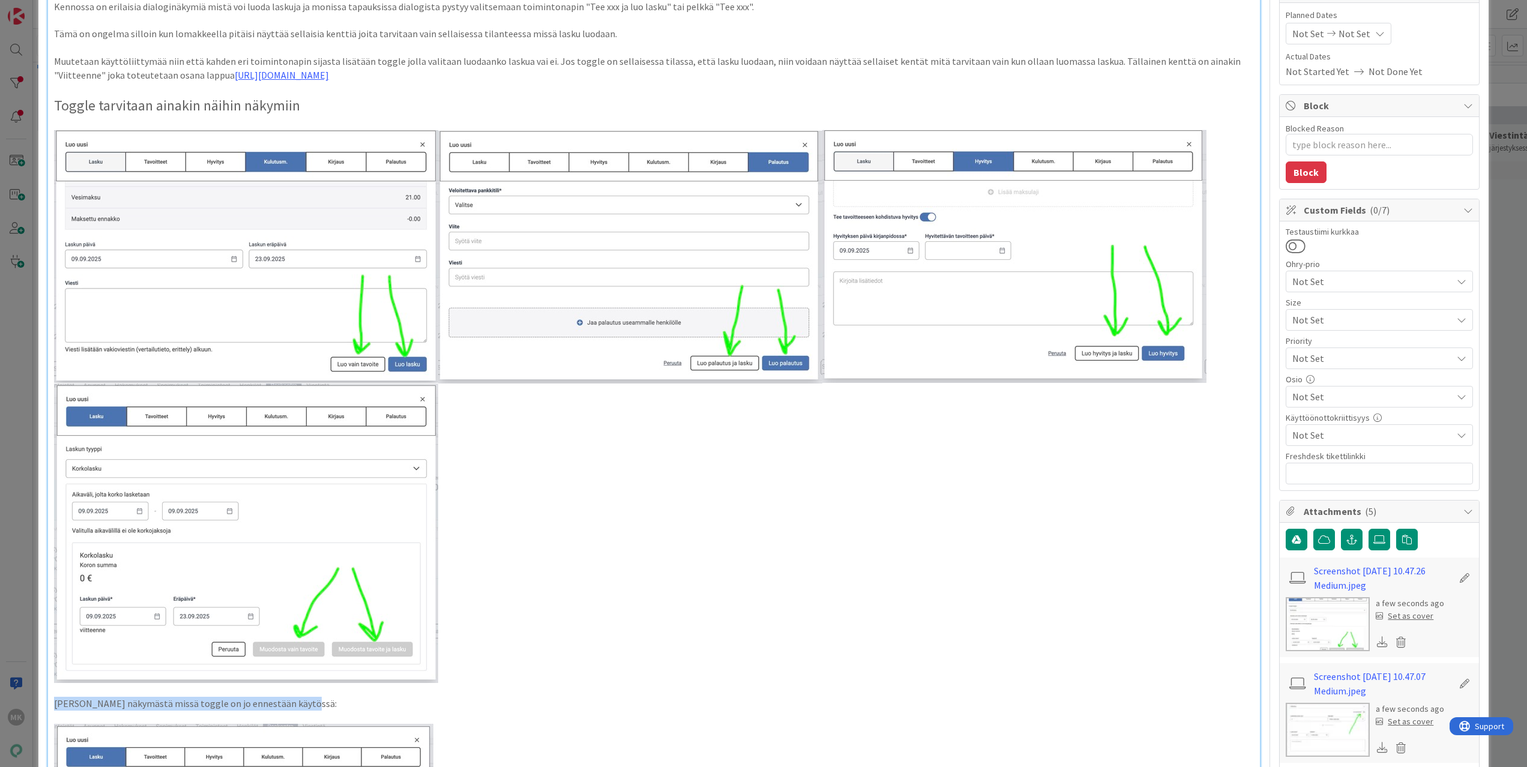
scroll to position [0, 0]
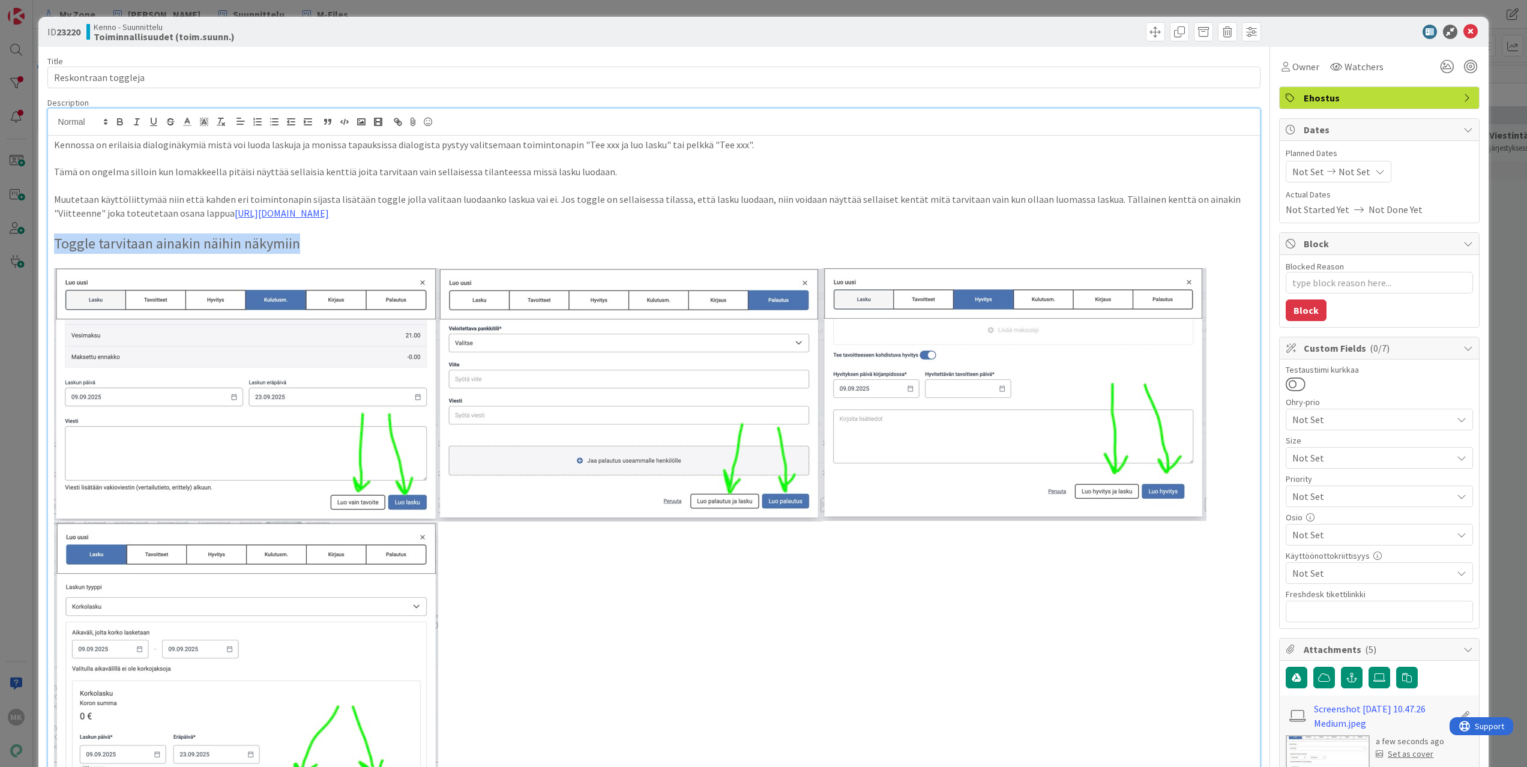
drag, startPoint x: 324, startPoint y: 241, endPoint x: 54, endPoint y: 244, distance: 269.5
click at [54, 244] on p "Toggle tarvitaan ainakin näihin näkymiin" at bounding box center [654, 243] width 1200 height 20
click at [85, 118] on span at bounding box center [82, 122] width 59 height 14
click at [89, 158] on span at bounding box center [82, 159] width 48 height 19
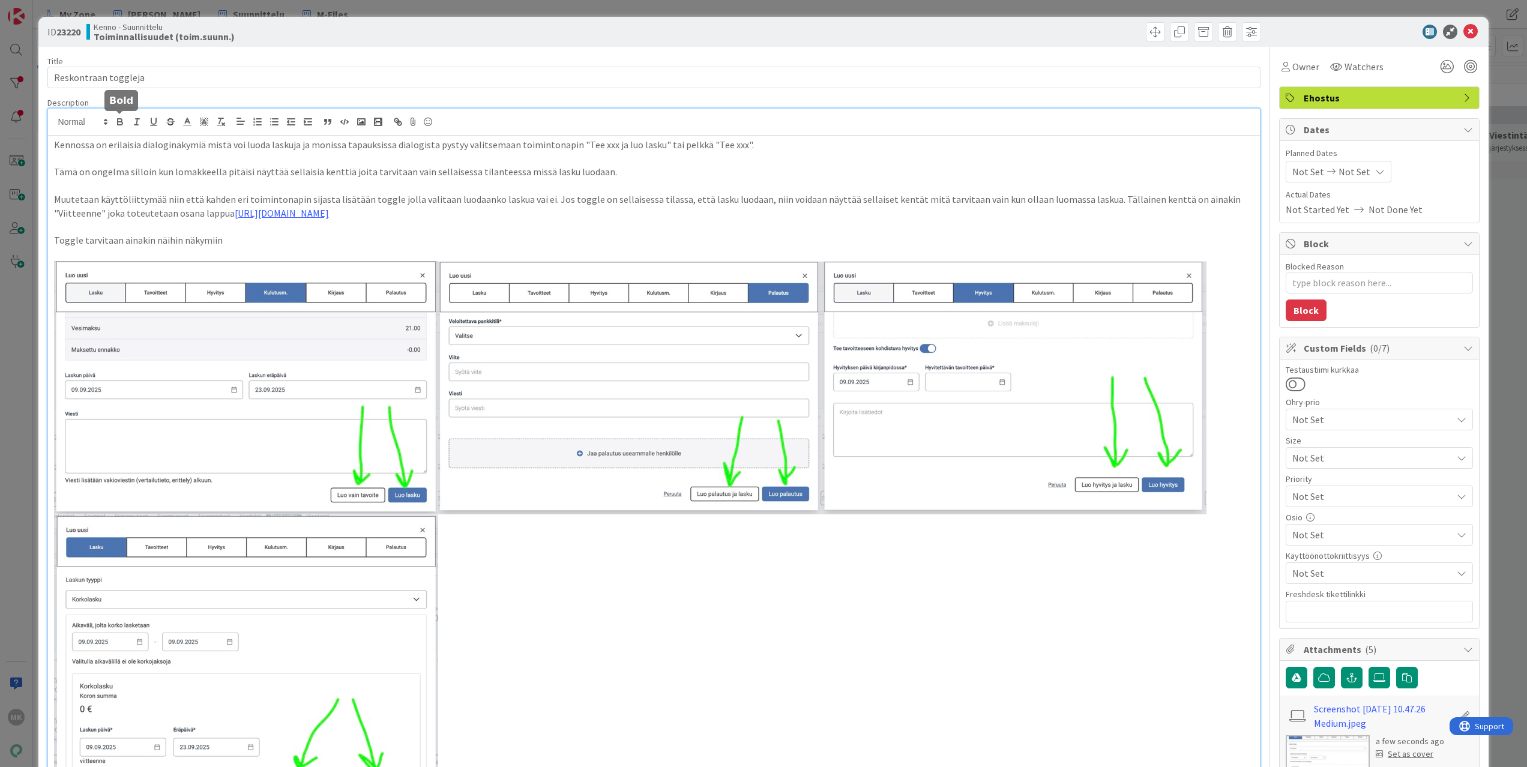
click at [120, 121] on icon "button" at bounding box center [120, 120] width 4 height 3
click at [247, 240] on p "Toggle tarvitaan ainakin näihin näkymiin" at bounding box center [654, 240] width 1200 height 14
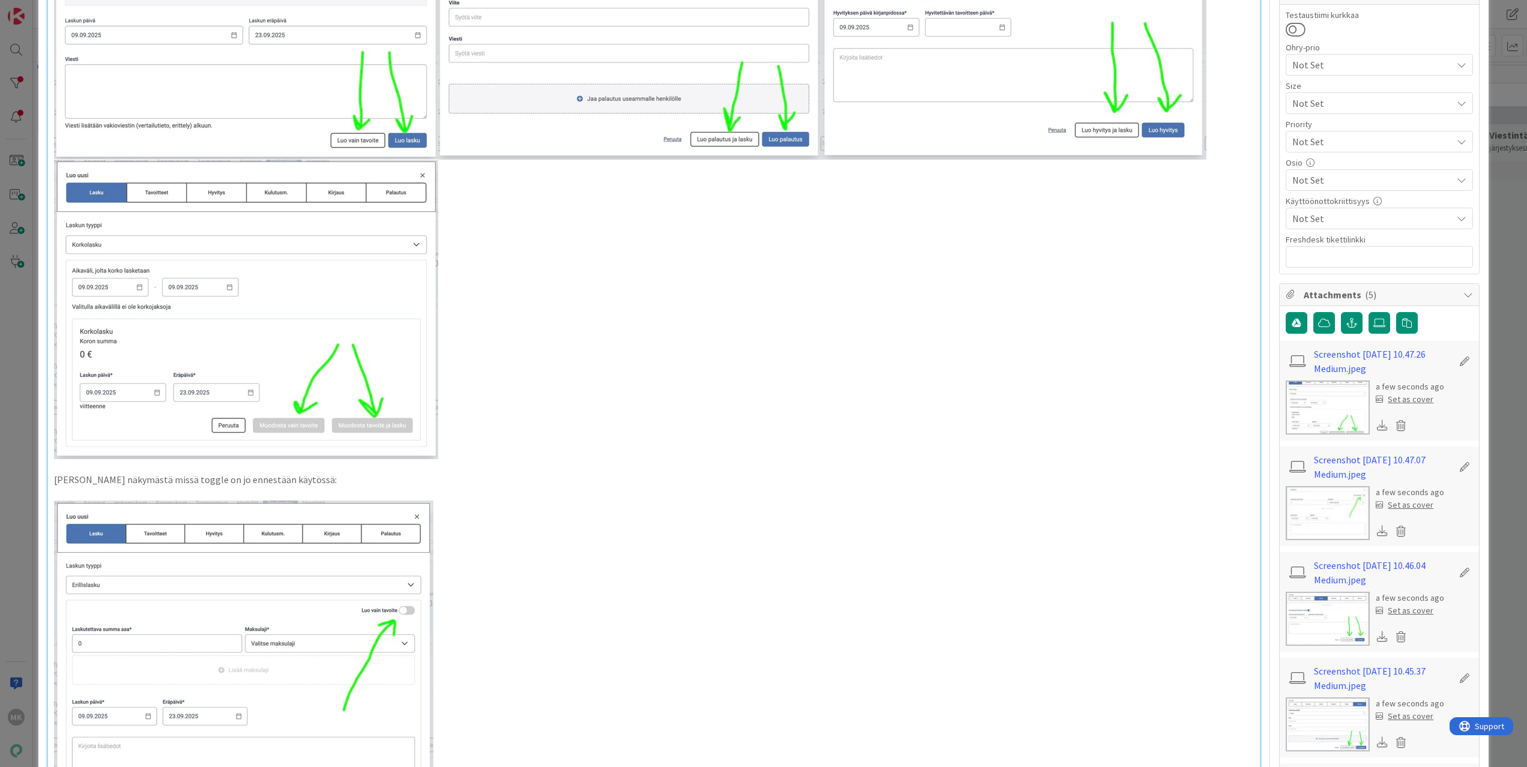
scroll to position [519, 0]
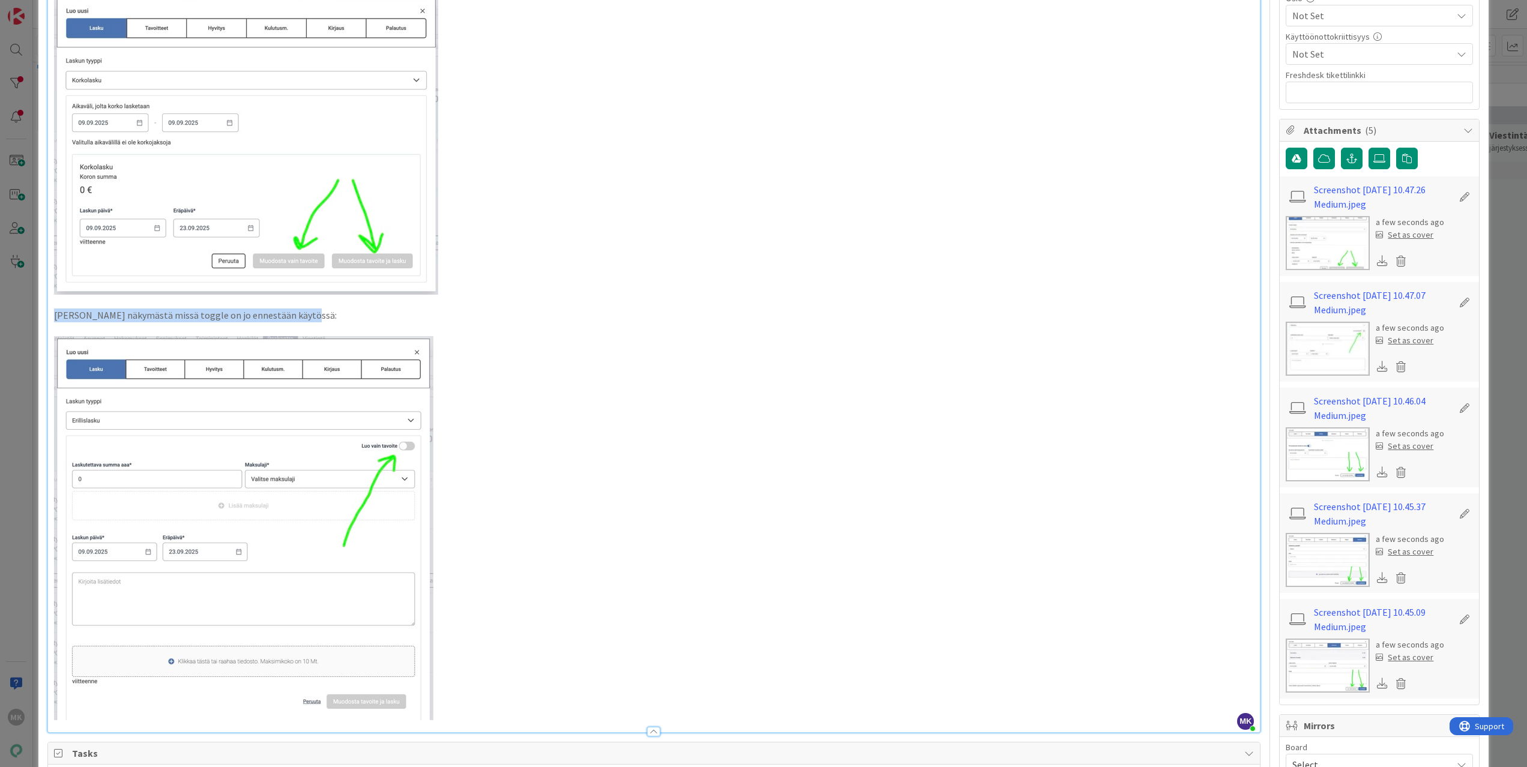
drag, startPoint x: 311, startPoint y: 319, endPoint x: 50, endPoint y: 315, distance: 260.5
click at [50, 315] on div "Kennossa on erilaisia dialoginäkymiä mistä voi luoda laskuja ja monissa tapauks…" at bounding box center [654, 174] width 1212 height 1116
click at [434, 324] on p at bounding box center [654, 329] width 1200 height 14
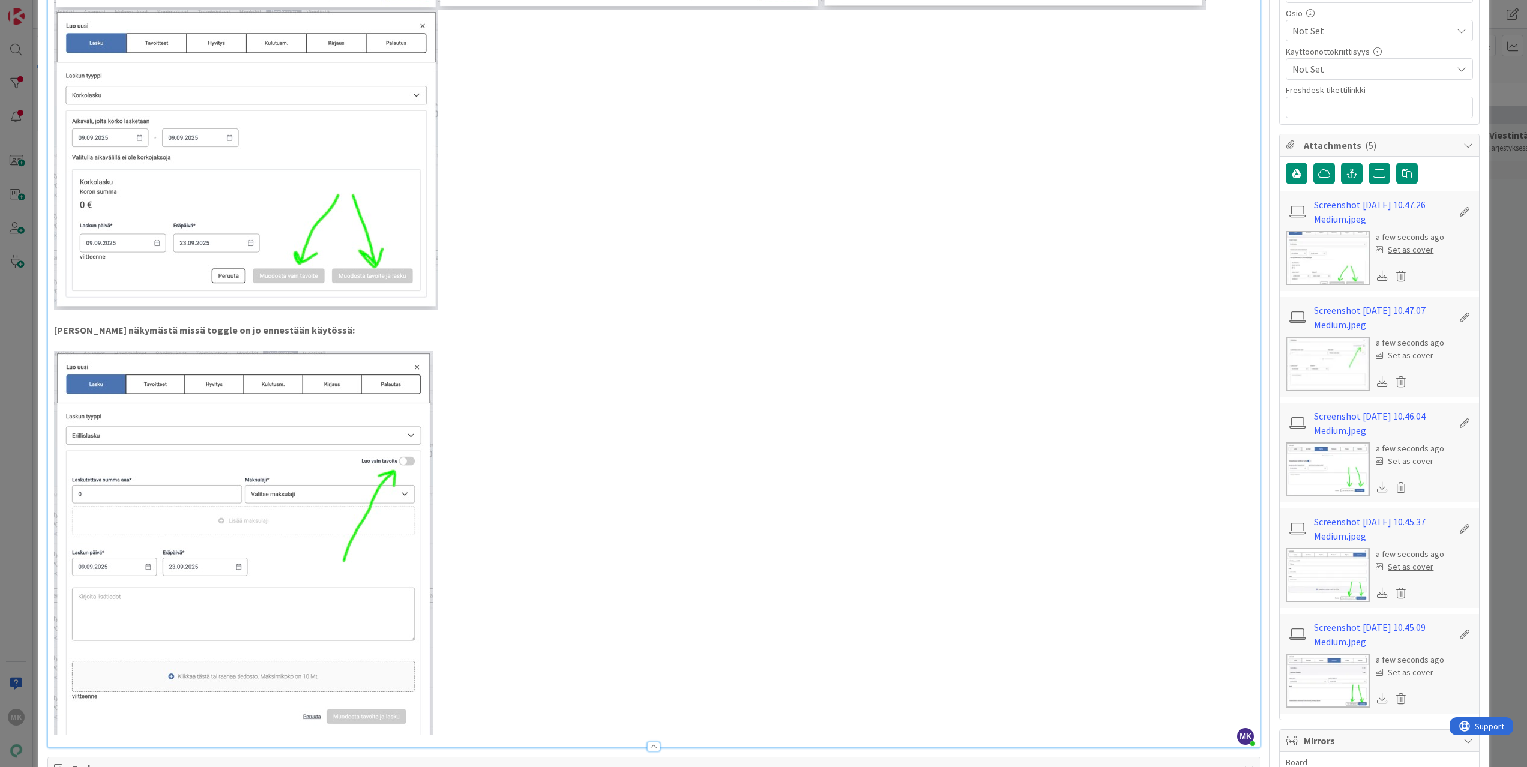
click at [391, 329] on p "[PERSON_NAME] näkymästä missä toggle on jo ennestään käytössä:" at bounding box center [654, 331] width 1200 height 14
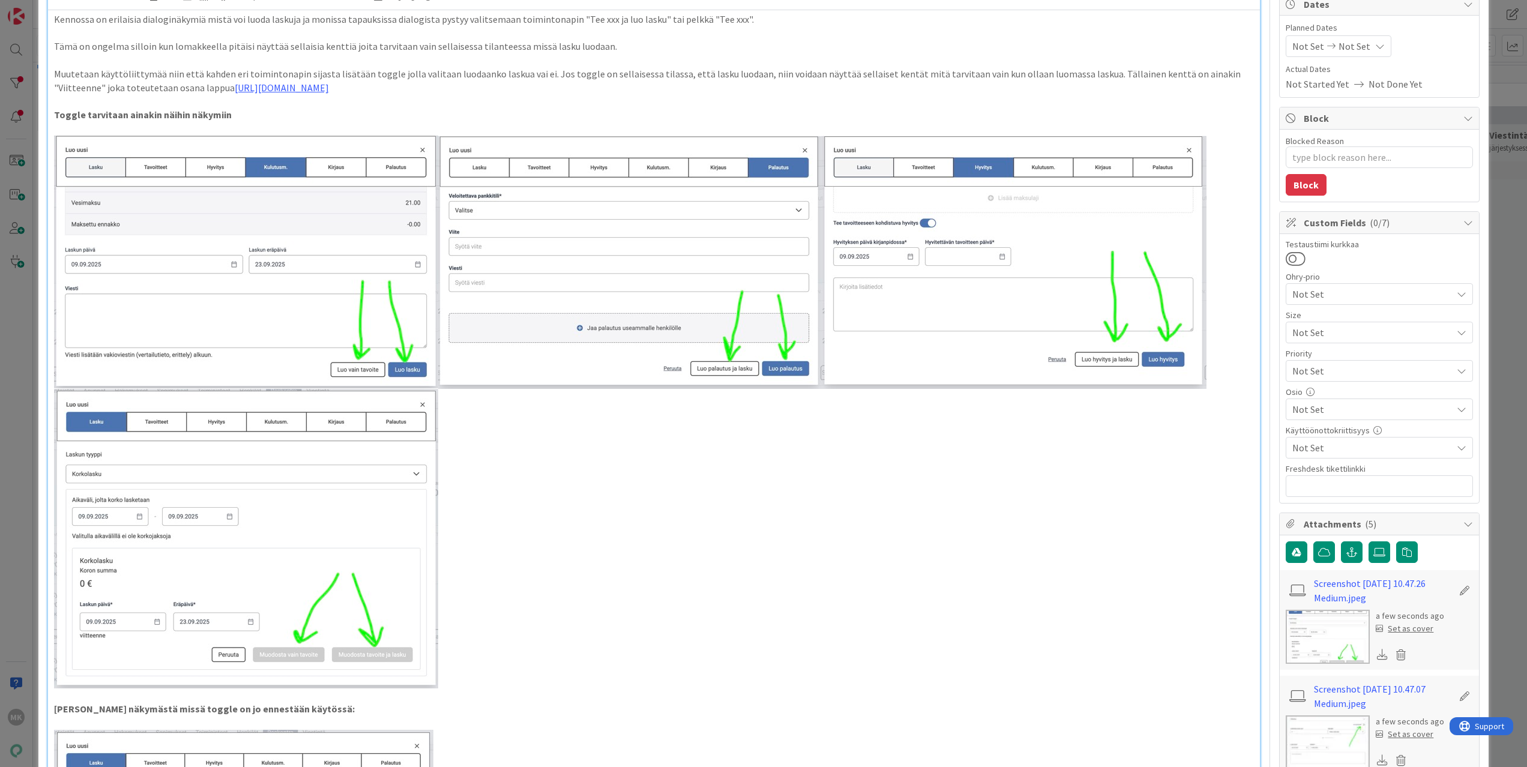
scroll to position [43, 0]
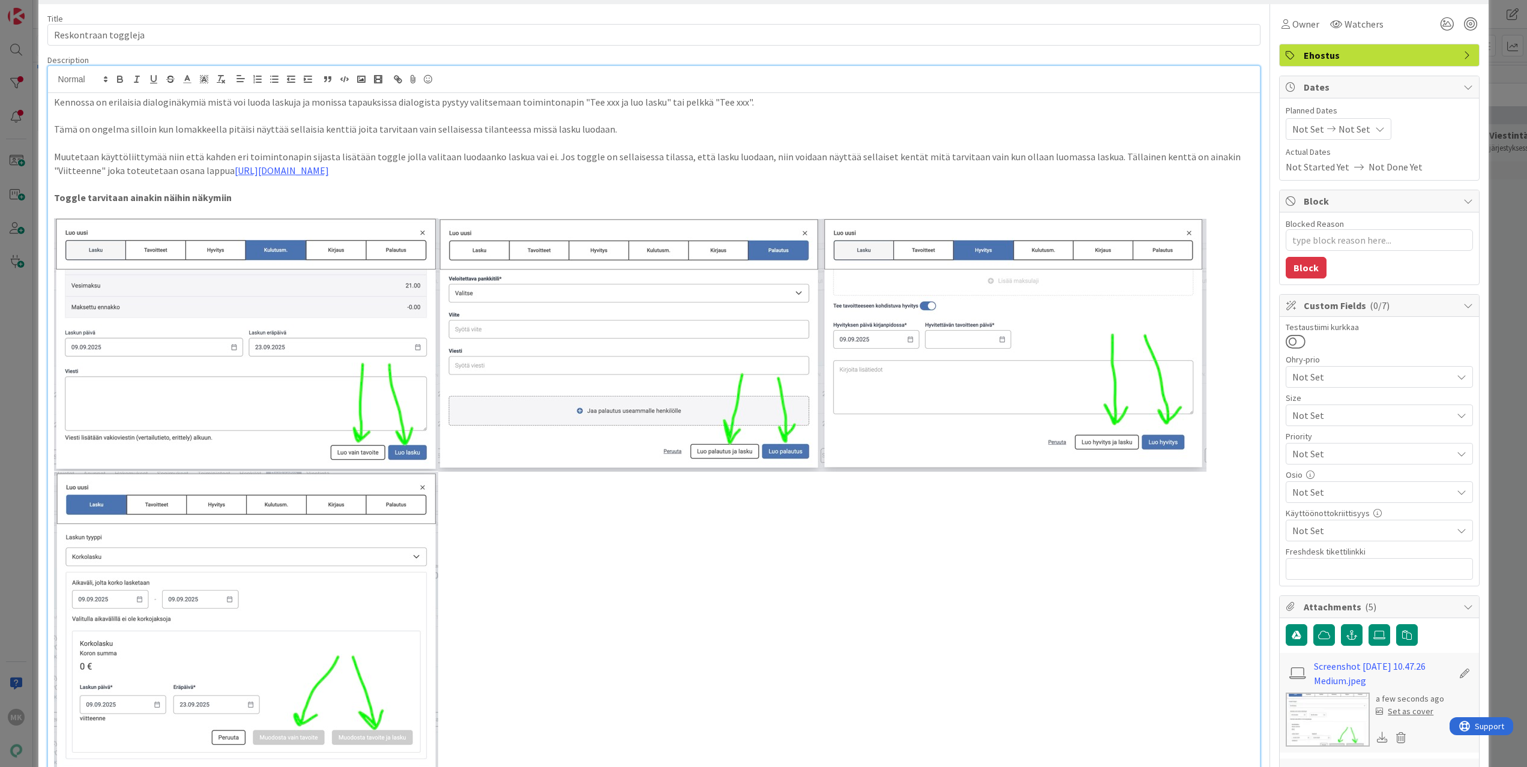
click at [239, 199] on p "Toggle tarvitaan ainakin näihin näkymiin" at bounding box center [654, 198] width 1200 height 14
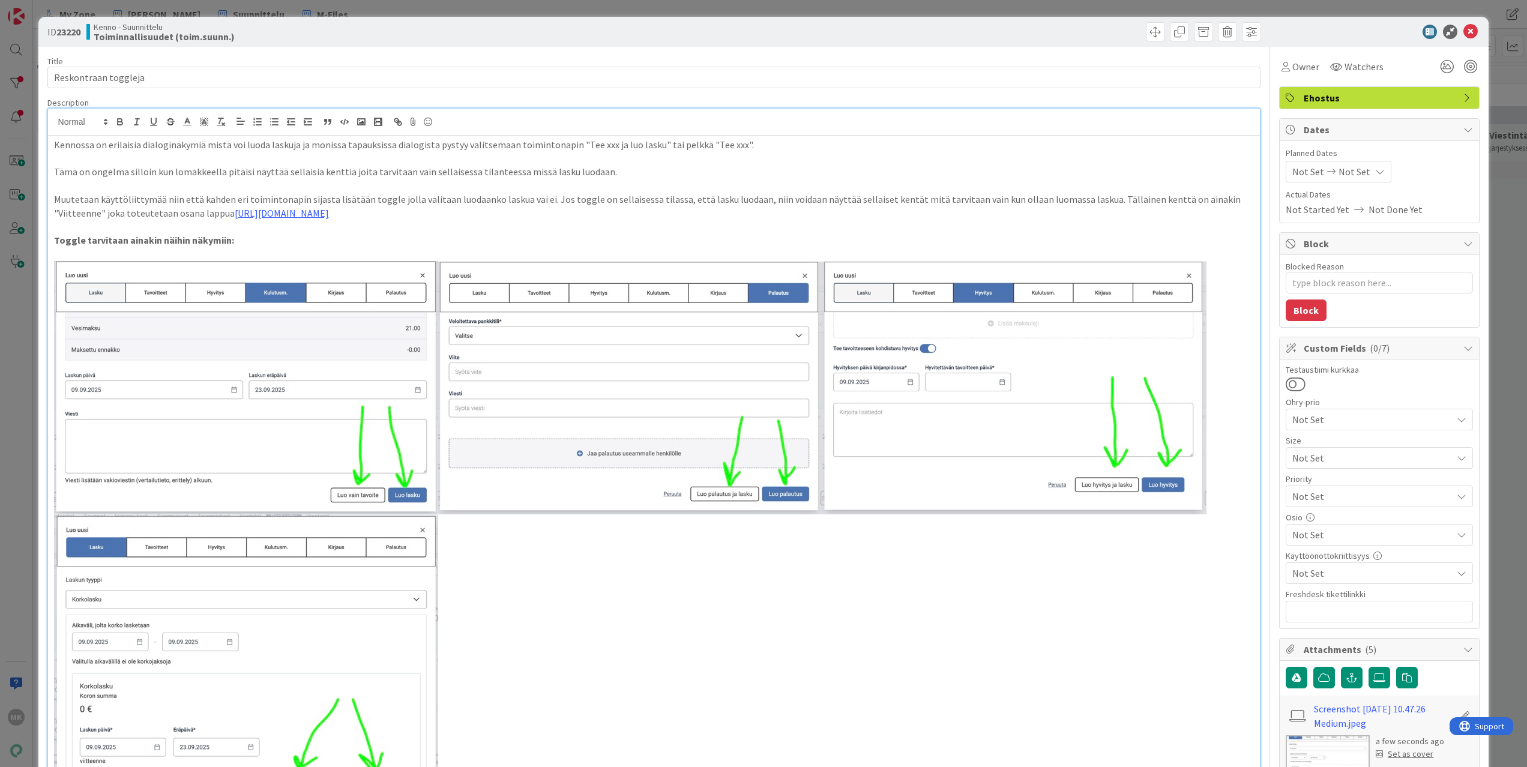
click at [886, 60] on div "Title 20 / 128" at bounding box center [654, 61] width 1214 height 11
click at [1301, 541] on span "Not Set" at bounding box center [1372, 535] width 160 height 14
click at [1338, 534] on span "Not Set" at bounding box center [1372, 535] width 160 height 14
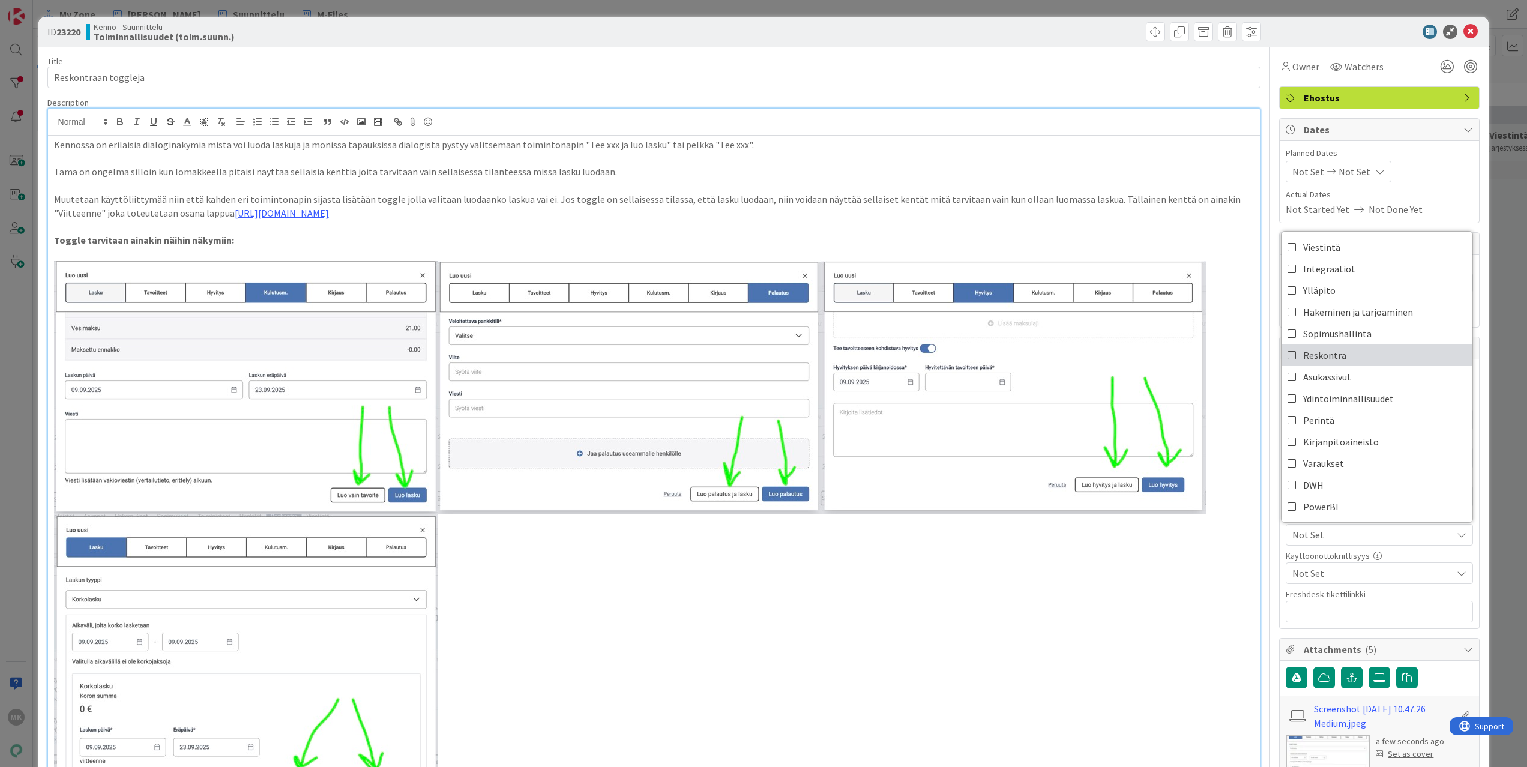
click at [1325, 351] on span "Reskontra" at bounding box center [1324, 355] width 43 height 18
click at [1112, 59] on div "Title 20 / 128" at bounding box center [654, 61] width 1214 height 11
click at [121, 148] on p "Kennossa on erilaisia dialoginäkymiä mistä voi luoda laskuja ja monissa tapauks…" at bounding box center [654, 145] width 1200 height 14
click at [343, 35] on div "Kenno - Suunnittelu Toiminnallisuudet (toim.suunn.)" at bounding box center [368, 31] width 565 height 19
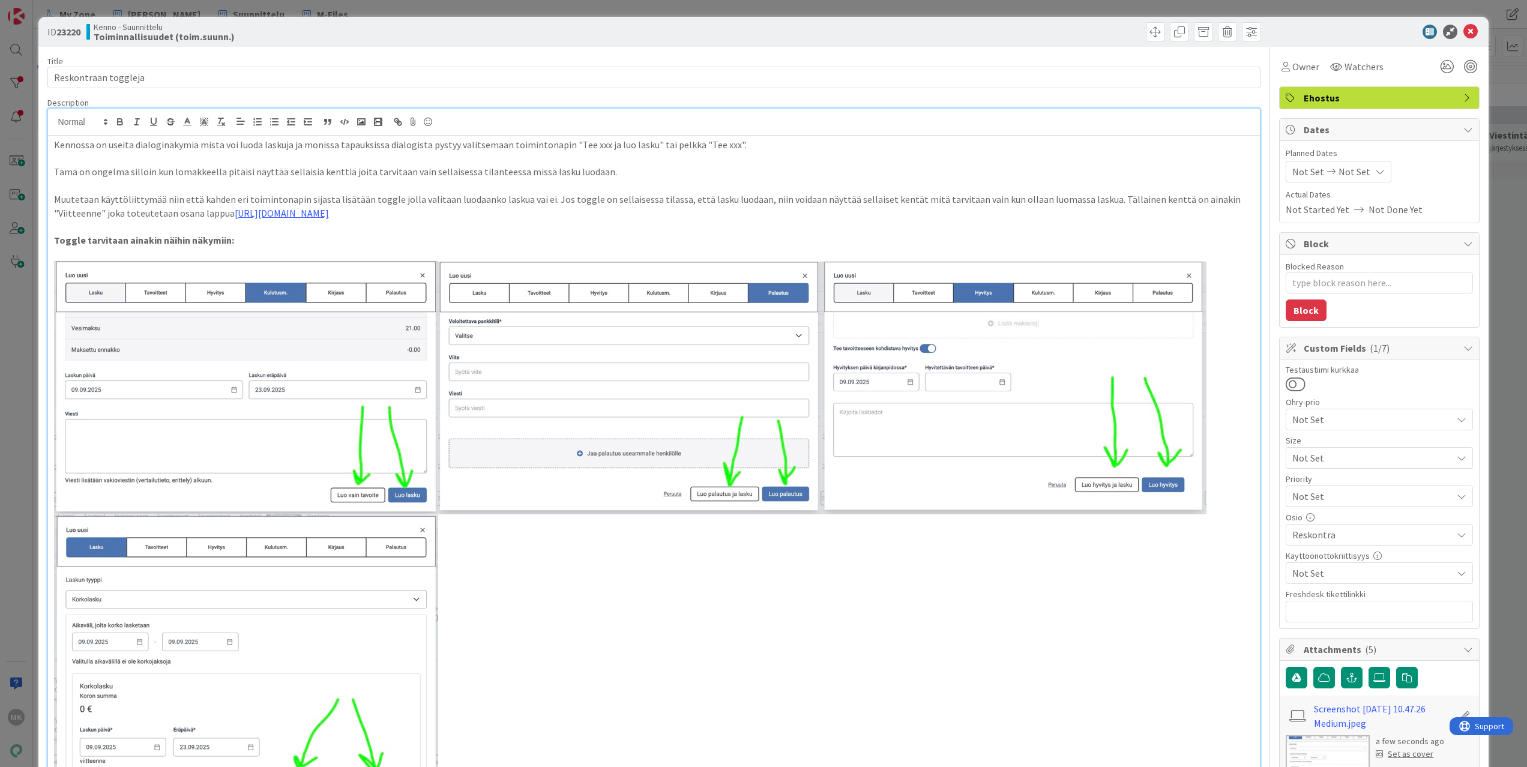
click at [451, 147] on p "Kennossa on useita dialoginäkymiä mistä voi luoda laskuja ja monissa tapauksiss…" at bounding box center [654, 145] width 1200 height 14
click at [324, 145] on p "Kennossa on useita dialoginäkymiä mistä voi luoda laskuja ja monissa tapauksiss…" at bounding box center [654, 145] width 1200 height 14
type textarea "x"
click at [311, 43] on div "ID 23220 Kenno - Suunnittelu Toiminnallisuudet (toim.suunn.)" at bounding box center [763, 32] width 1451 height 30
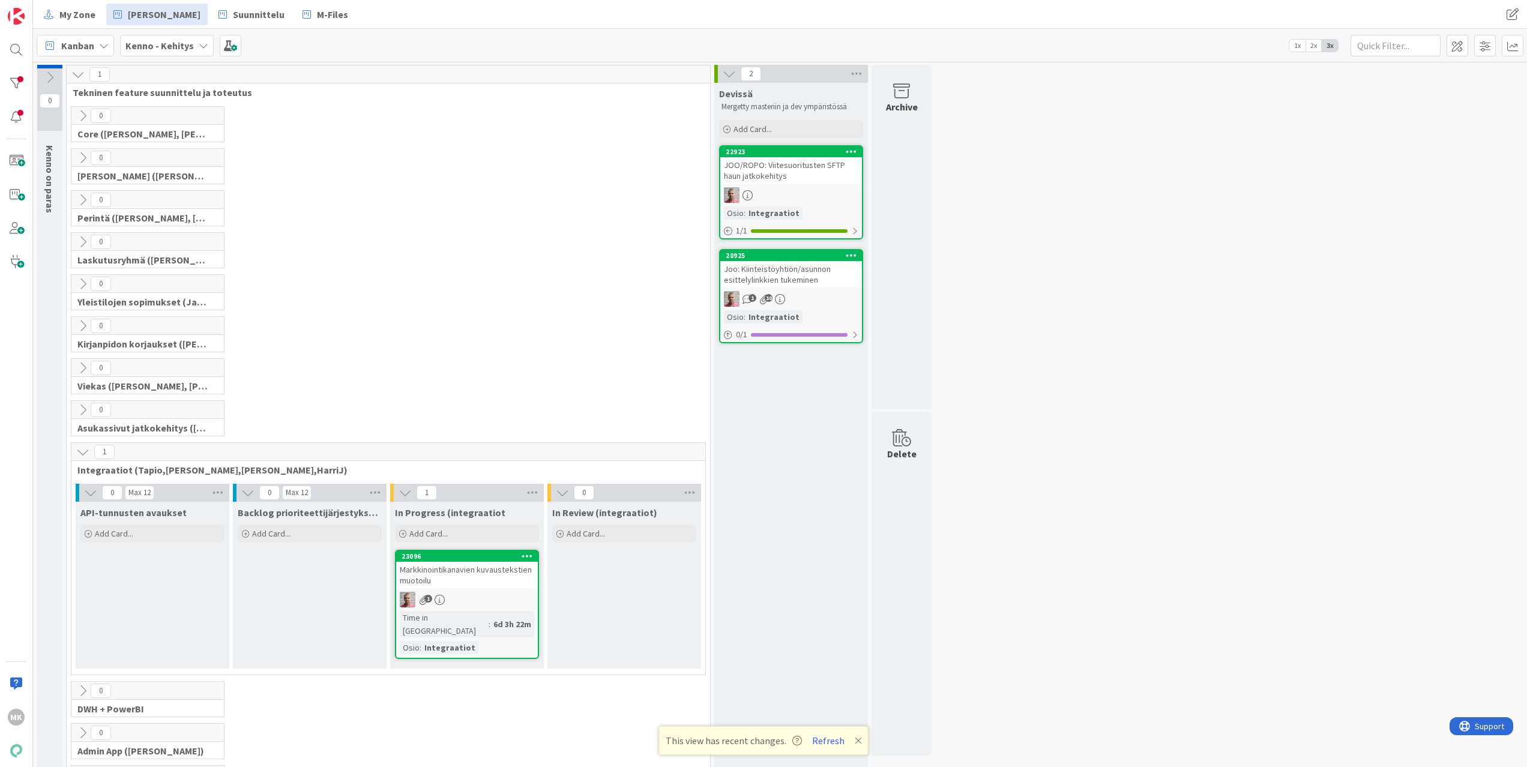
scroll to position [126, 0]
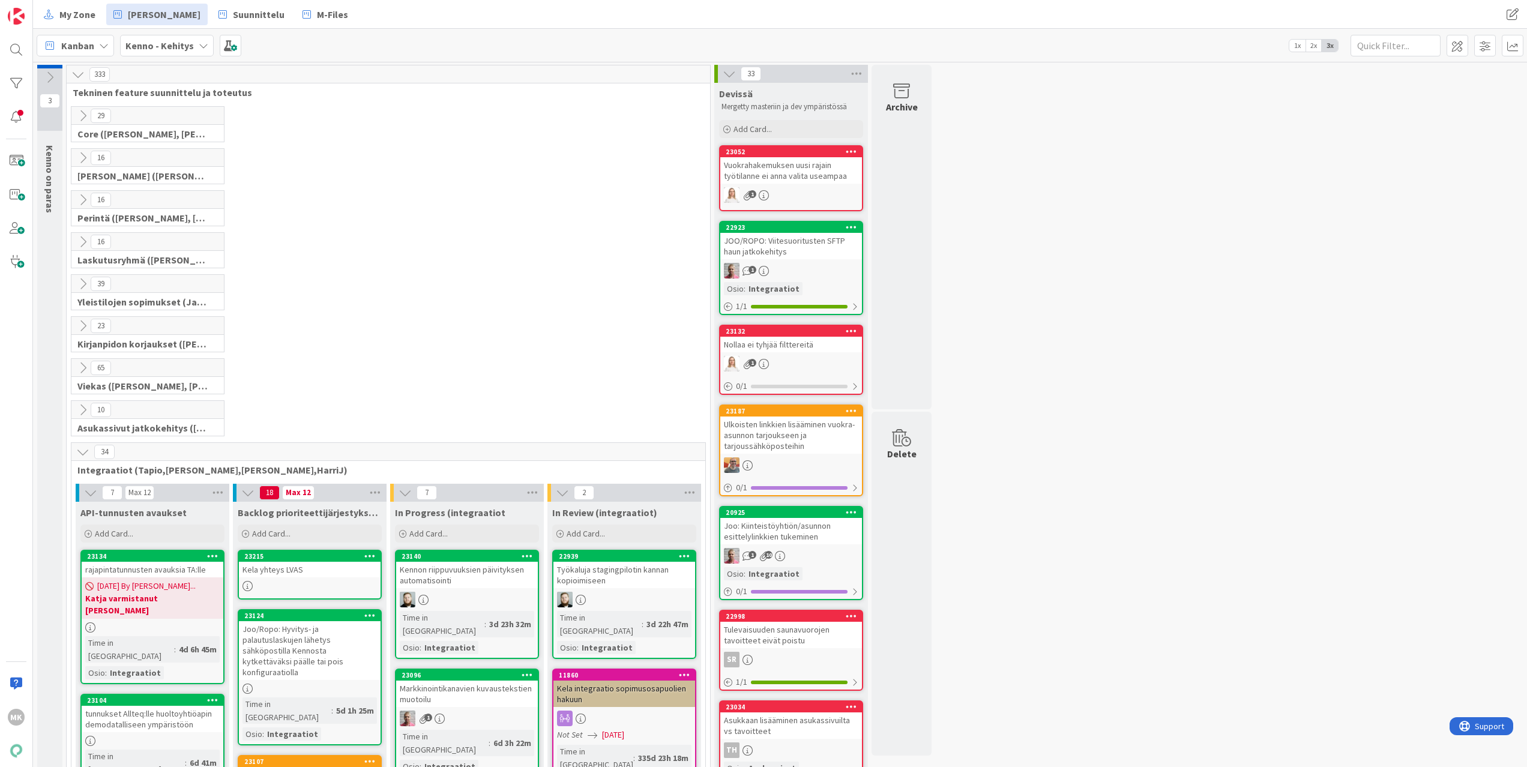
scroll to position [580, 0]
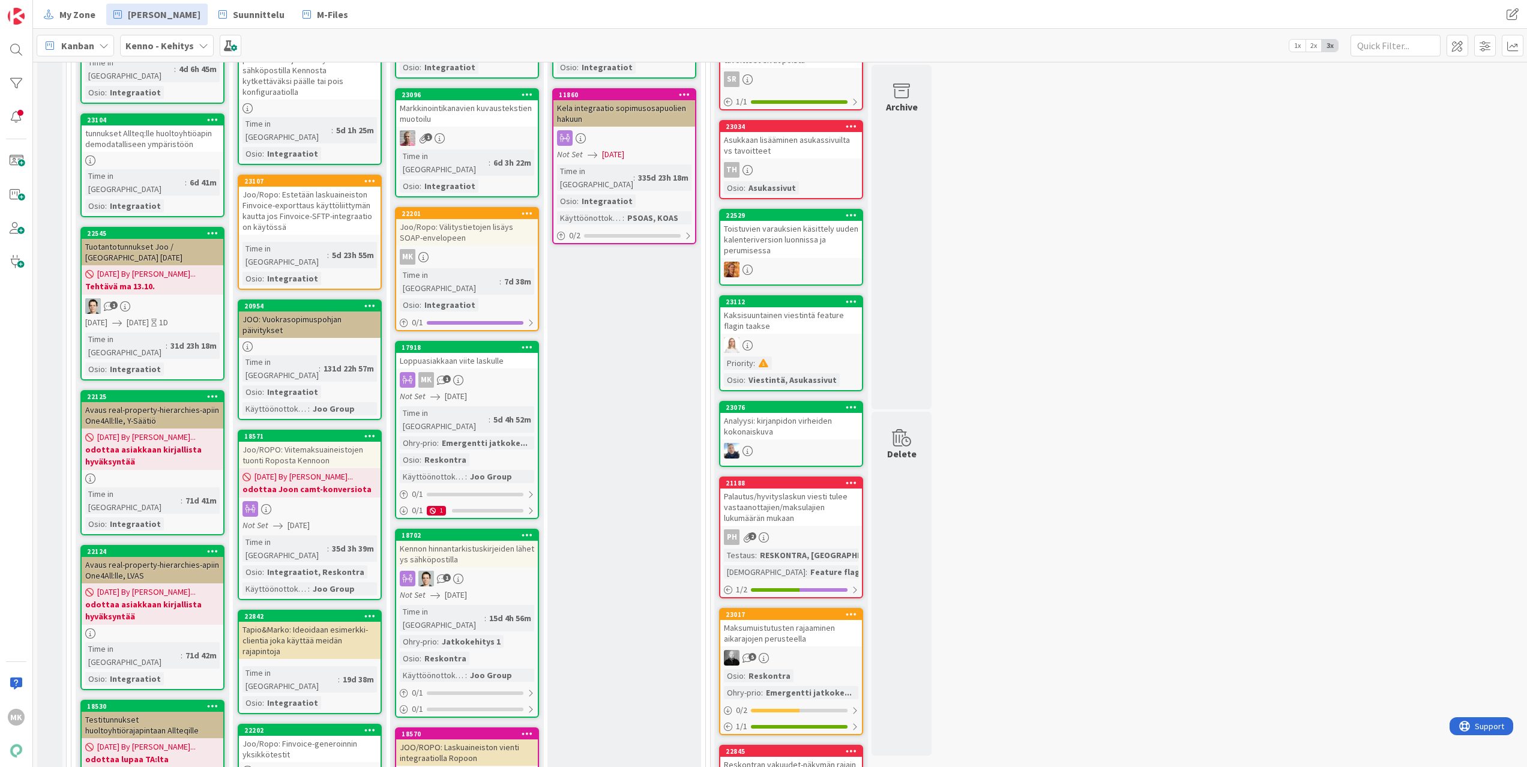
click at [462, 353] on div "Loppuasiakkaan viite laskulle" at bounding box center [467, 361] width 142 height 16
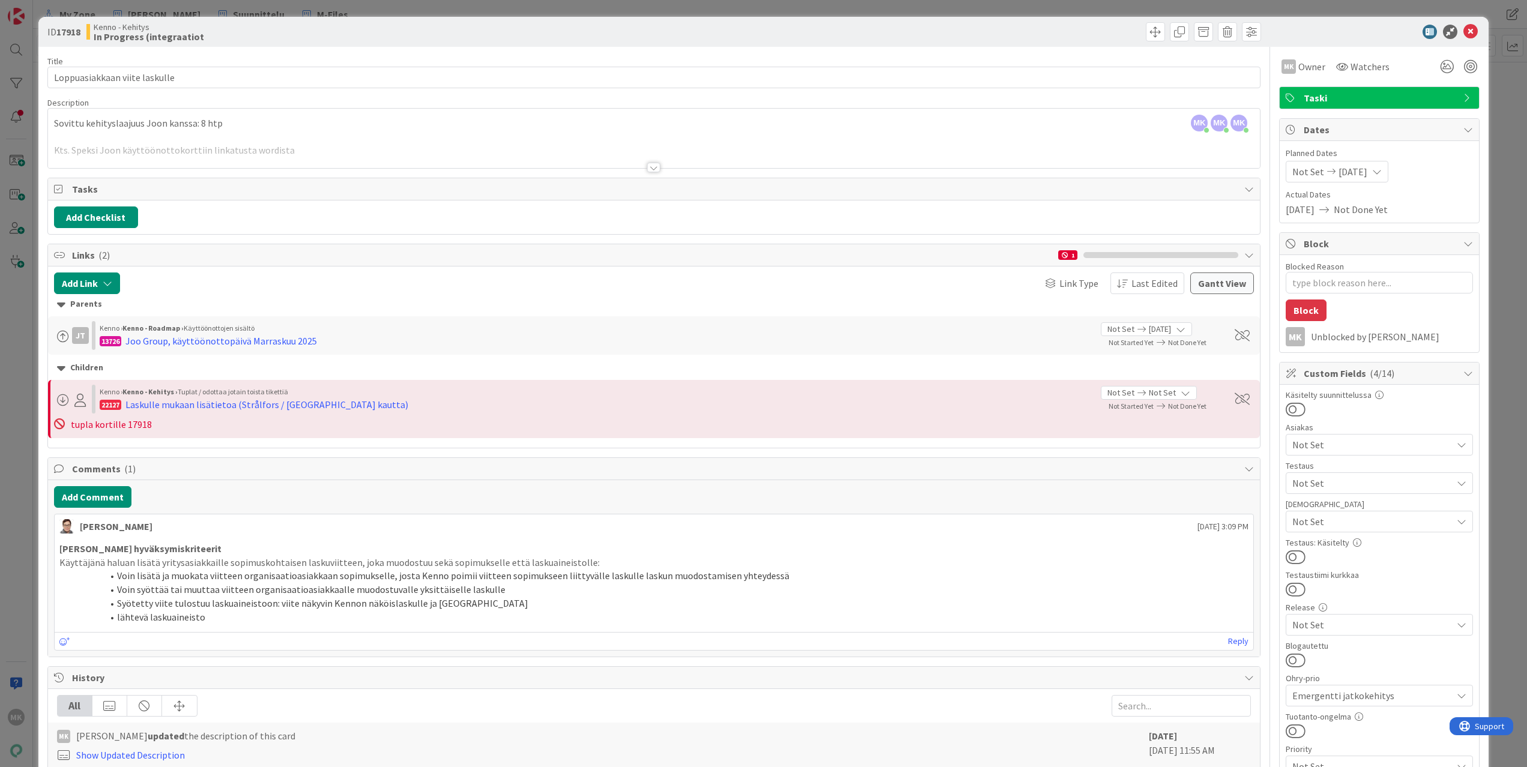
type textarea "x"
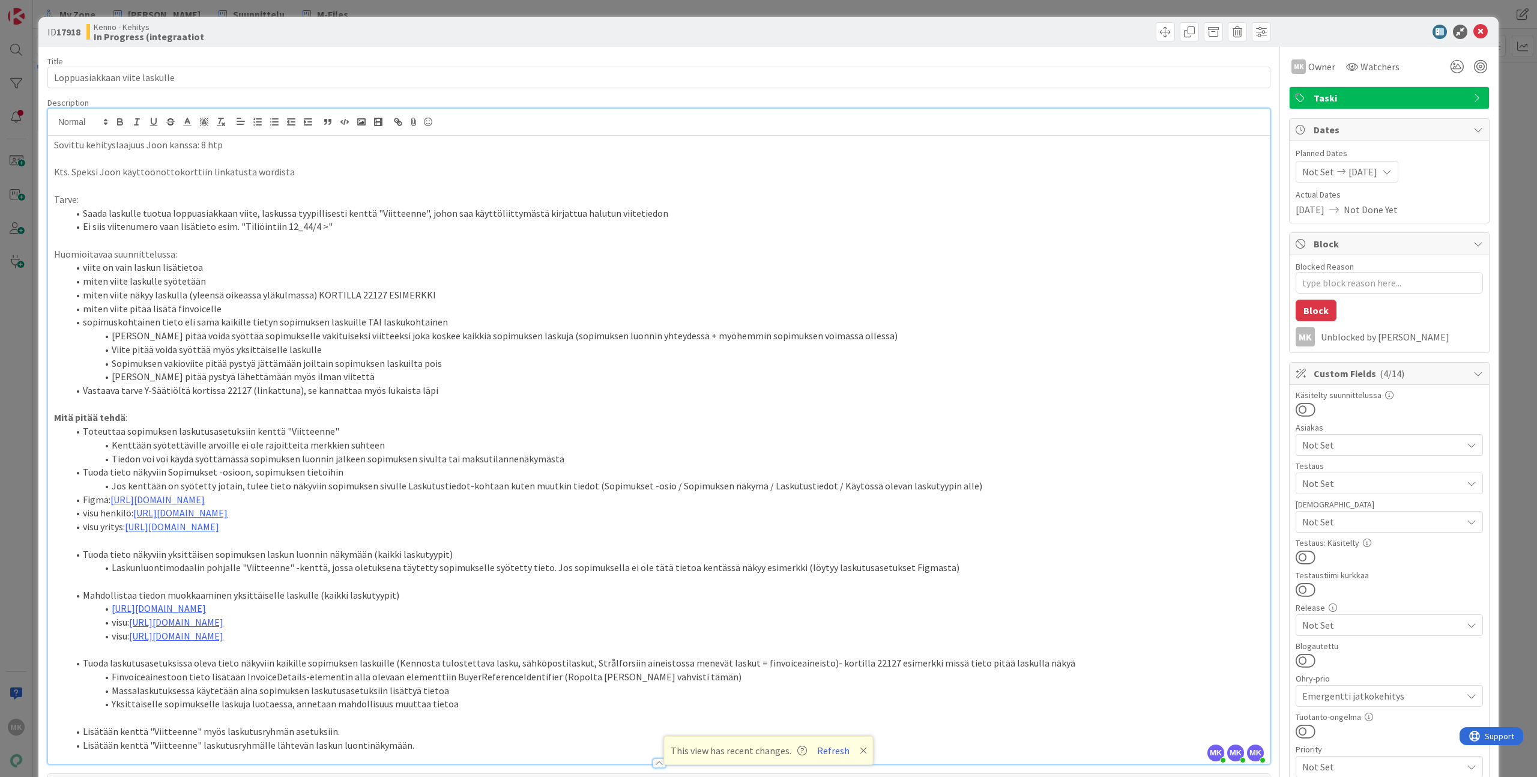
scroll to position [55, 0]
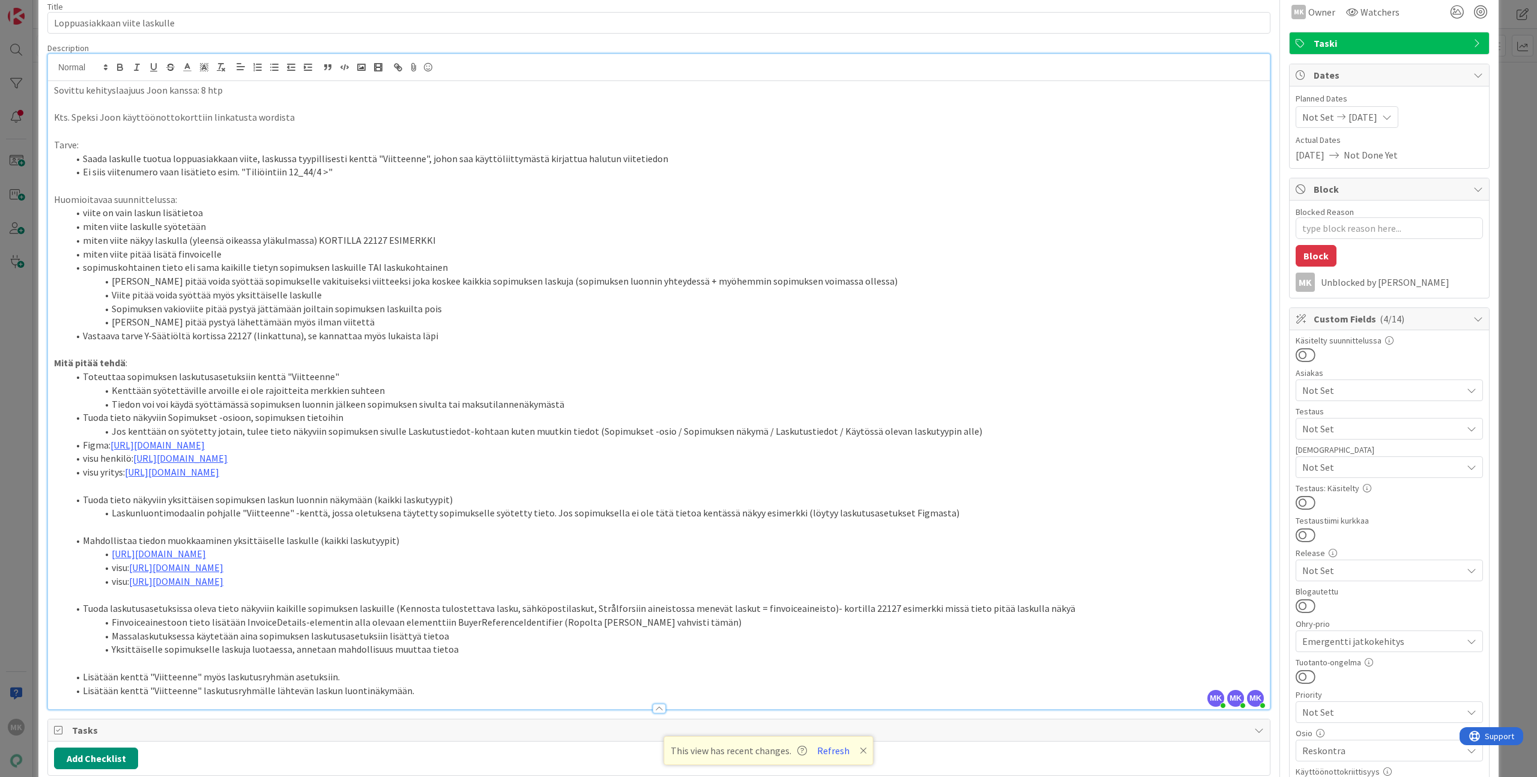
type textarea "x"
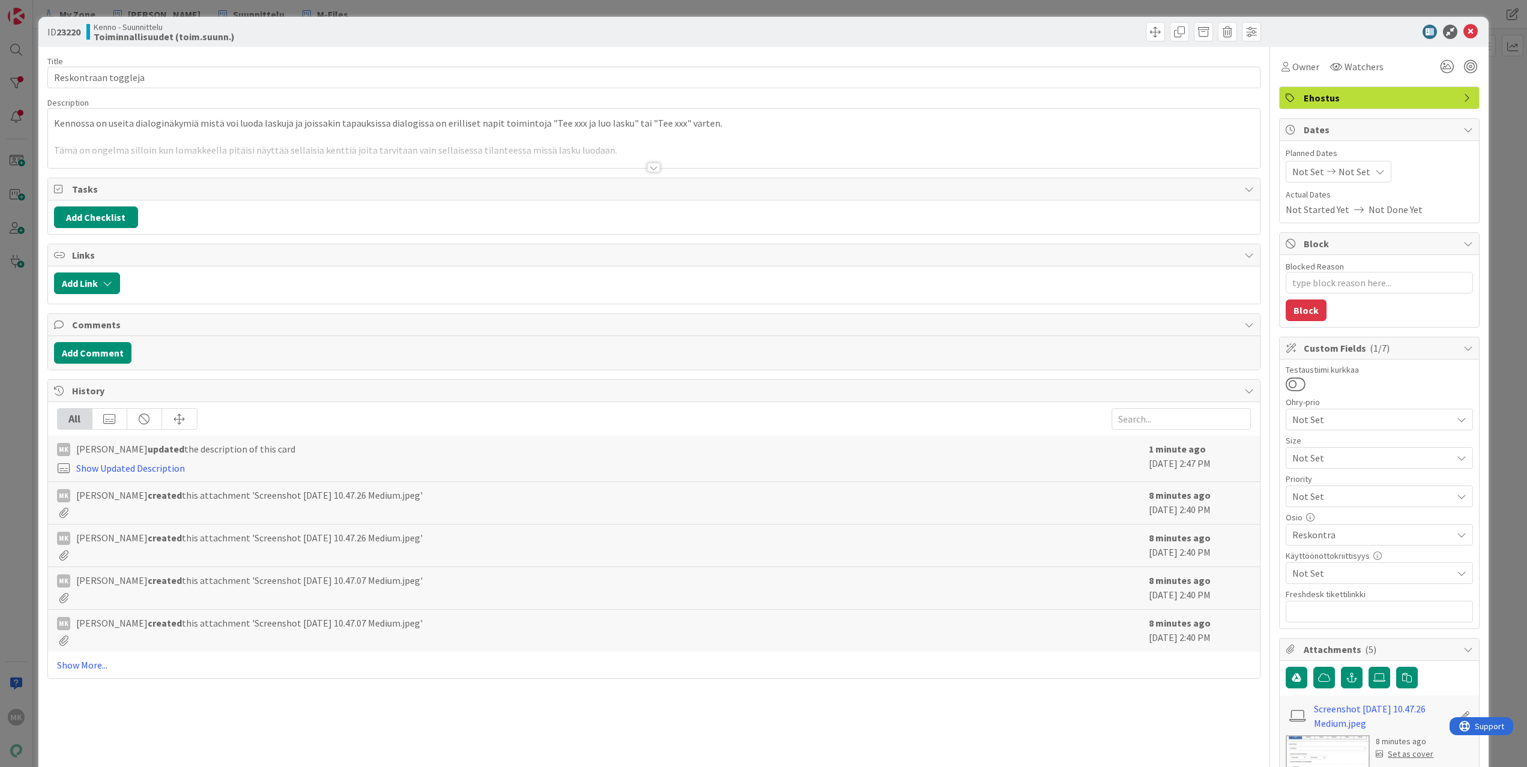
type textarea "x"
click at [526, 166] on div at bounding box center [654, 152] width 1212 height 31
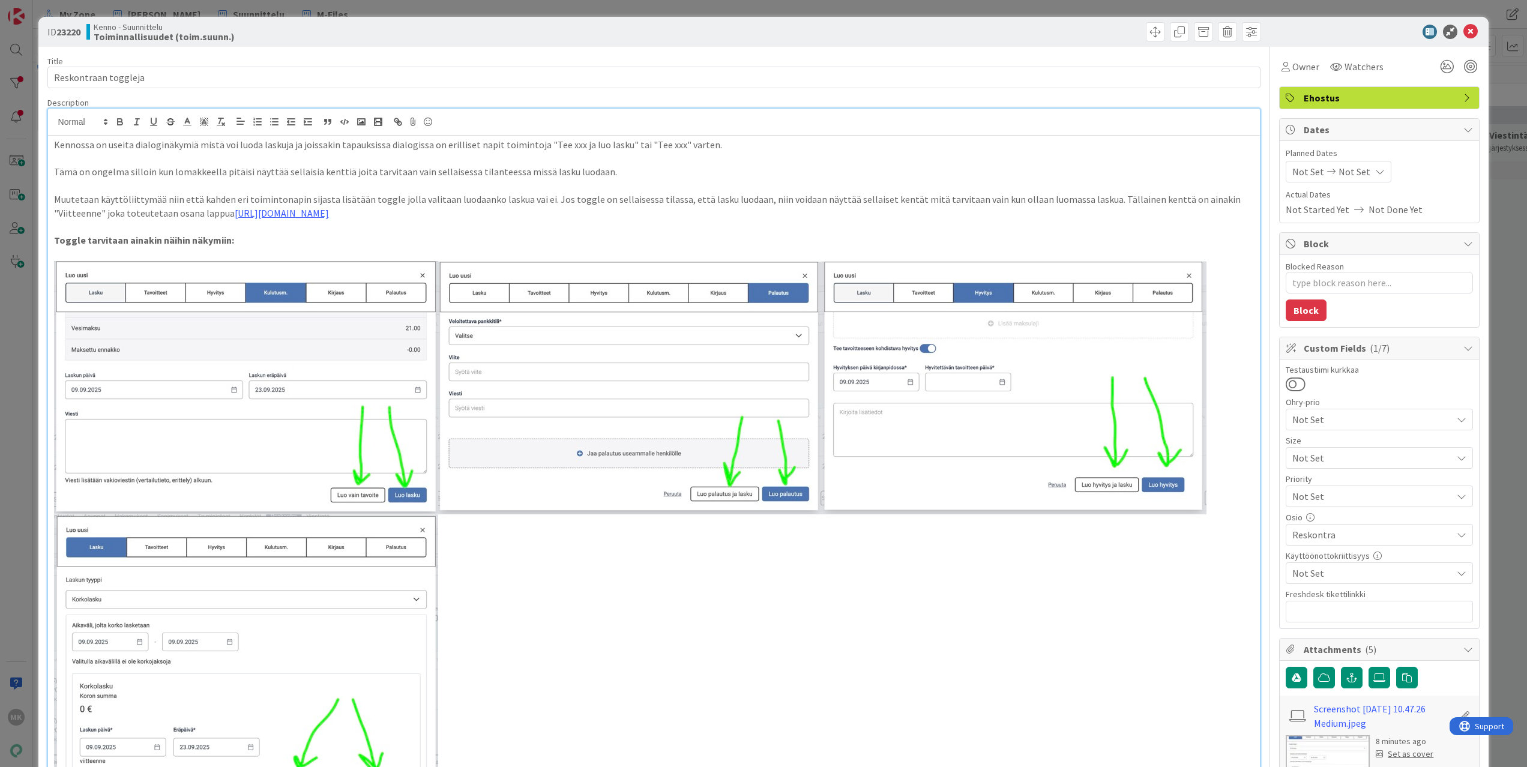
click at [350, 37] on div "Kenno - Suunnittelu Toiminnallisuudet (toim.suunn.)" at bounding box center [368, 31] width 565 height 19
click at [459, 23] on div "Kenno - Suunnittelu Toiminnallisuudet (toim.suunn.)" at bounding box center [368, 31] width 565 height 19
click at [456, 38] on div "Kenno - Suunnittelu Toiminnallisuudet (toim.suunn.)" at bounding box center [368, 31] width 565 height 19
